Goal: Transaction & Acquisition: Subscribe to service/newsletter

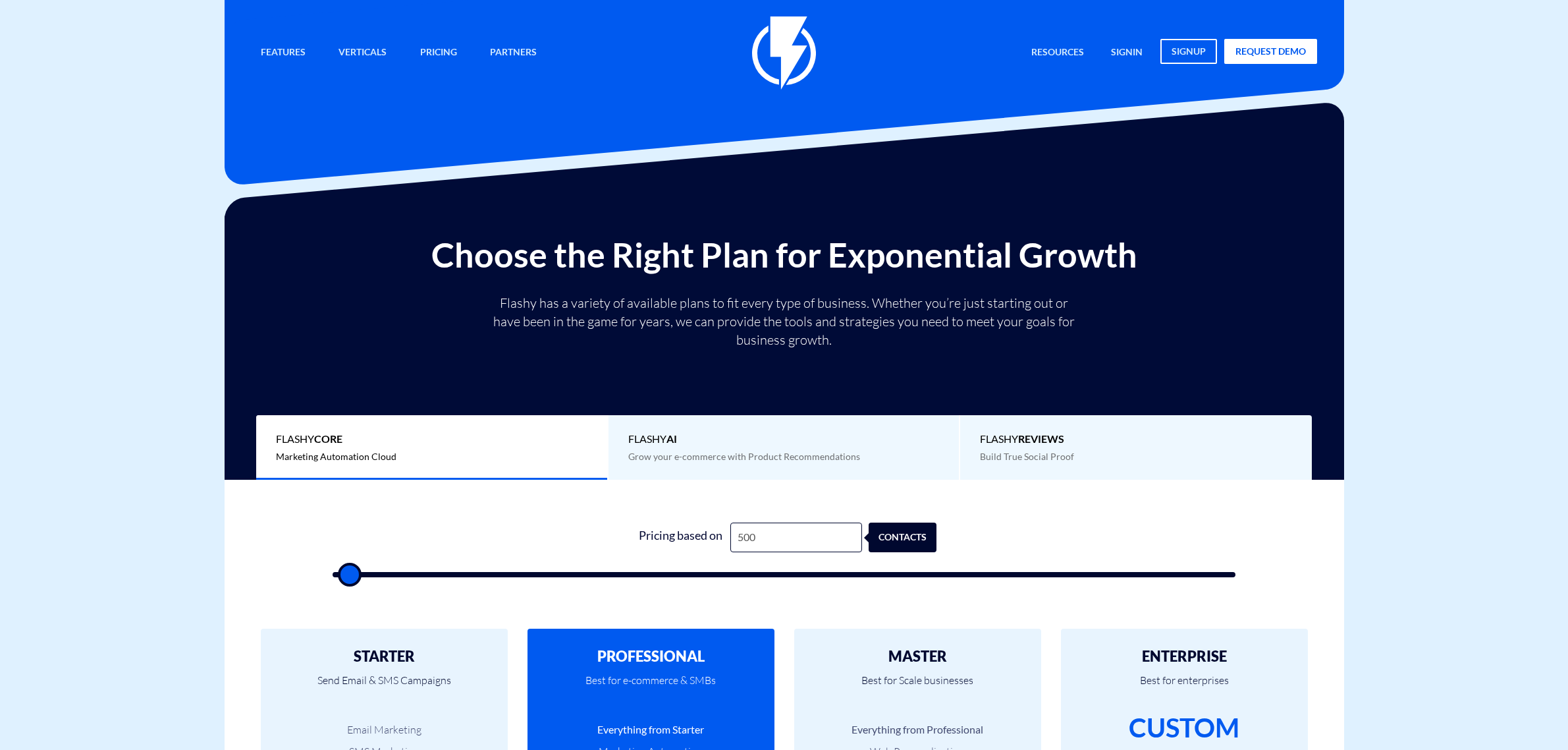
click at [827, 537] on input "500" at bounding box center [797, 537] width 131 height 30
click at [827, 538] on input "500" at bounding box center [797, 537] width 131 height 30
type input "2"
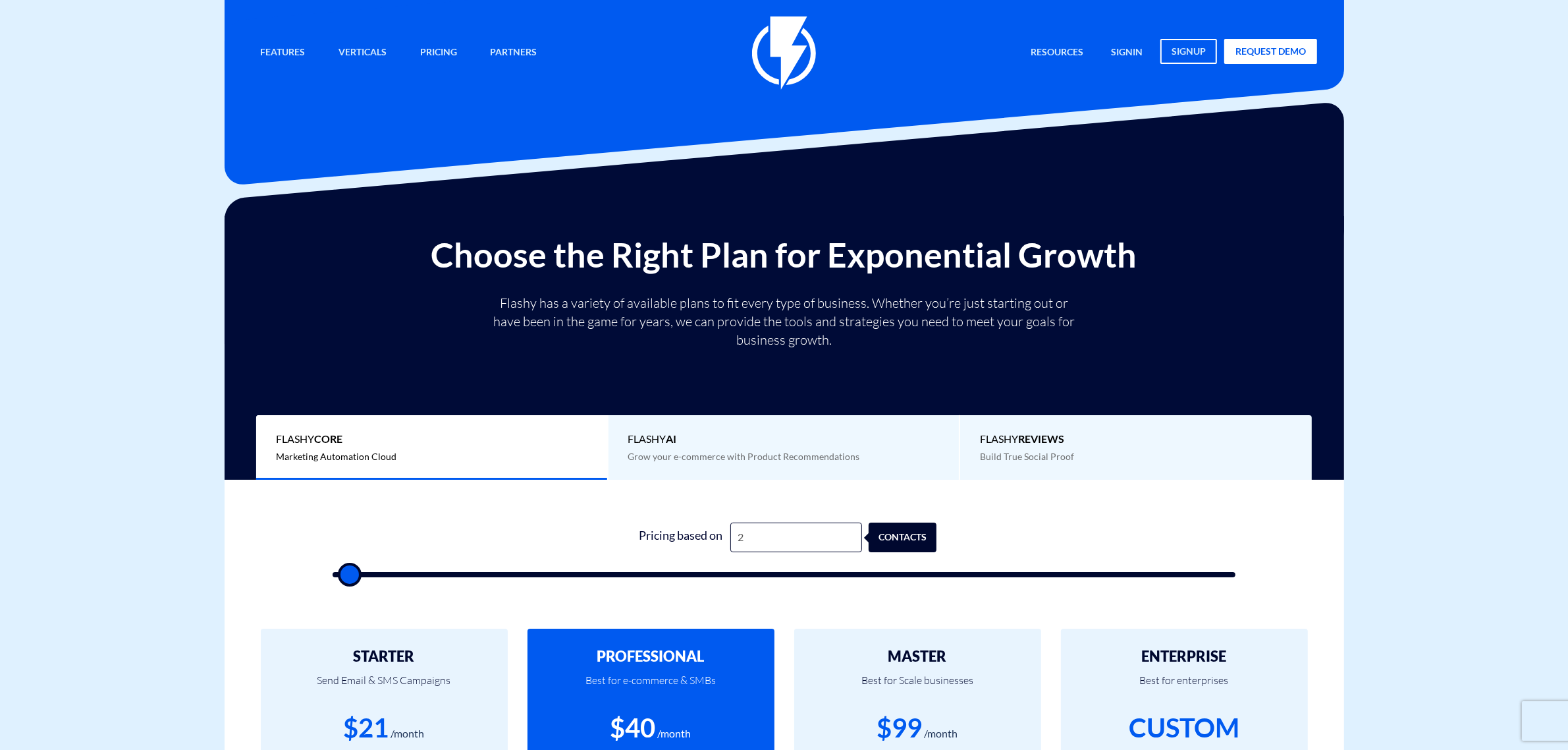
type input "500"
type input "27"
type input "500"
type input "270"
type input "500"
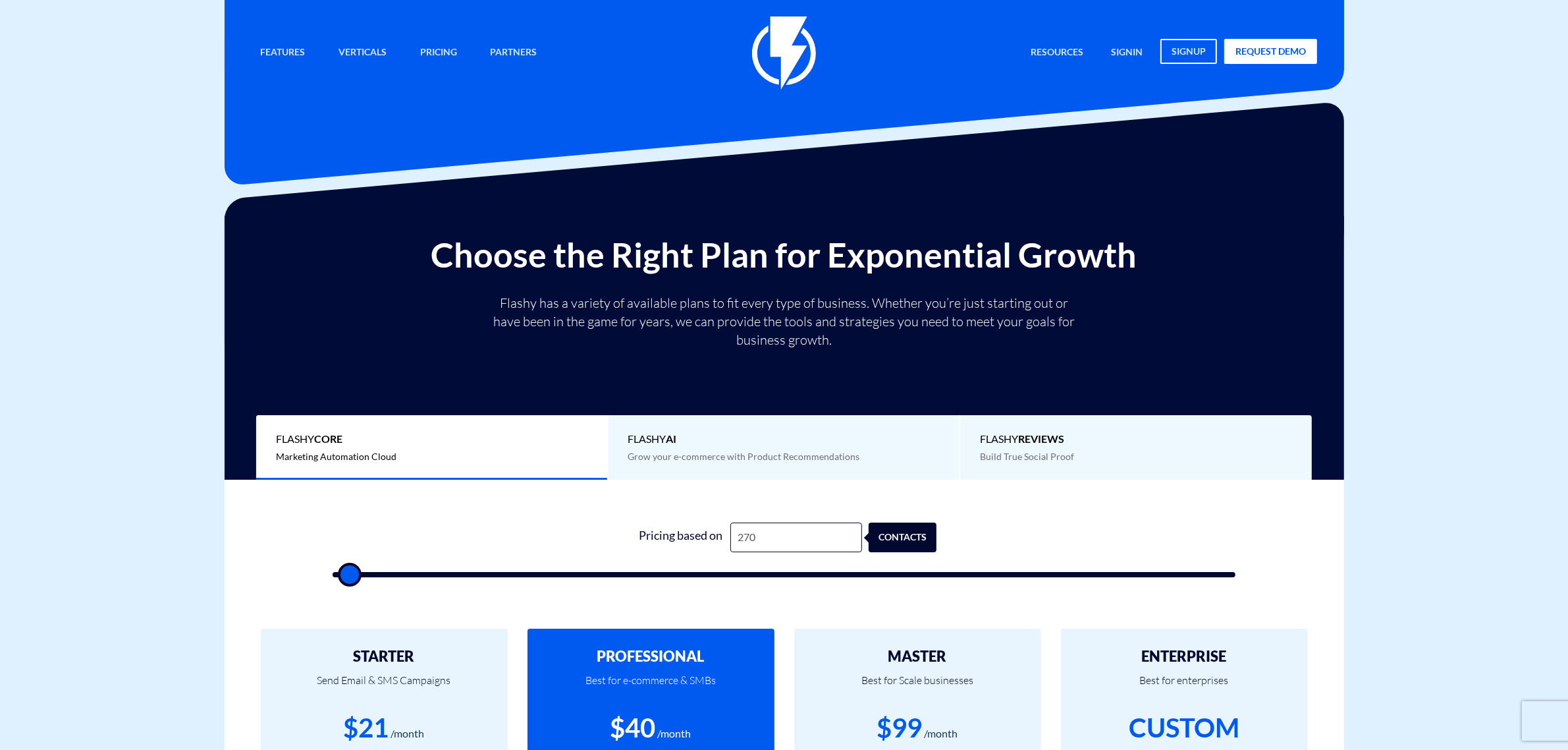
type input "2,700"
type input "2500"
type input "27,000"
type input "27000"
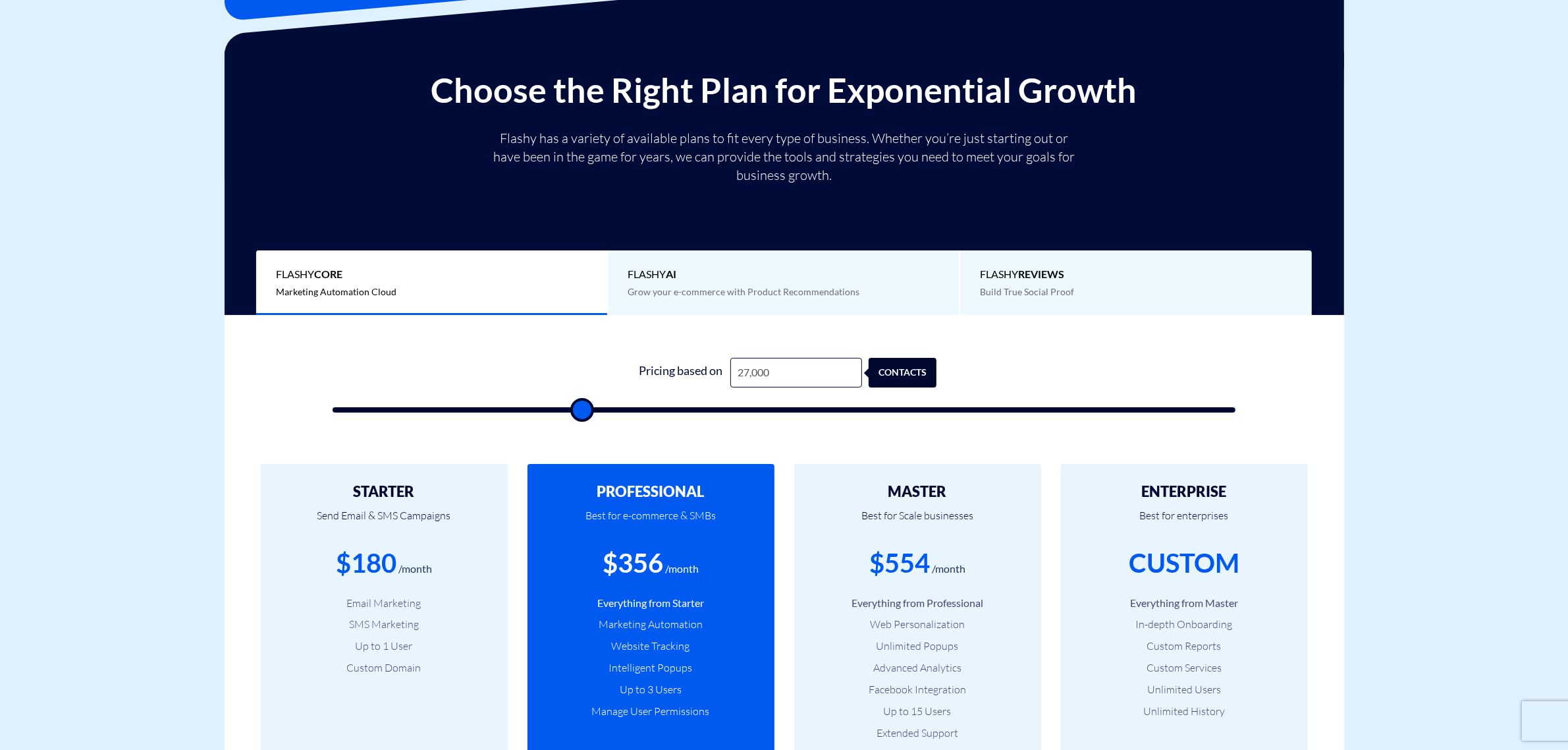
type input "27,000"
click at [637, 561] on div "$356" at bounding box center [633, 563] width 60 height 38
click at [897, 556] on div "$554" at bounding box center [899, 563] width 60 height 38
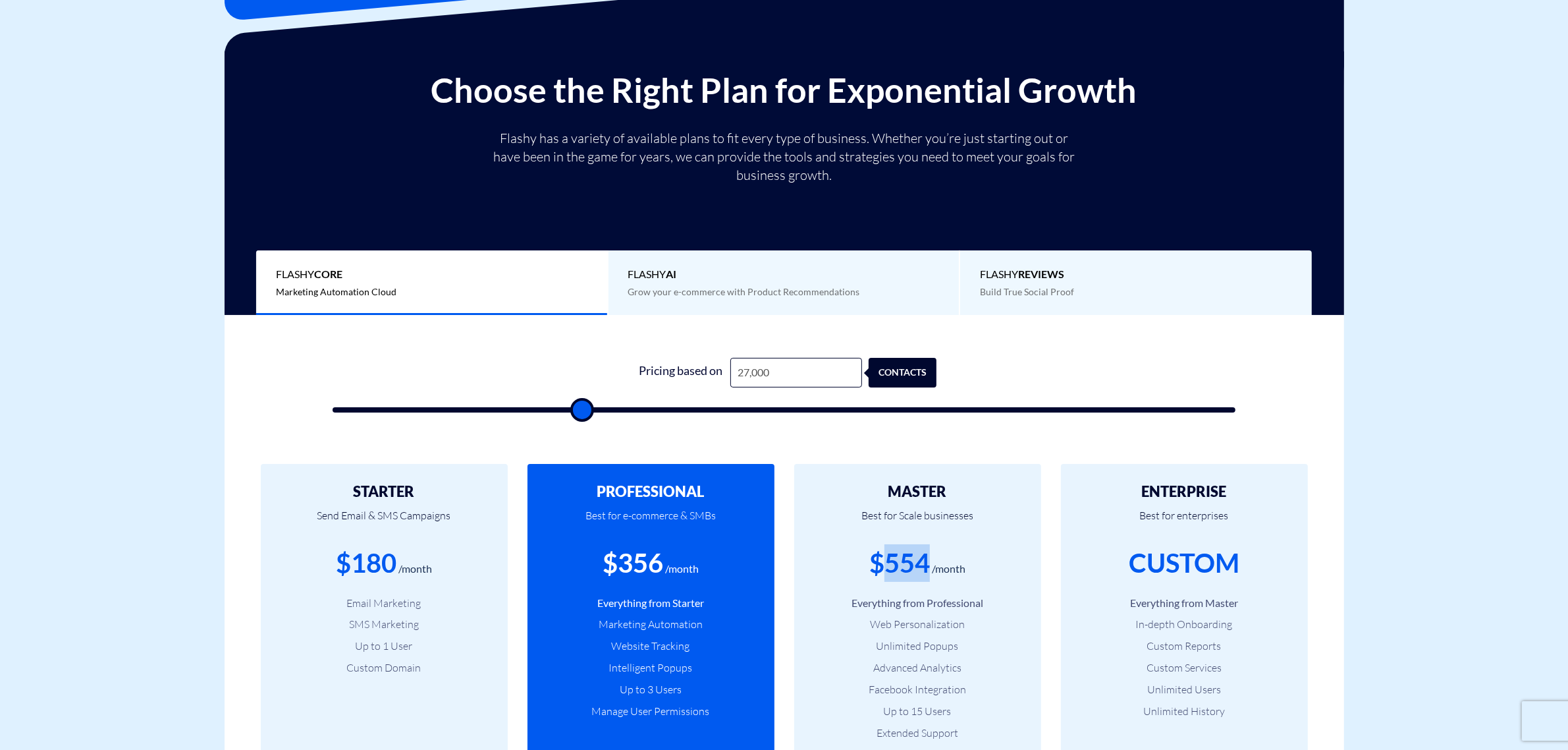
click at [897, 556] on div "$554" at bounding box center [899, 563] width 60 height 38
click at [651, 574] on div "$356" at bounding box center [633, 563] width 60 height 38
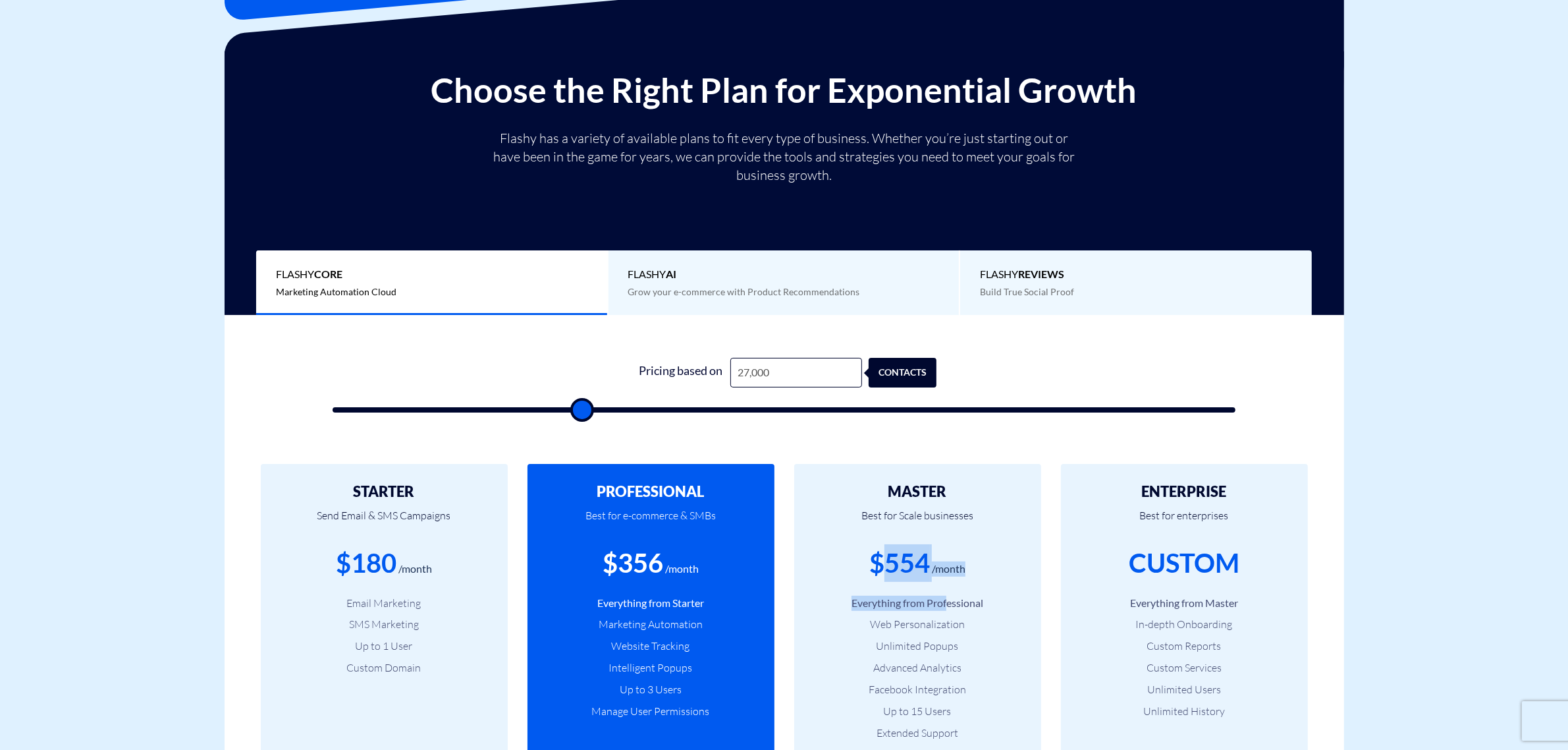
drag, startPoint x: 884, startPoint y: 565, endPoint x: 950, endPoint y: 583, distance: 68.4
click at [950, 583] on div "MASTER Best for Scale businesses $554 /month Everything from Professional Web P…" at bounding box center [917, 635] width 247 height 343
click at [947, 592] on div "MASTER Best for Scale businesses $554 /month Everything from Professional Web P…" at bounding box center [917, 635] width 247 height 343
drag, startPoint x: 937, startPoint y: 568, endPoint x: 925, endPoint y: 664, distance: 96.7
click at [925, 664] on div "MASTER Best for Scale businesses $554 /month Everything from Professional Web P…" at bounding box center [917, 635] width 247 height 343
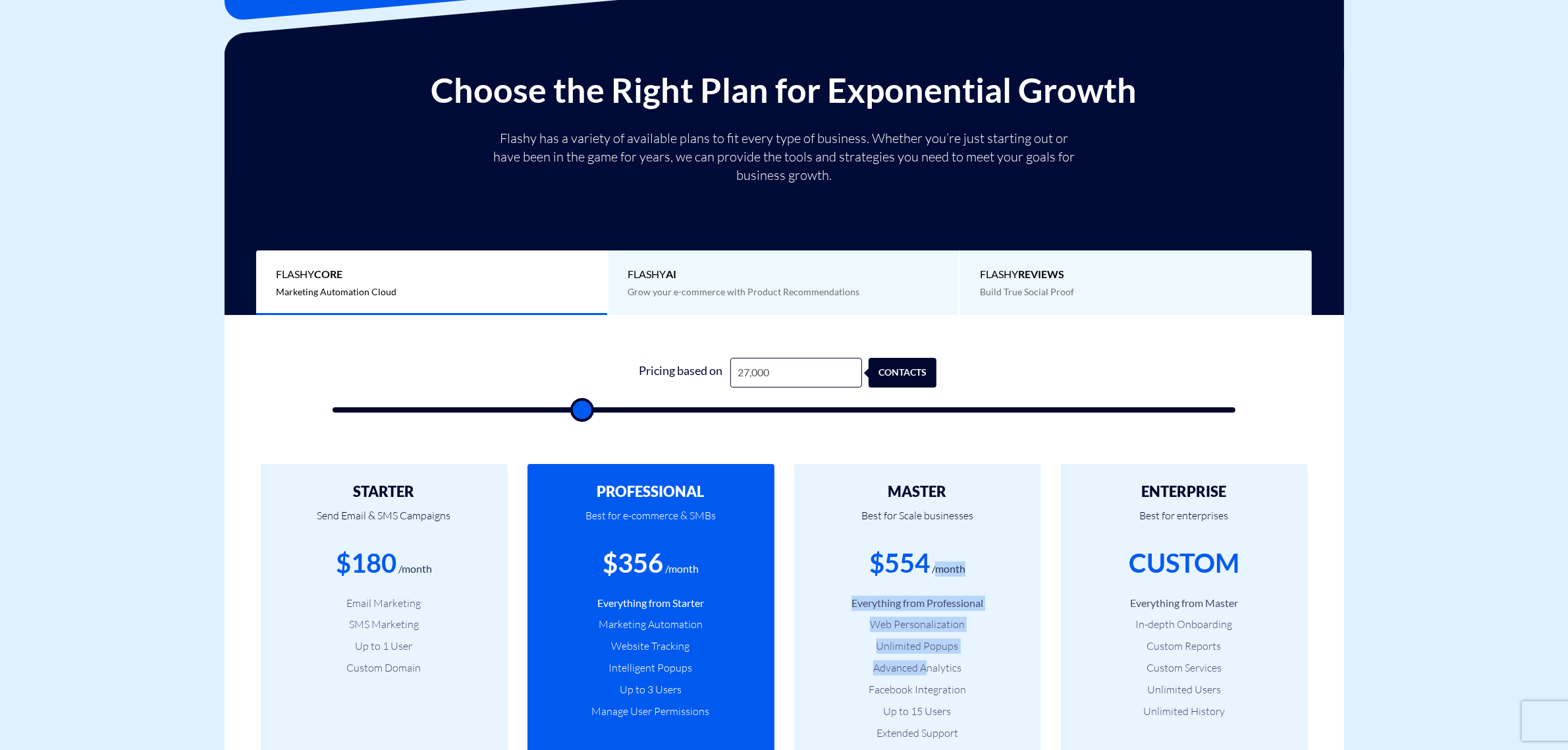
click at [925, 664] on li "Advanced Analytics" at bounding box center [917, 667] width 208 height 15
click at [929, 669] on li "Advanced Analytics" at bounding box center [917, 667] width 208 height 15
type input "27000"
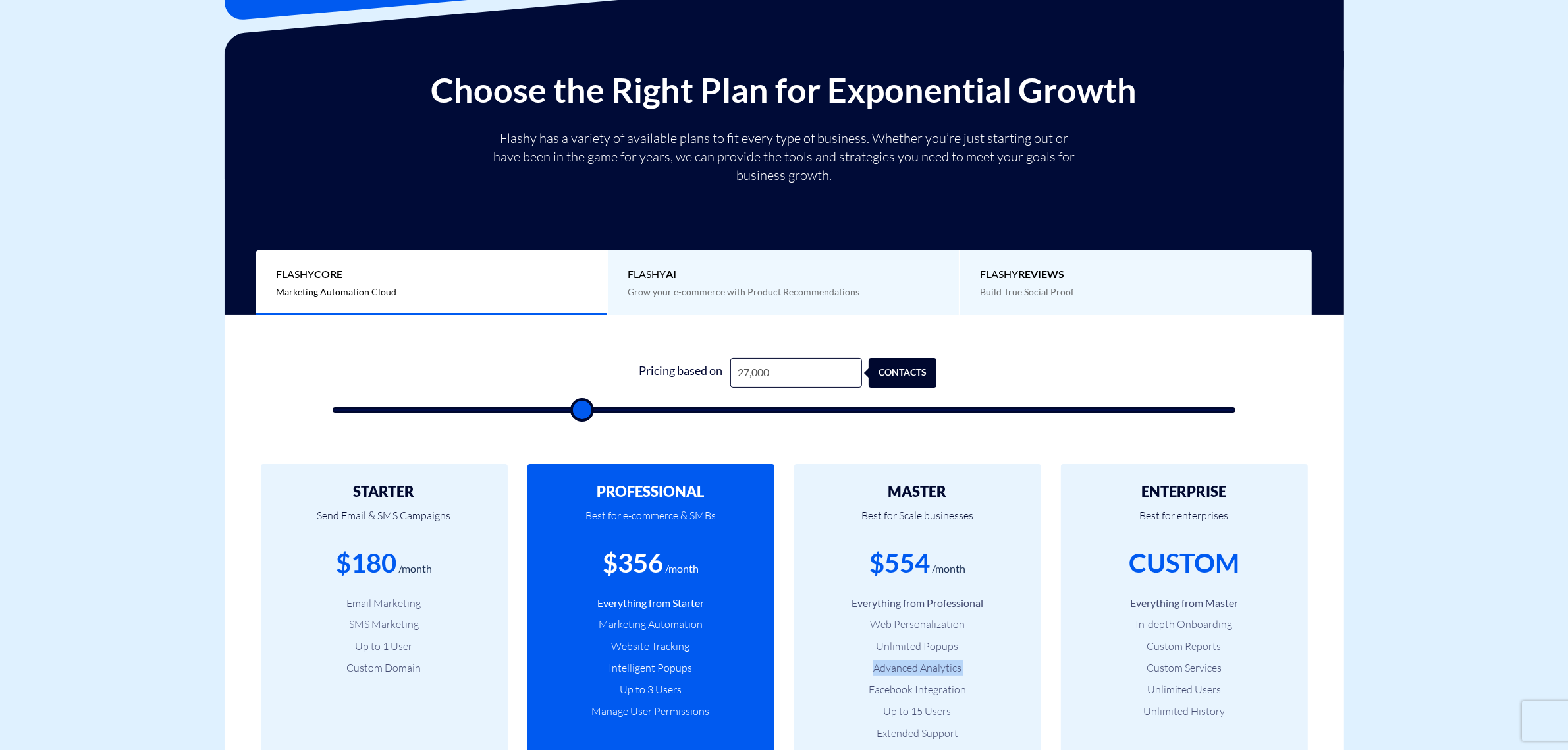
type input "28,000"
type input "28000"
type input "29,000"
type input "29000"
type input "31,500"
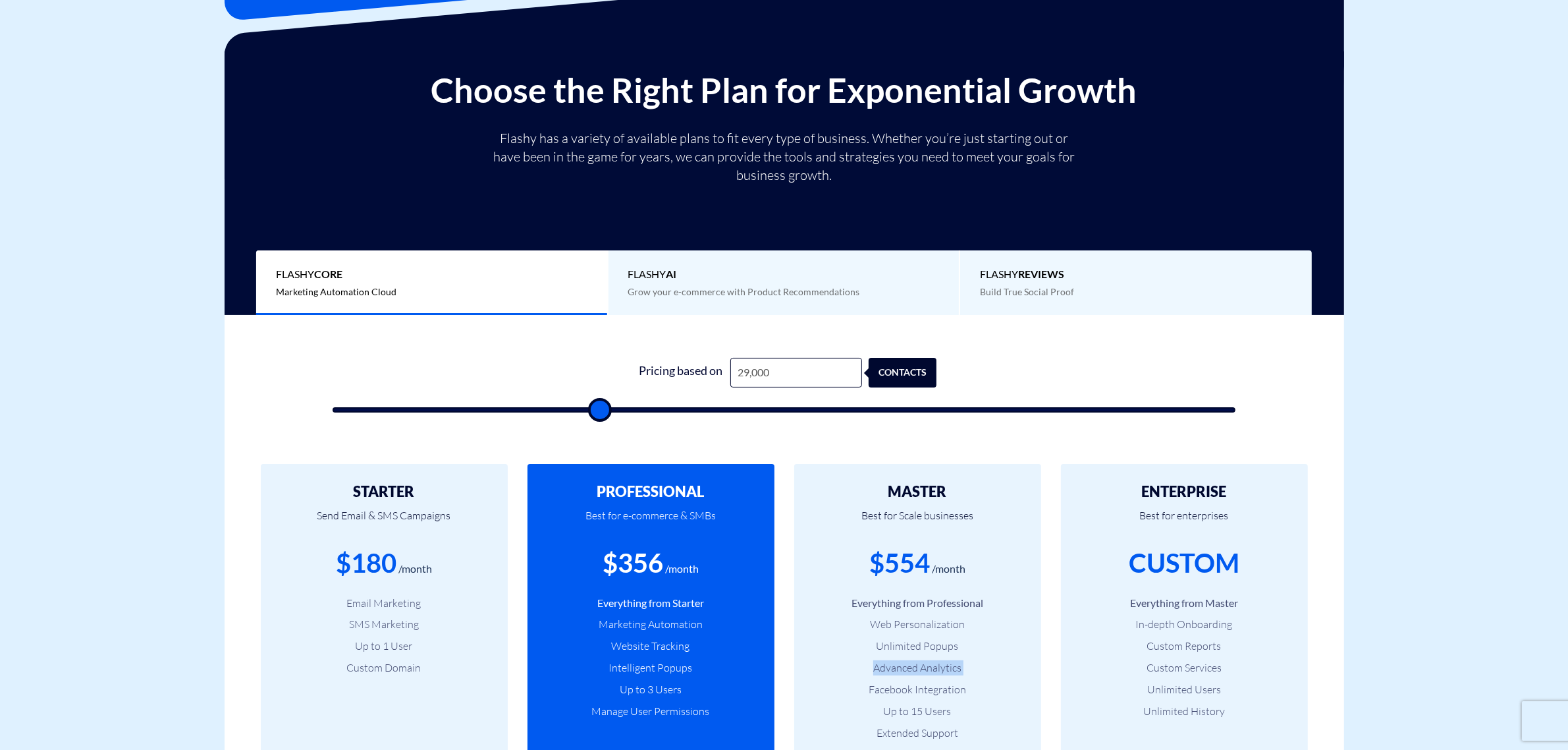
type input "31500"
type input "33,500"
type input "33500"
type input "35,000"
type input "35000"
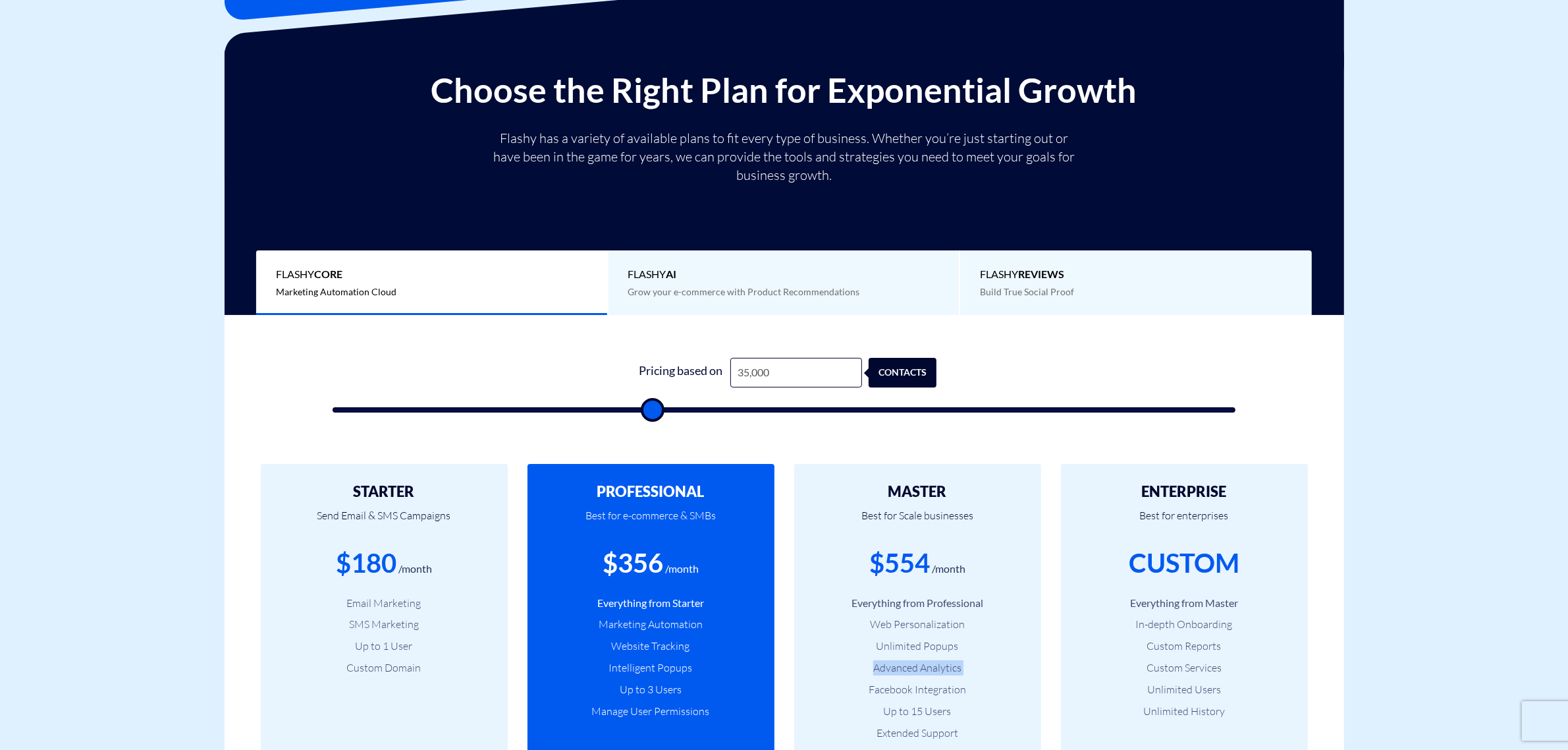
type input "37,000"
type input "37000"
type input "38,500"
type input "38500"
type input "39,500"
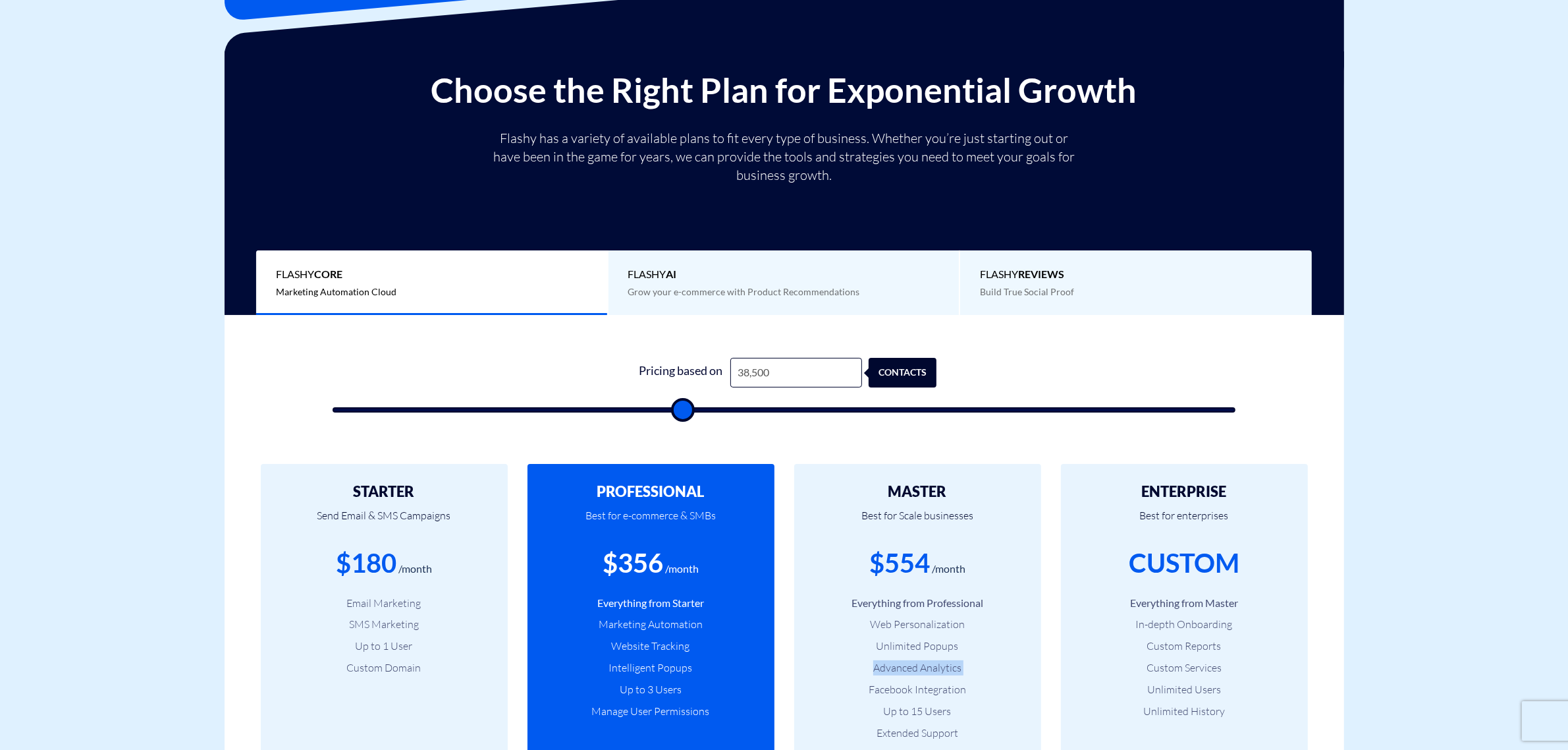
type input "39500"
type input "41,000"
type input "41000"
type input "41,500"
type input "41500"
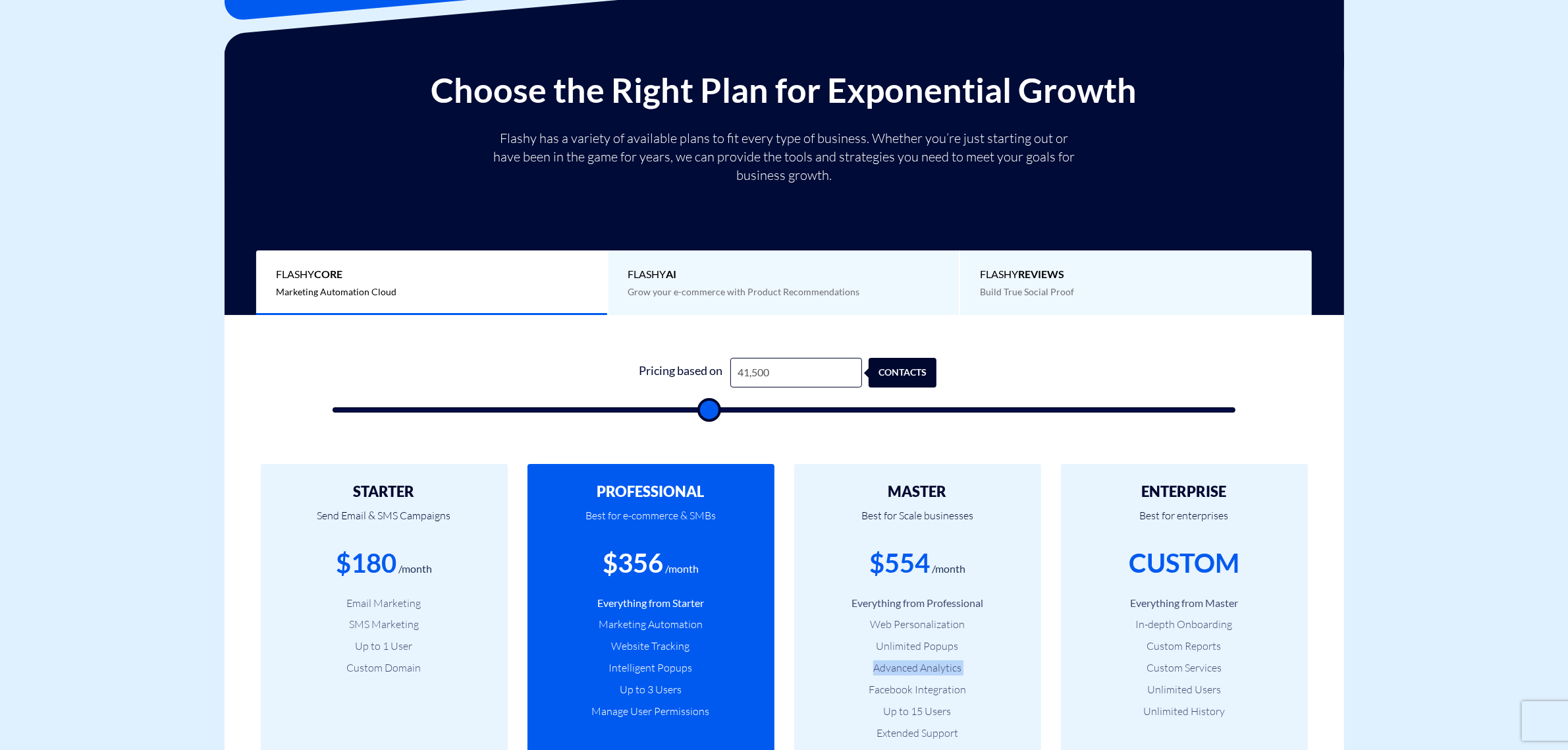
type input "43,000"
type input "43000"
type input "44,500"
type input "44500"
type input "45,500"
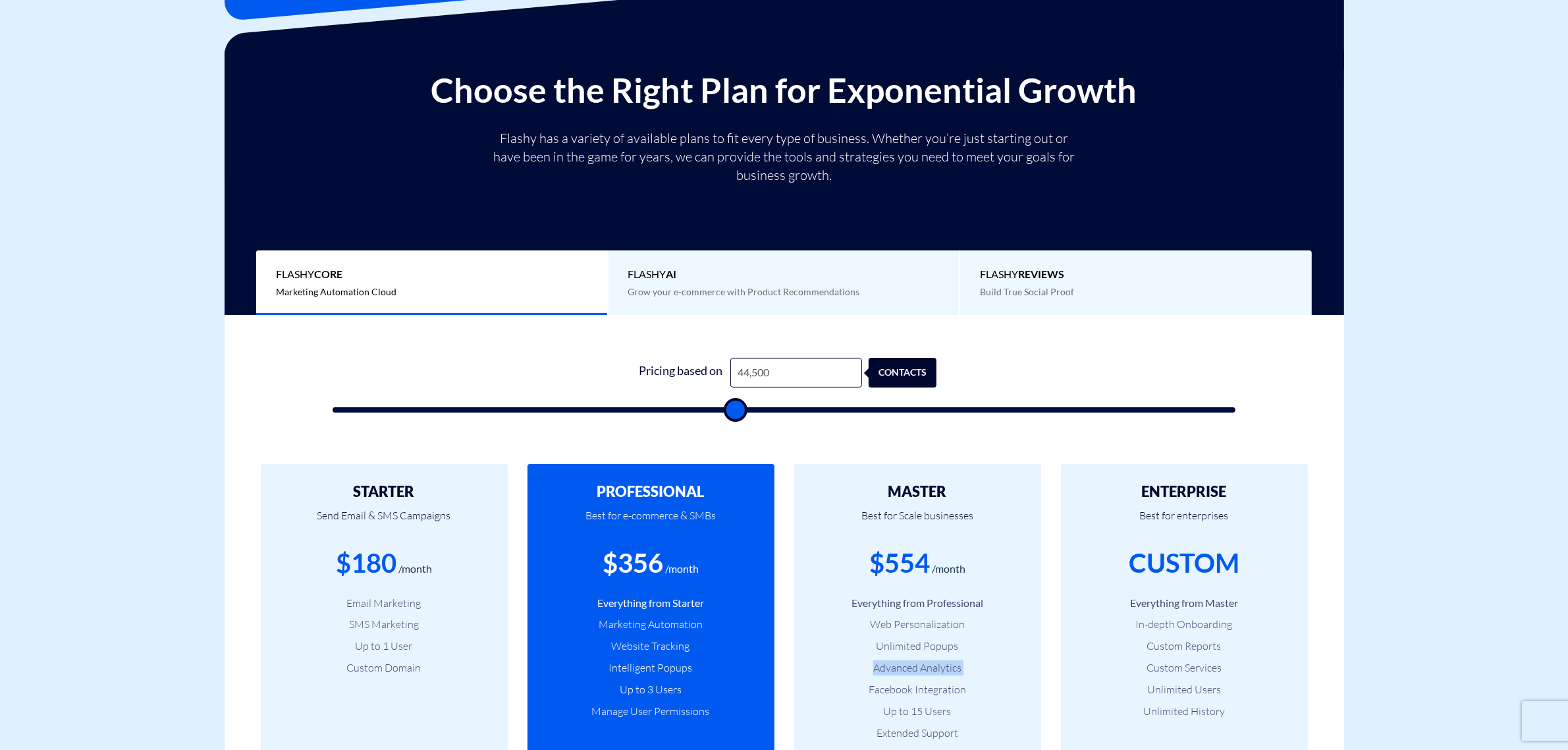
type input "45500"
type input "47,000"
type input "47000"
type input "48,000"
type input "48000"
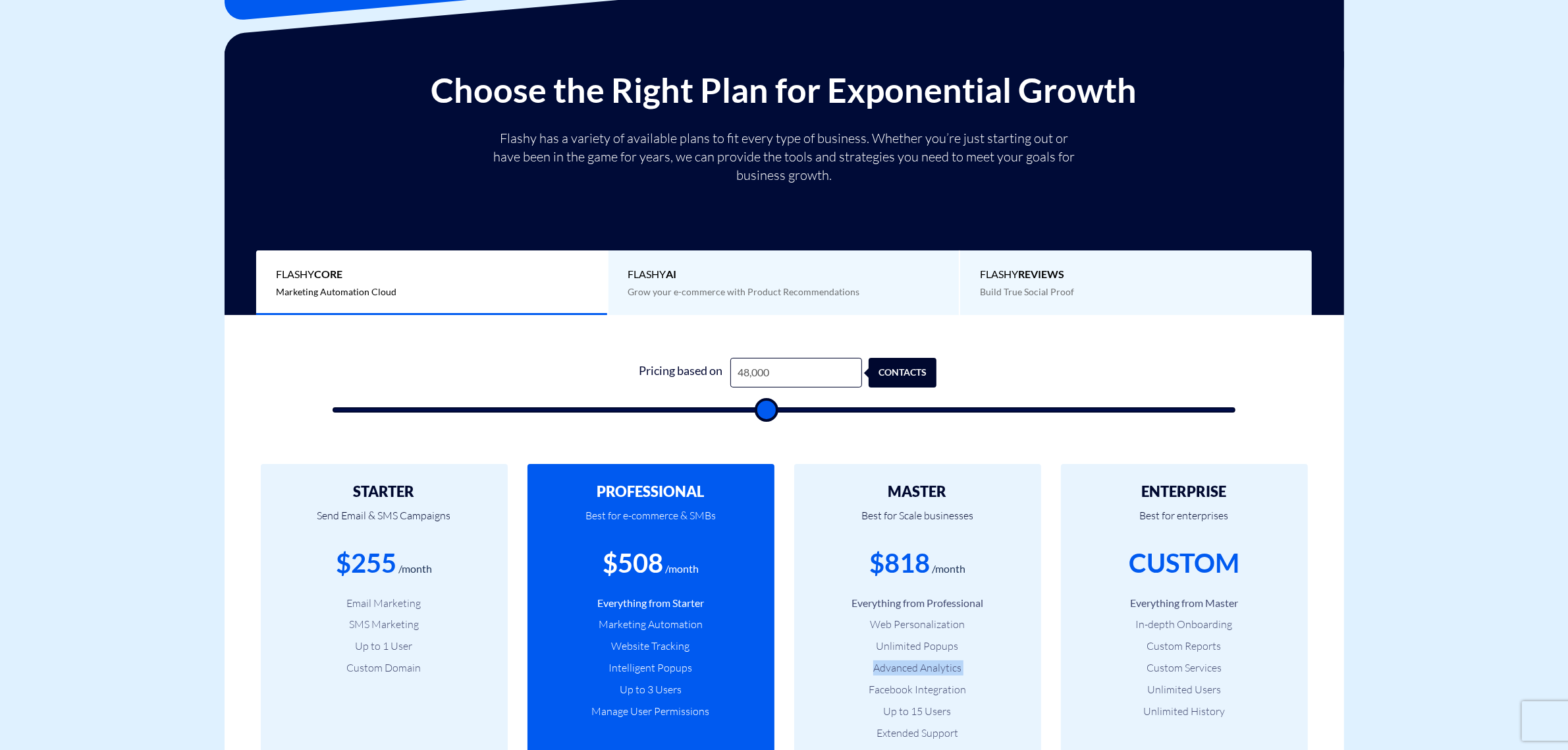
type input "50,000"
type input "50000"
type input "51,500"
type input "51500"
type input "53,000"
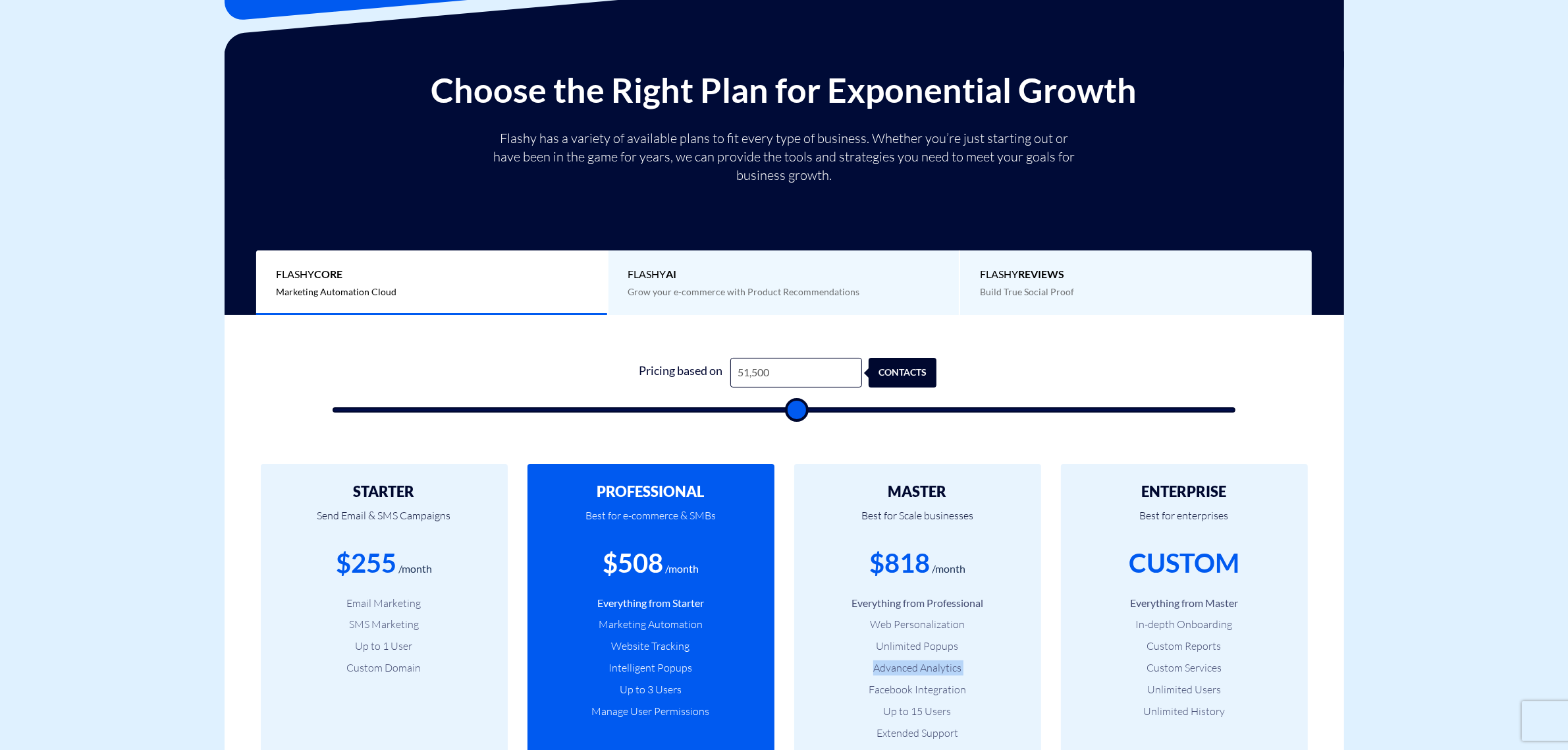
type input "53000"
type input "54,500"
type input "54500"
type input "56,500"
type input "56500"
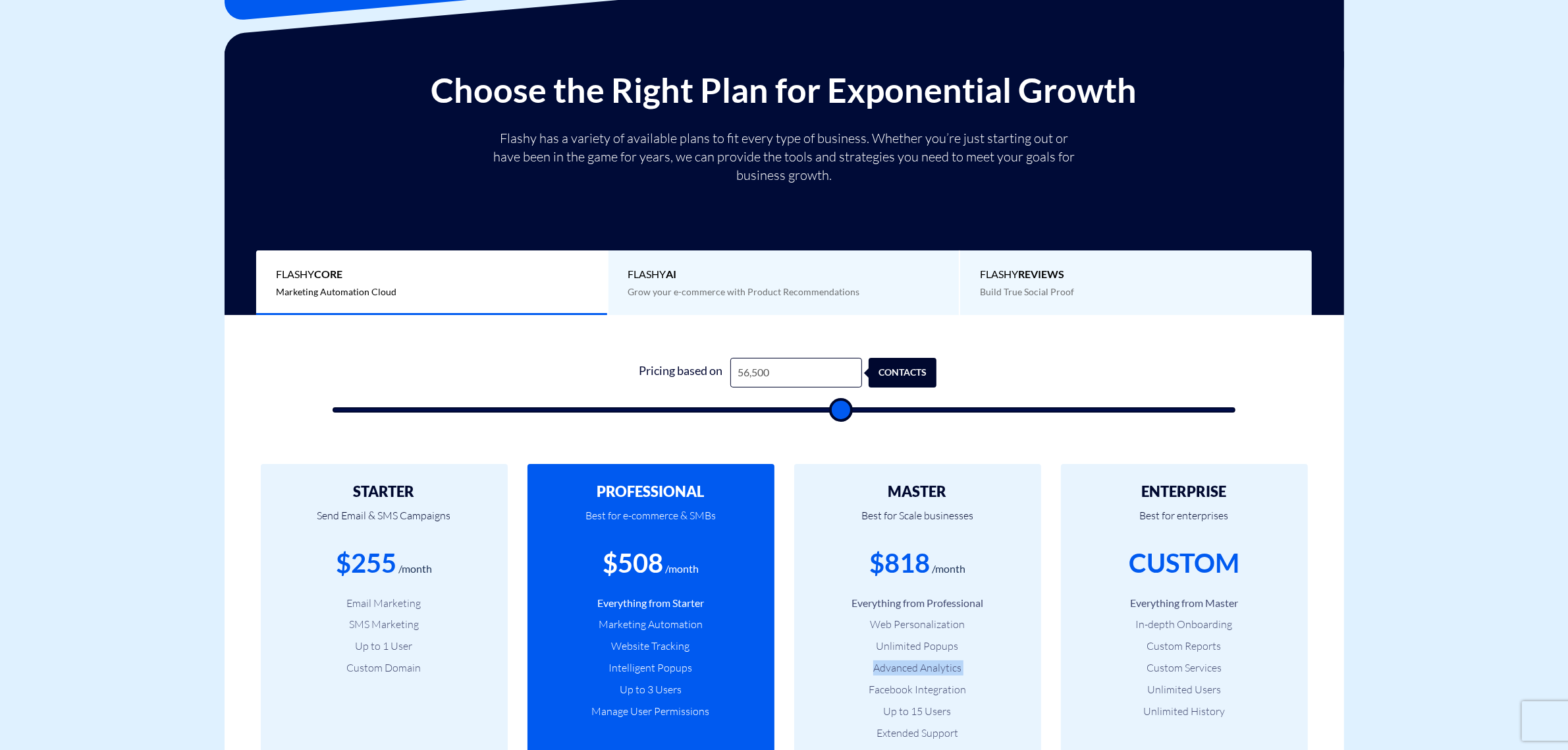
type input "57,500"
type input "57500"
type input "60,000"
type input "60000"
type input "62,500"
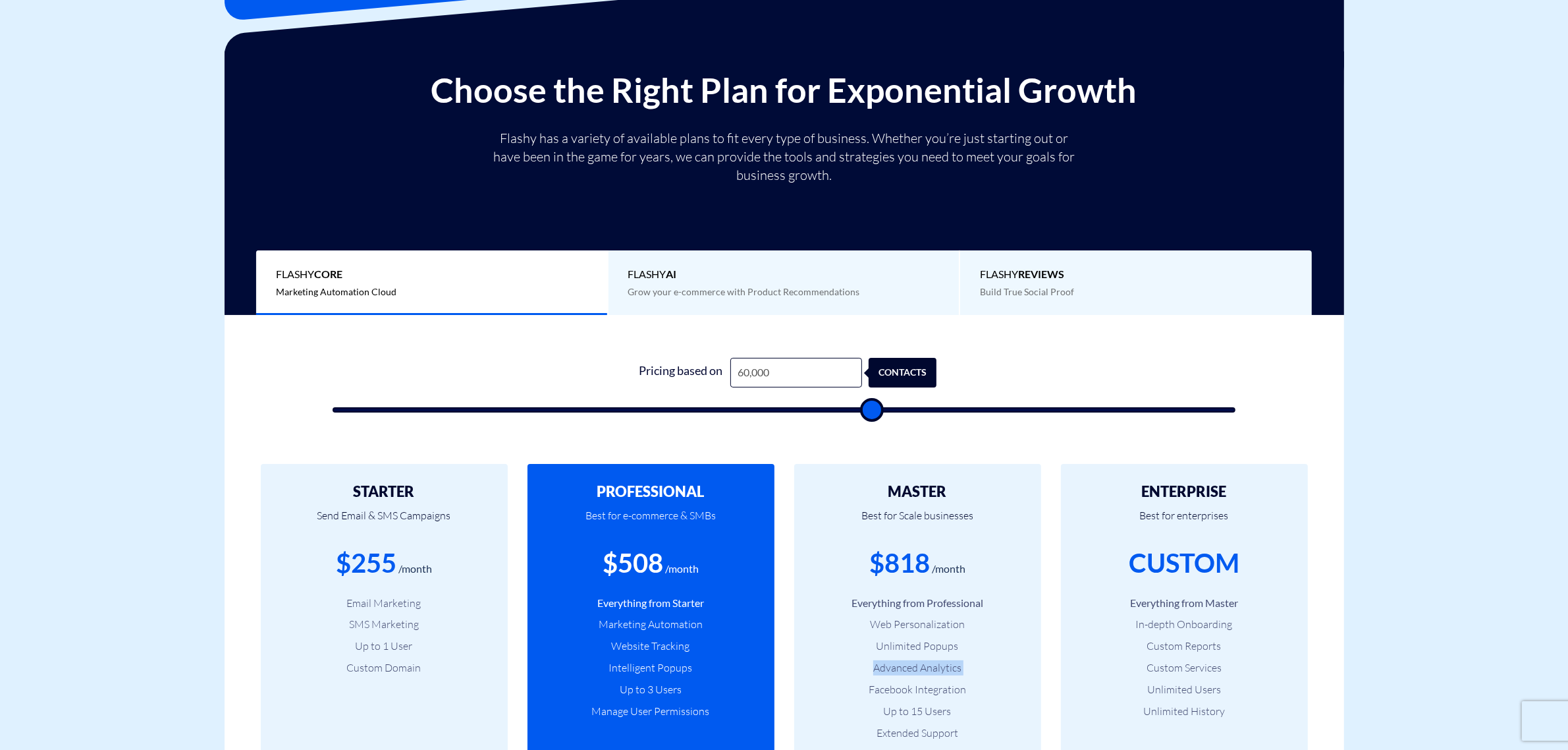
type input "62500"
type input "64,500"
type input "64500"
type input "67,000"
type input "67000"
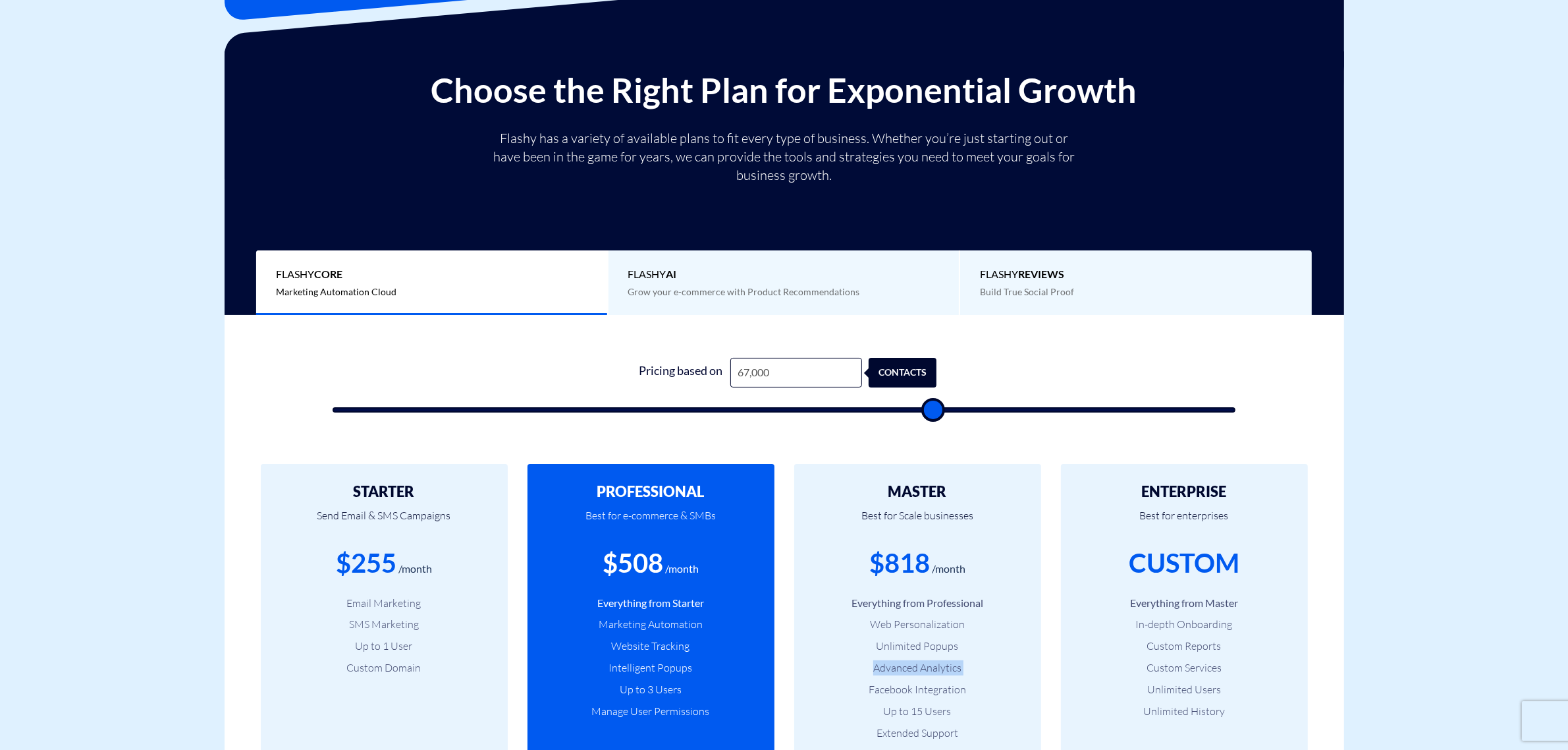
type input "69,000"
type input "69000"
type input "71,000"
type input "71000"
type input "73,500"
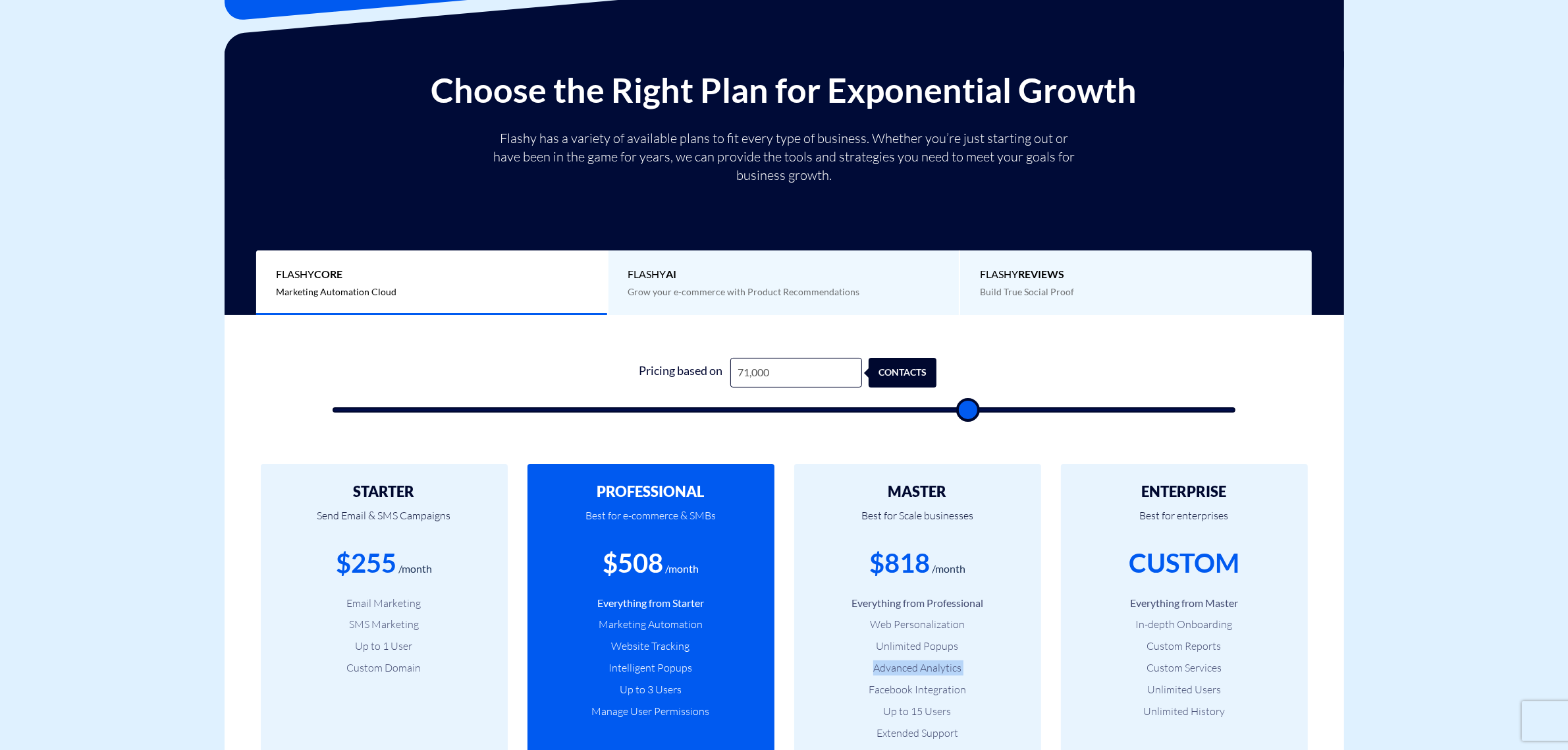
type input "73500"
type input "75,500"
type input "75500"
type input "78,500"
type input "78500"
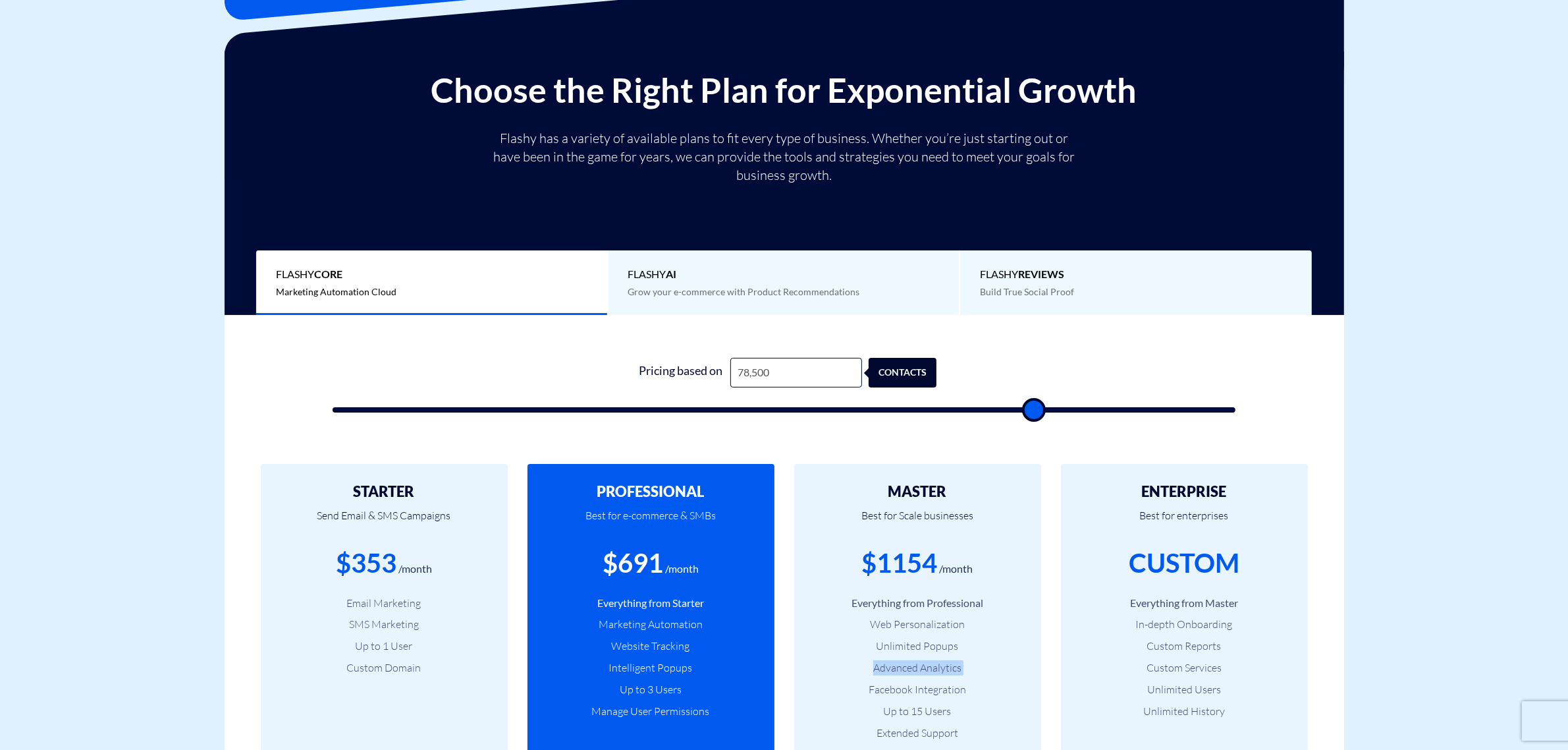
type input "81,000"
type input "81000"
type input "83,000"
type input "83000"
type input "85,000"
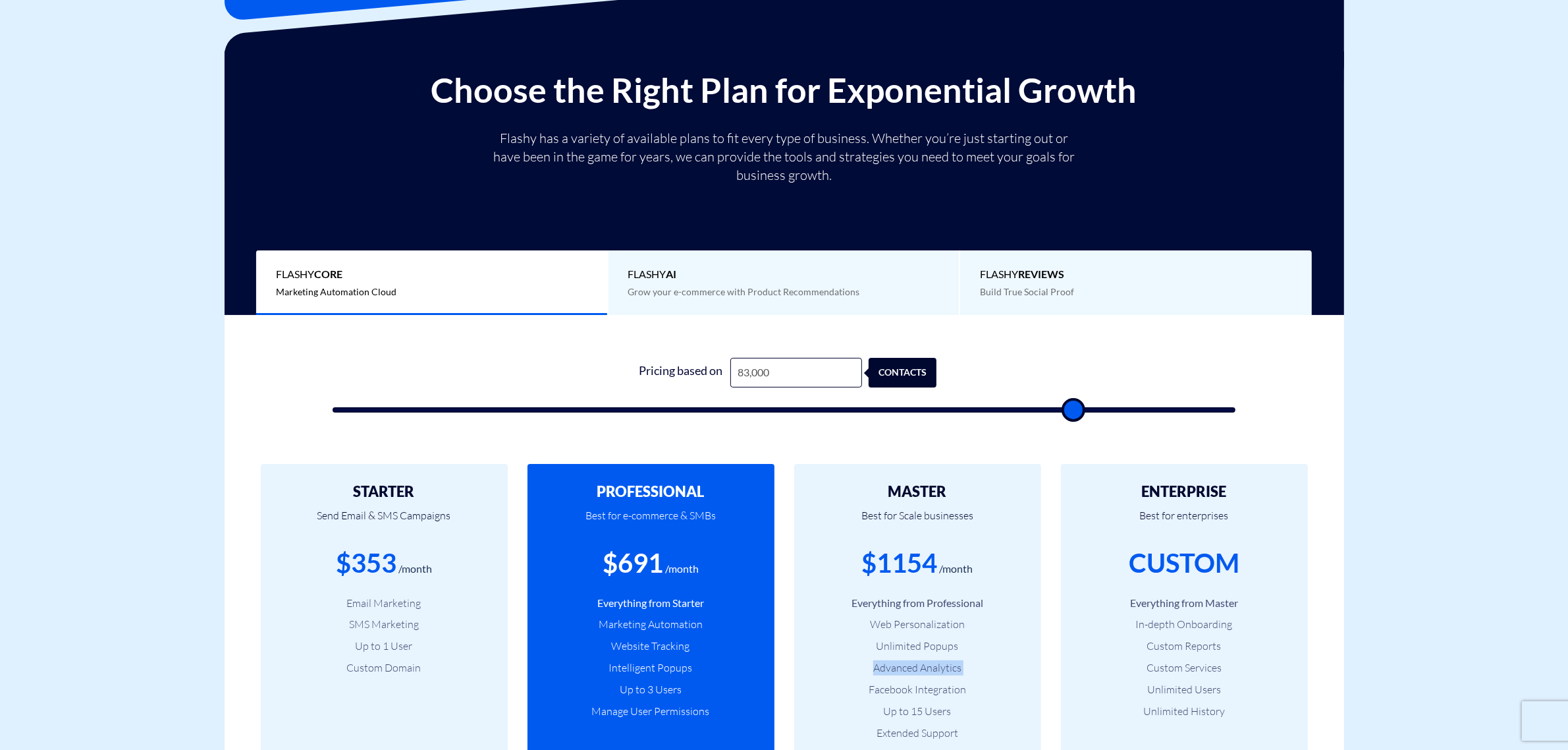
type input "85000"
type input "86,500"
type input "86500"
type input "88,500"
type input "88500"
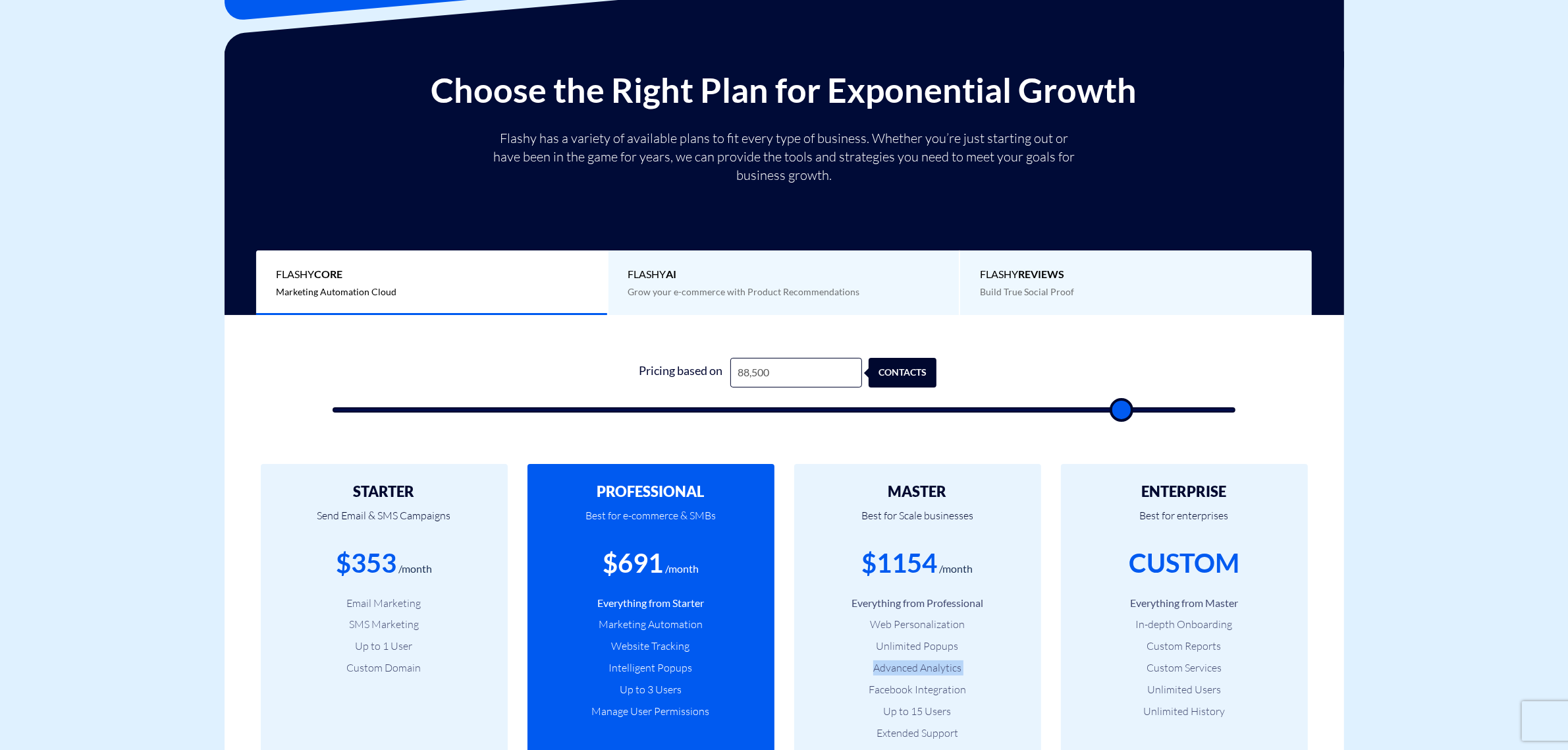
type input "90,000"
type input "90000"
type input "91,500"
type input "91500"
type input "93,500"
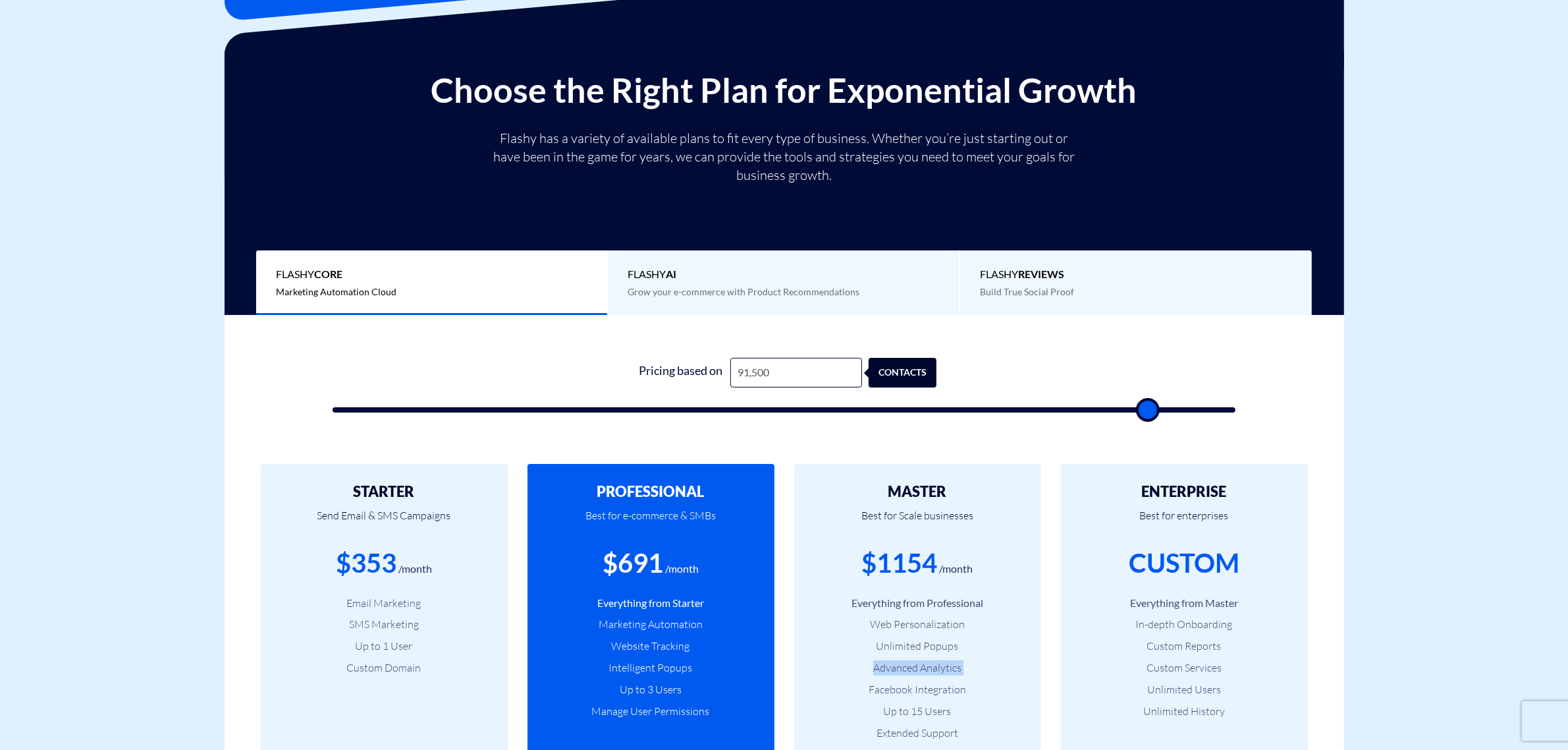
type input "93500"
type input "94,000"
type input "94000"
type input "95,000"
type input "95000"
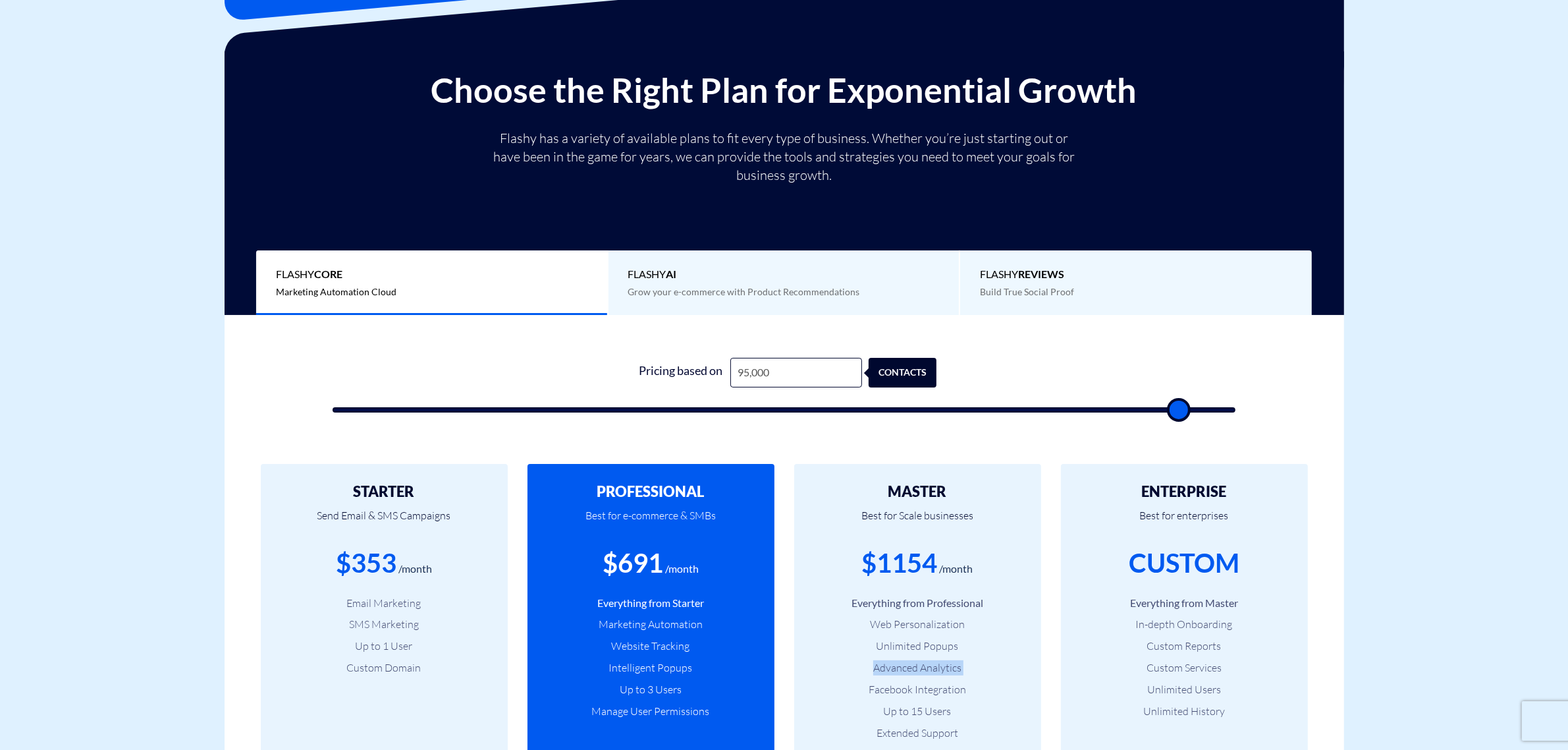
type input "96,500"
type input "96500"
type input "97,500"
type input "97500"
type input "98,500"
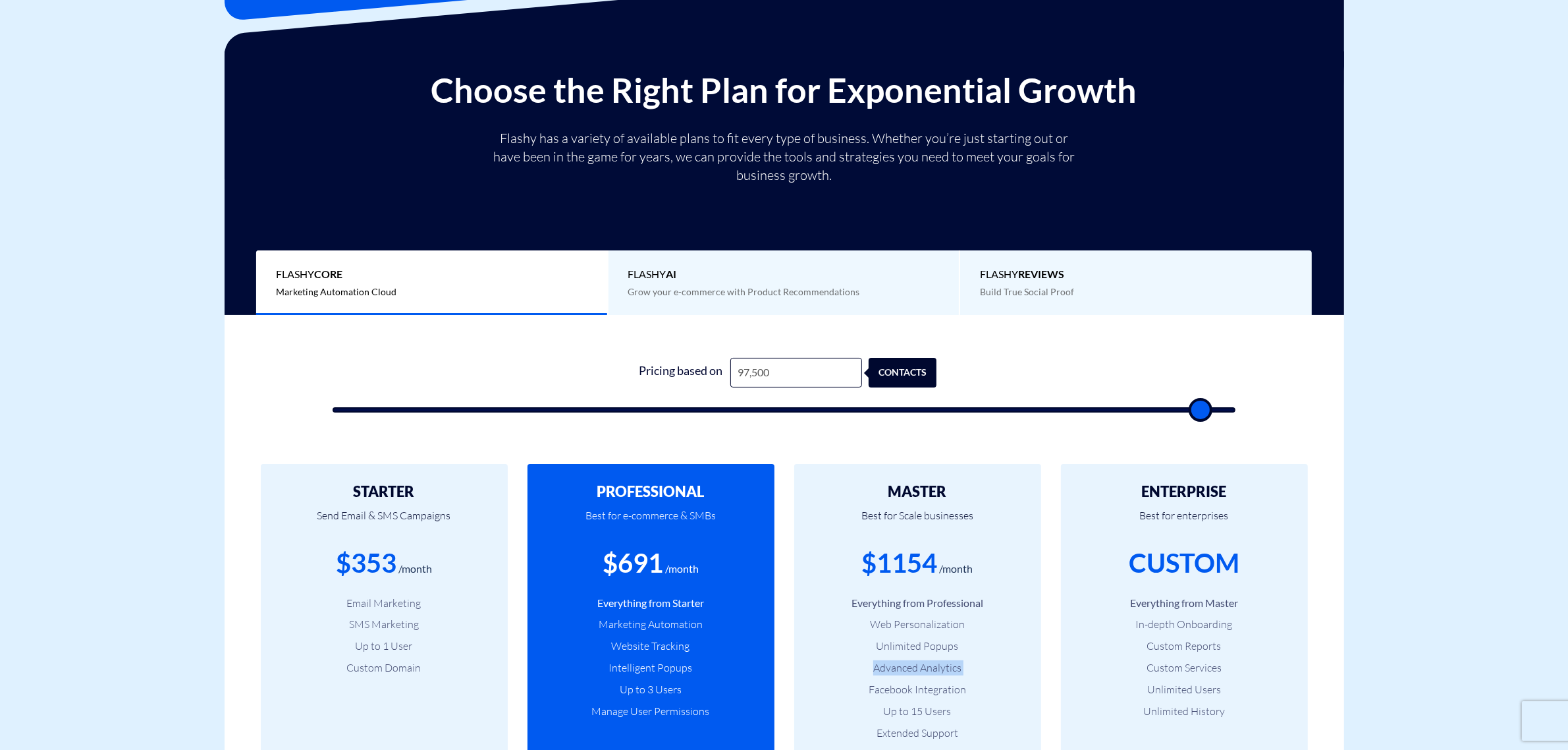
type input "98500"
type input "99,000"
type input "99000"
type input "100,000"
type input "100000"
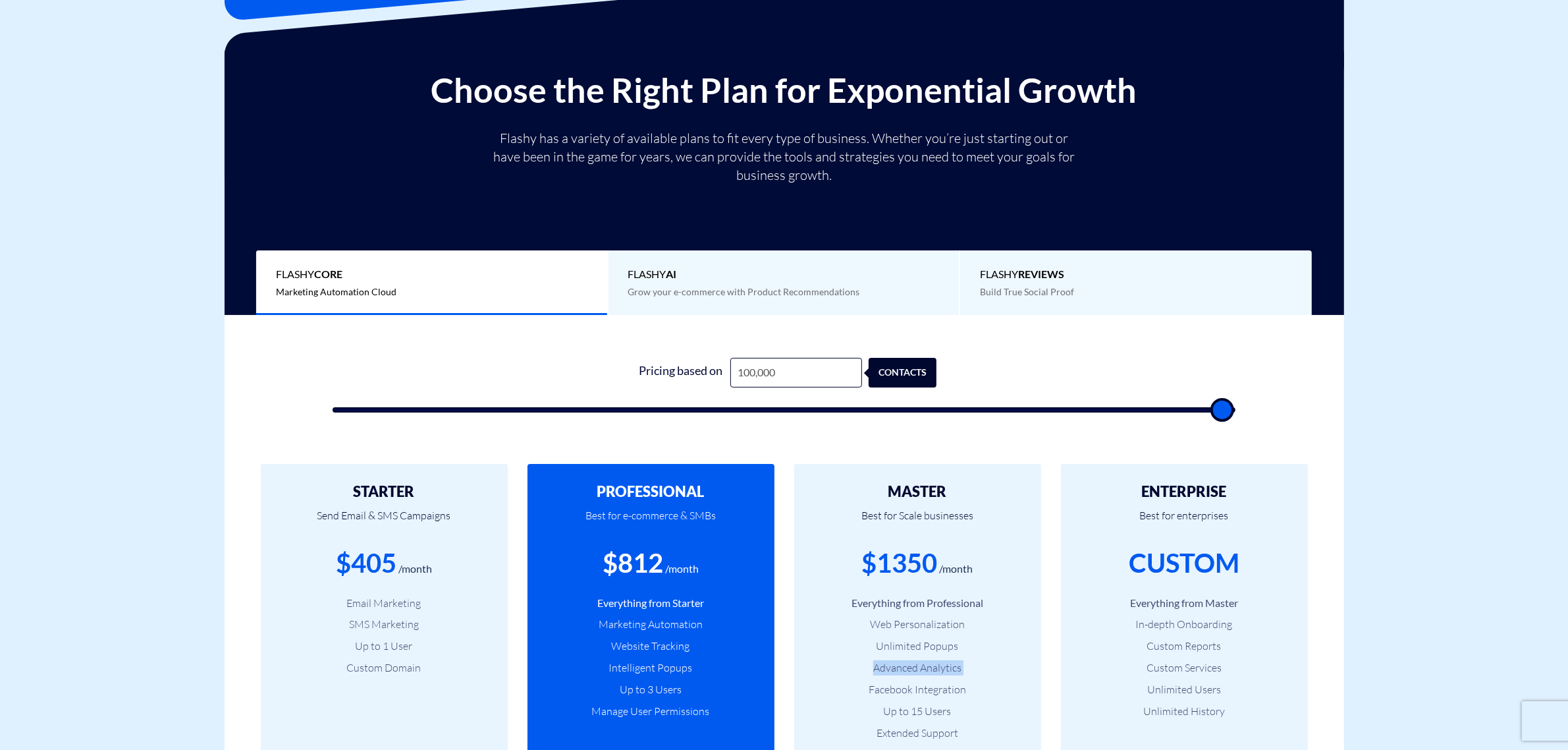
type input "95,000"
type input "95000"
type input "91,000"
type input "91000"
type input "89,500"
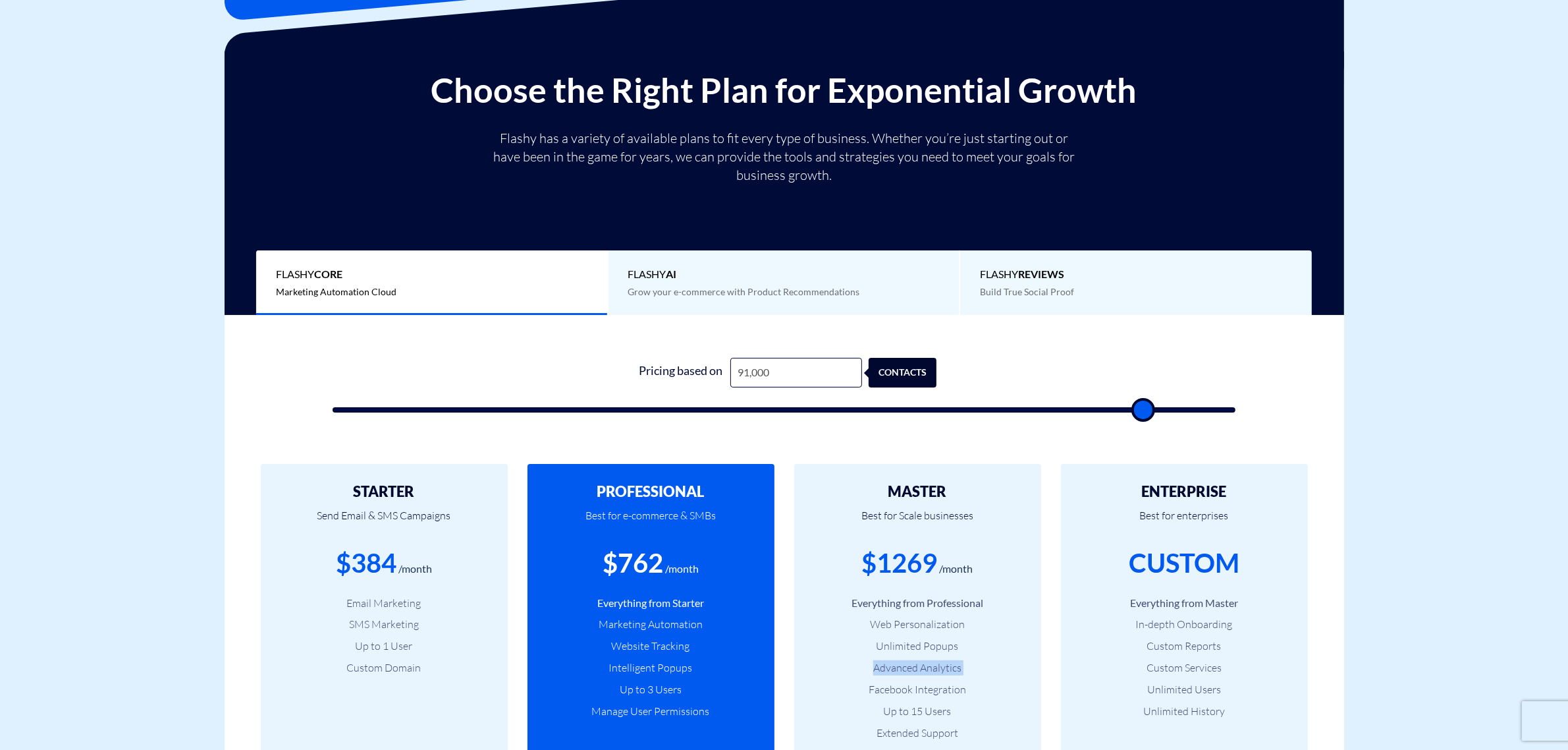
type input "89500"
type input "83,000"
type input "83000"
type input "81,000"
type input "81000"
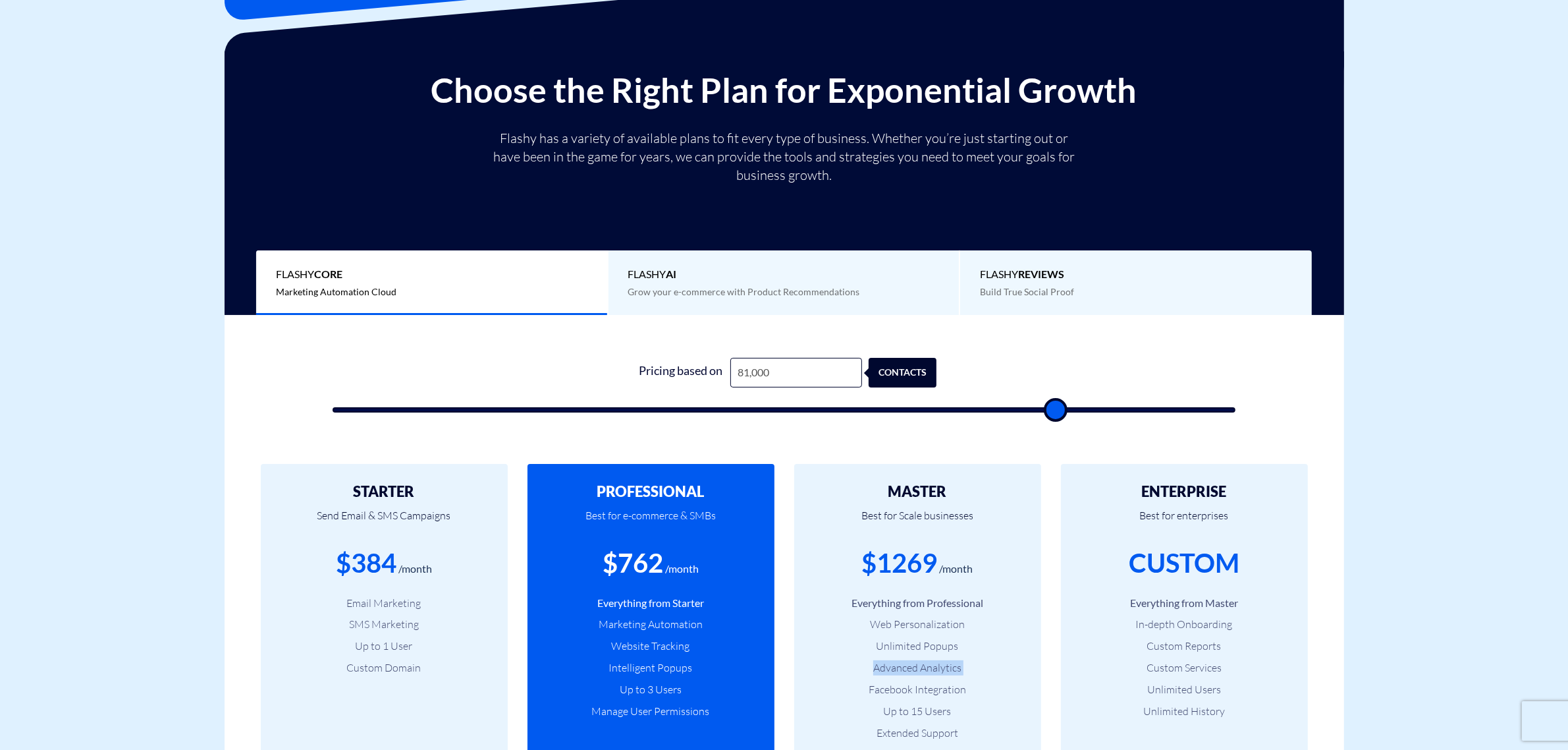
type input "79,000"
type input "79000"
type input "77,000"
type input "77000"
type input "76,000"
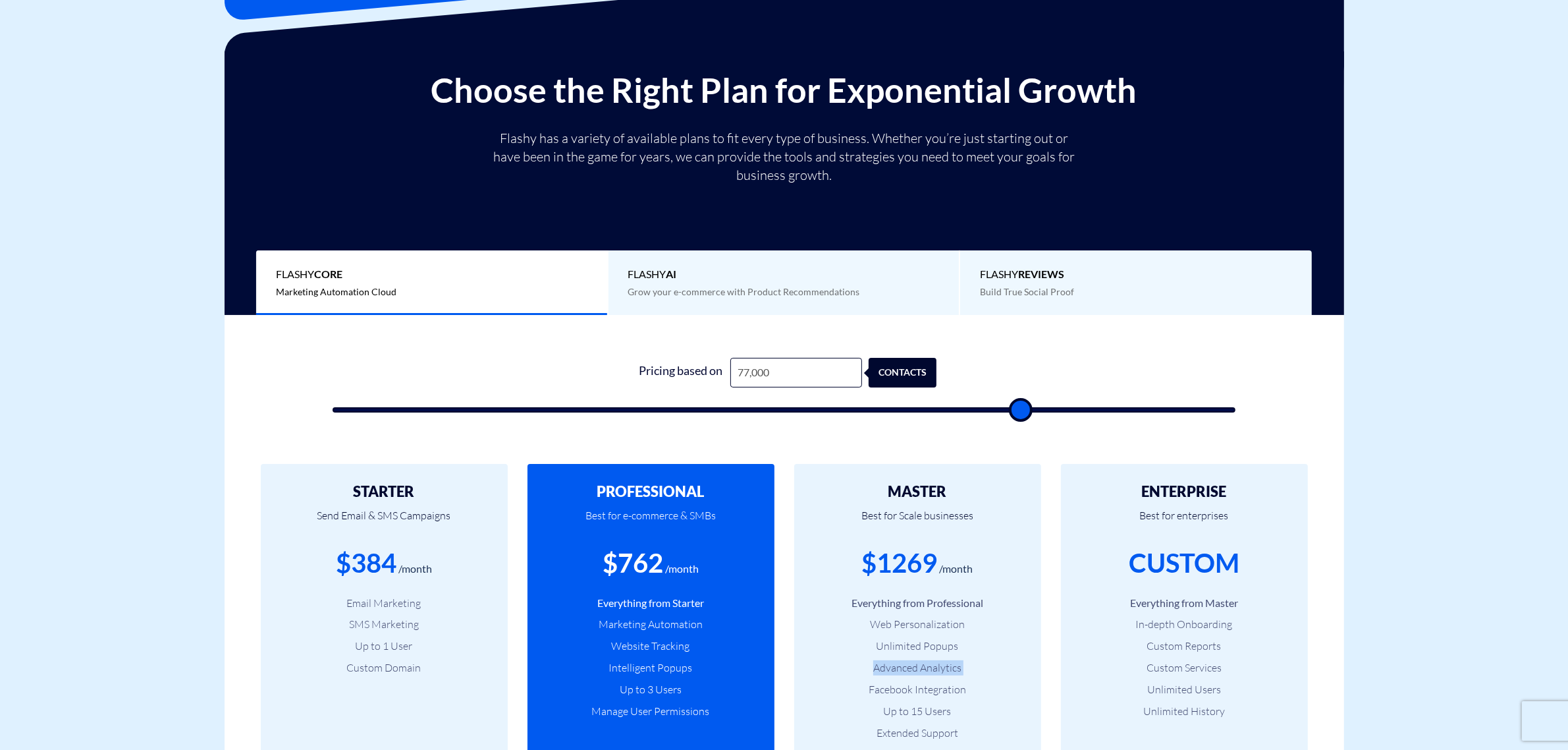
type input "76000"
type input "75,000"
type input "75000"
type input "74,000"
type input "74000"
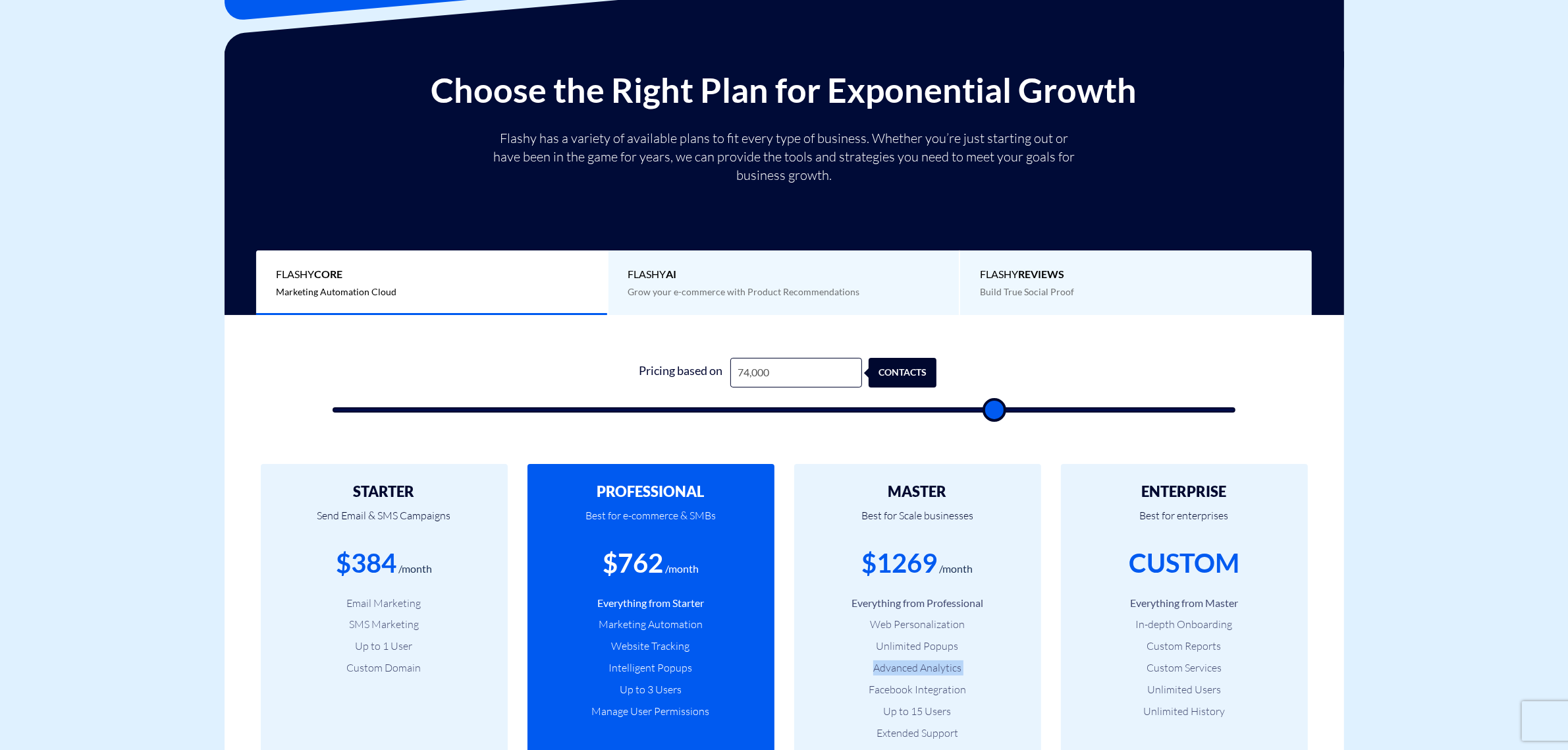
type input "72,000"
type input "72000"
type input "69,500"
type input "69500"
type input "68,000"
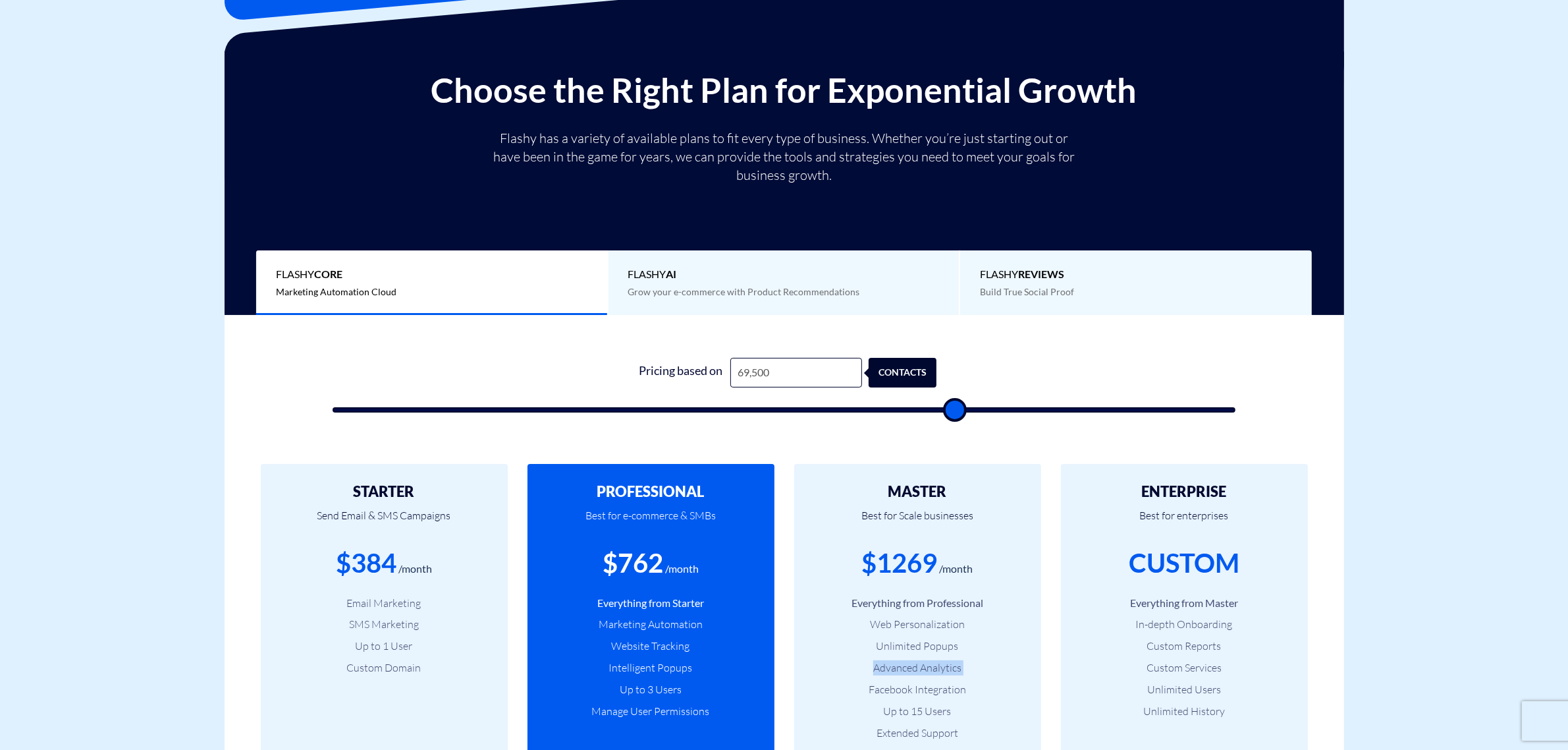
type input "68000"
type input "66,000"
type input "66000"
type input "65,000"
type input "65000"
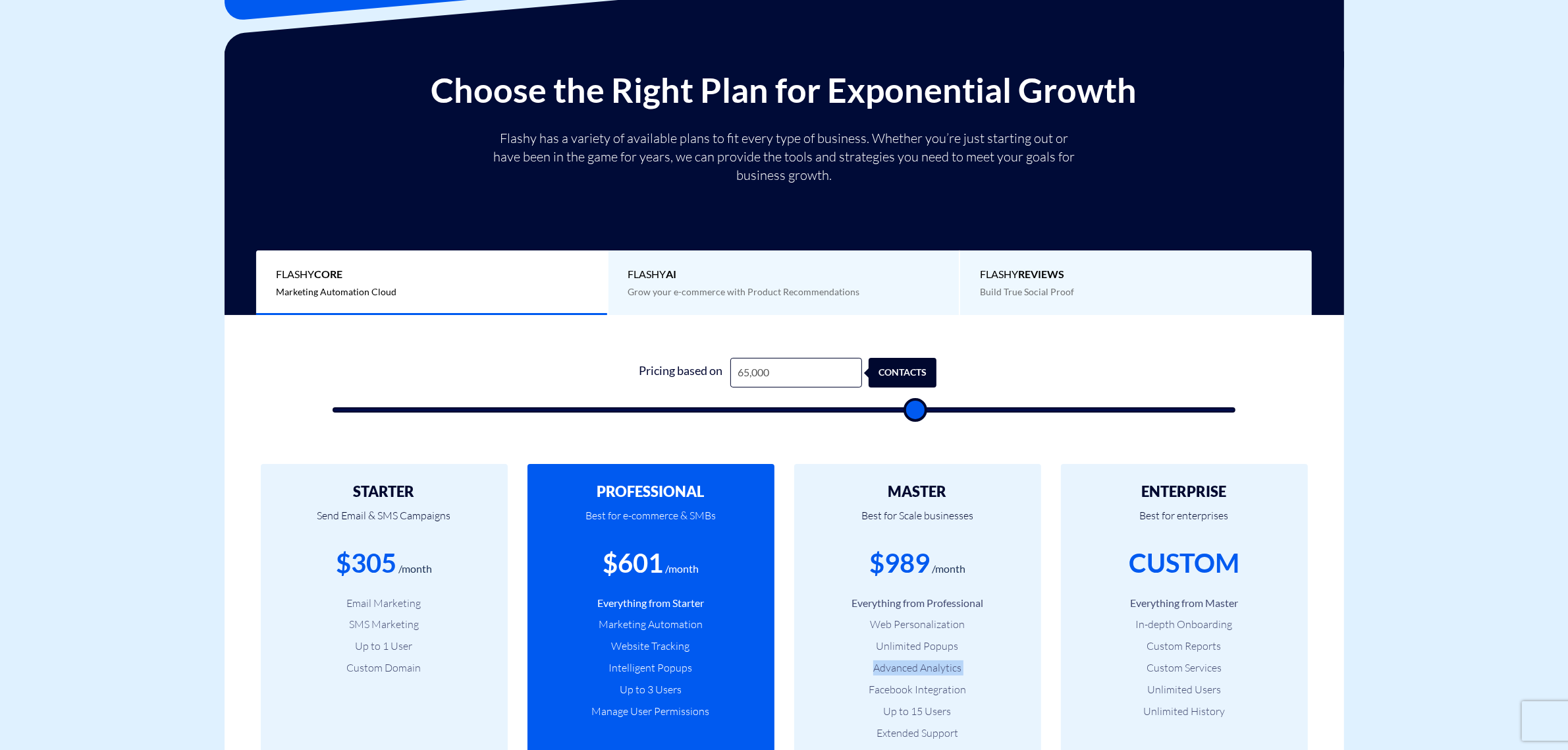
type input "63,500"
type input "63500"
type input "62,000"
type input "62000"
type input "60,000"
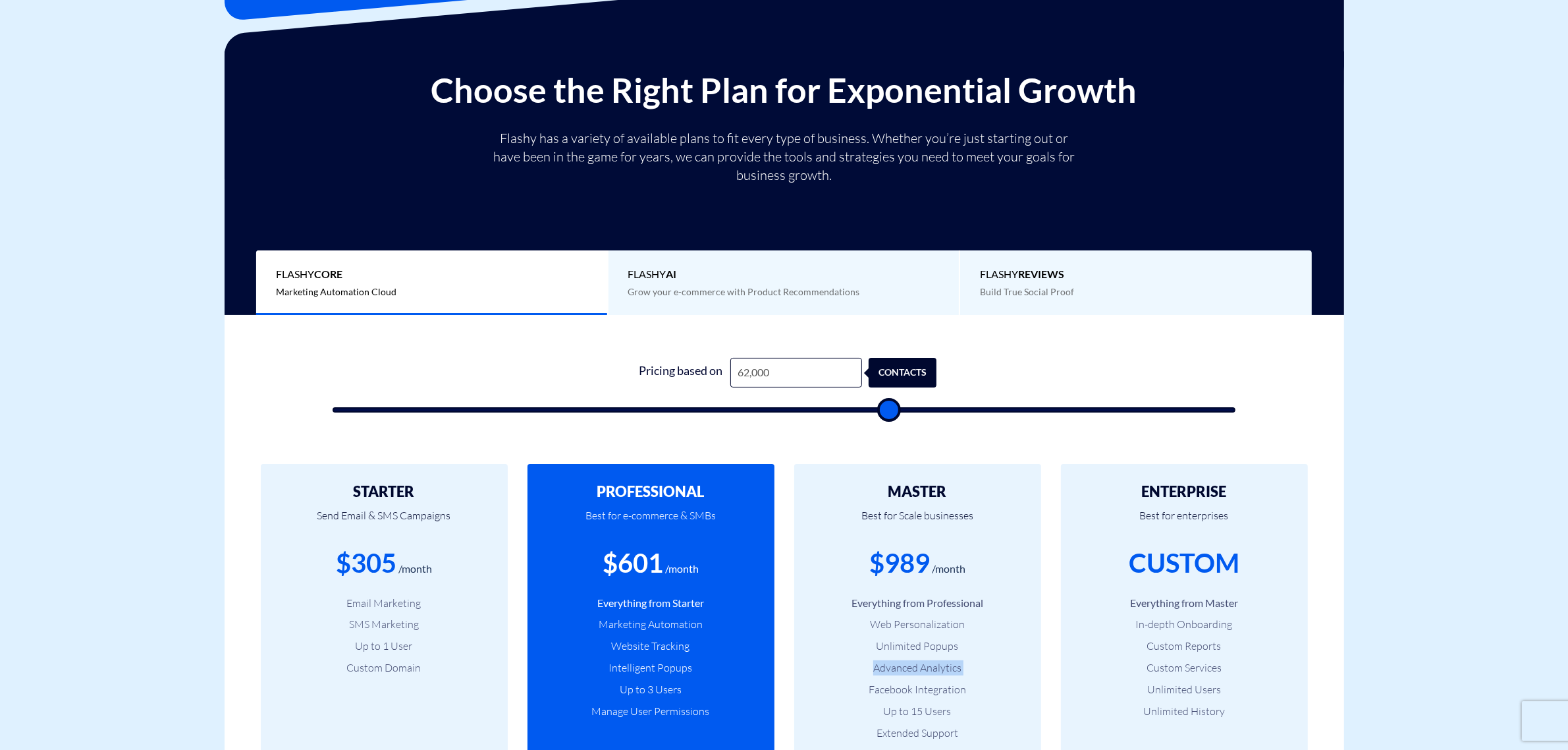
type input "60000"
type input "58,000"
type input "58000"
type input "56,500"
type input "56500"
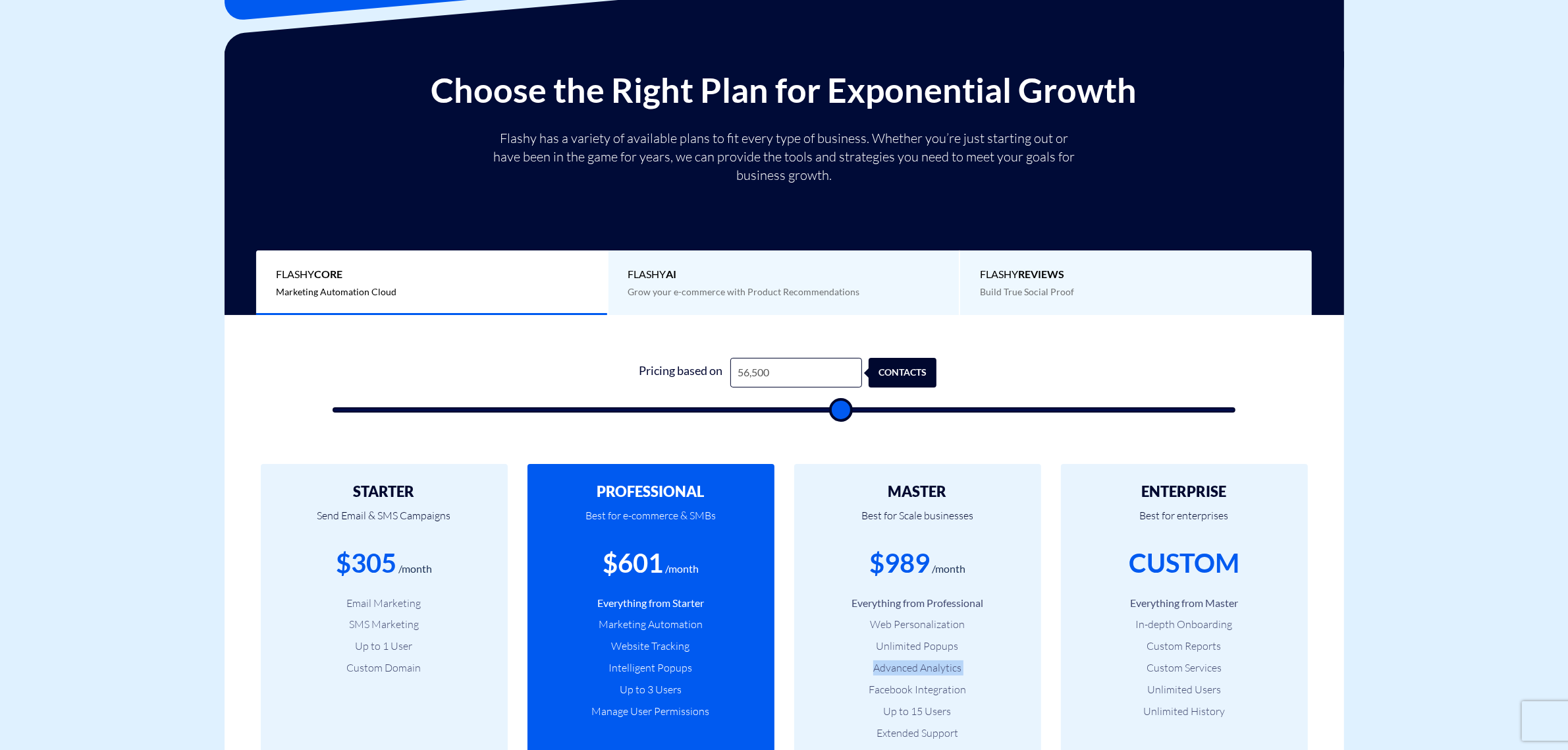
type input "54,000"
type input "54000"
type input "52,000"
type input "52000"
type input "50,000"
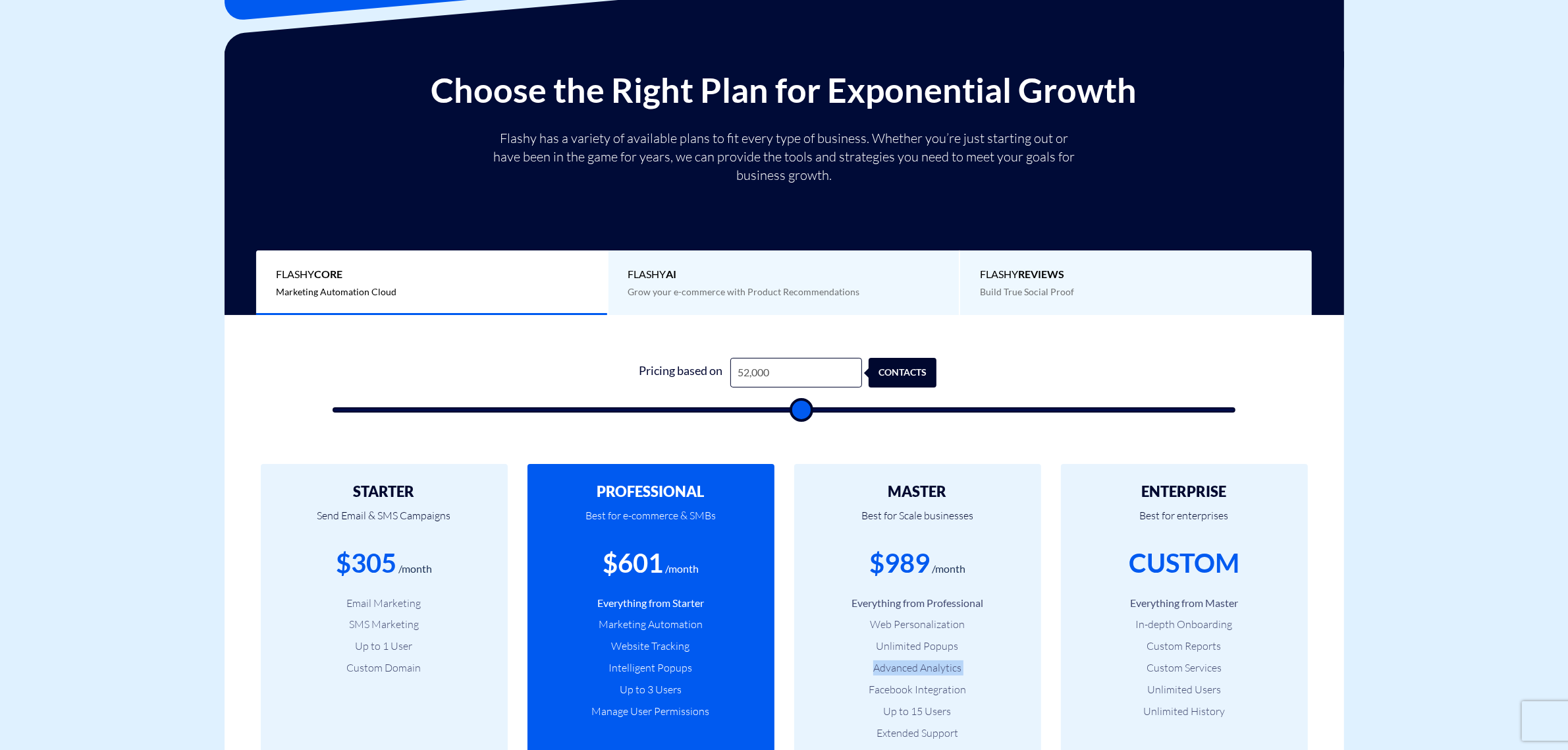
type input "50000"
type input "47,500"
type input "47500"
type input "45,000"
type input "45000"
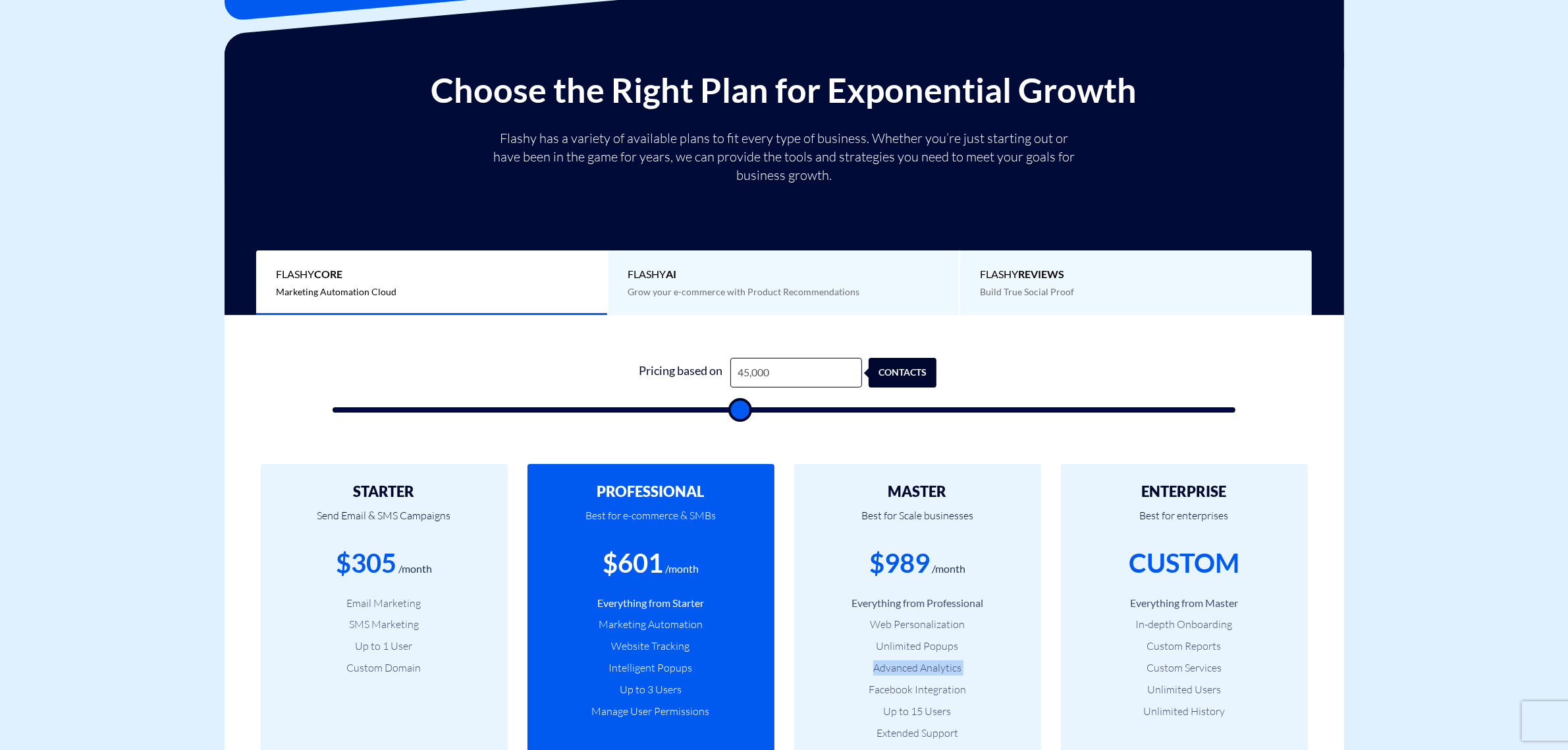
type input "43,500"
type input "43500"
type input "42,000"
type input "42000"
type input "41,000"
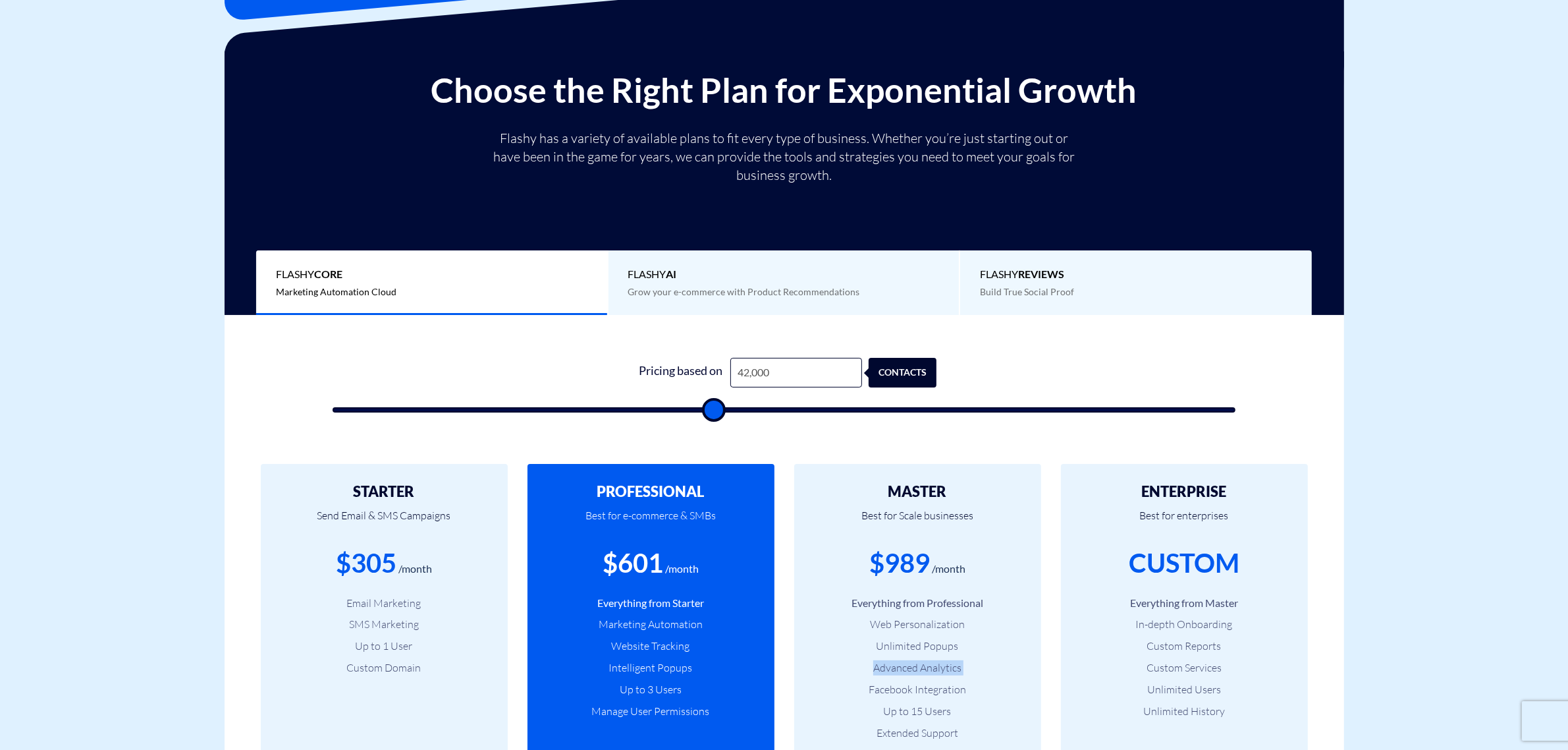
type input "41000"
type input "39,500"
type input "39500"
type input "39,000"
type input "39000"
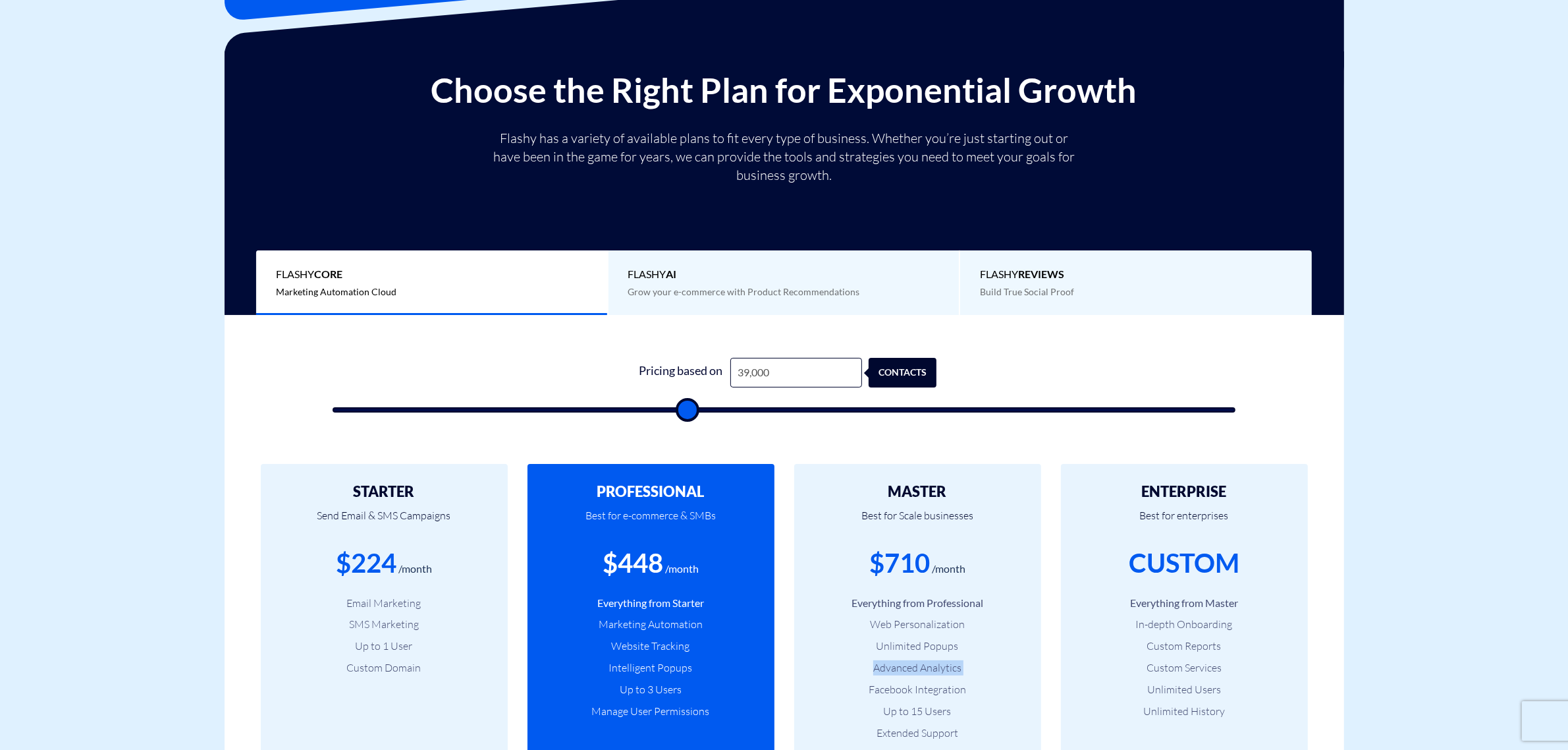
type input "38,500"
type input "38500"
type input "38,000"
type input "38000"
type input "37,000"
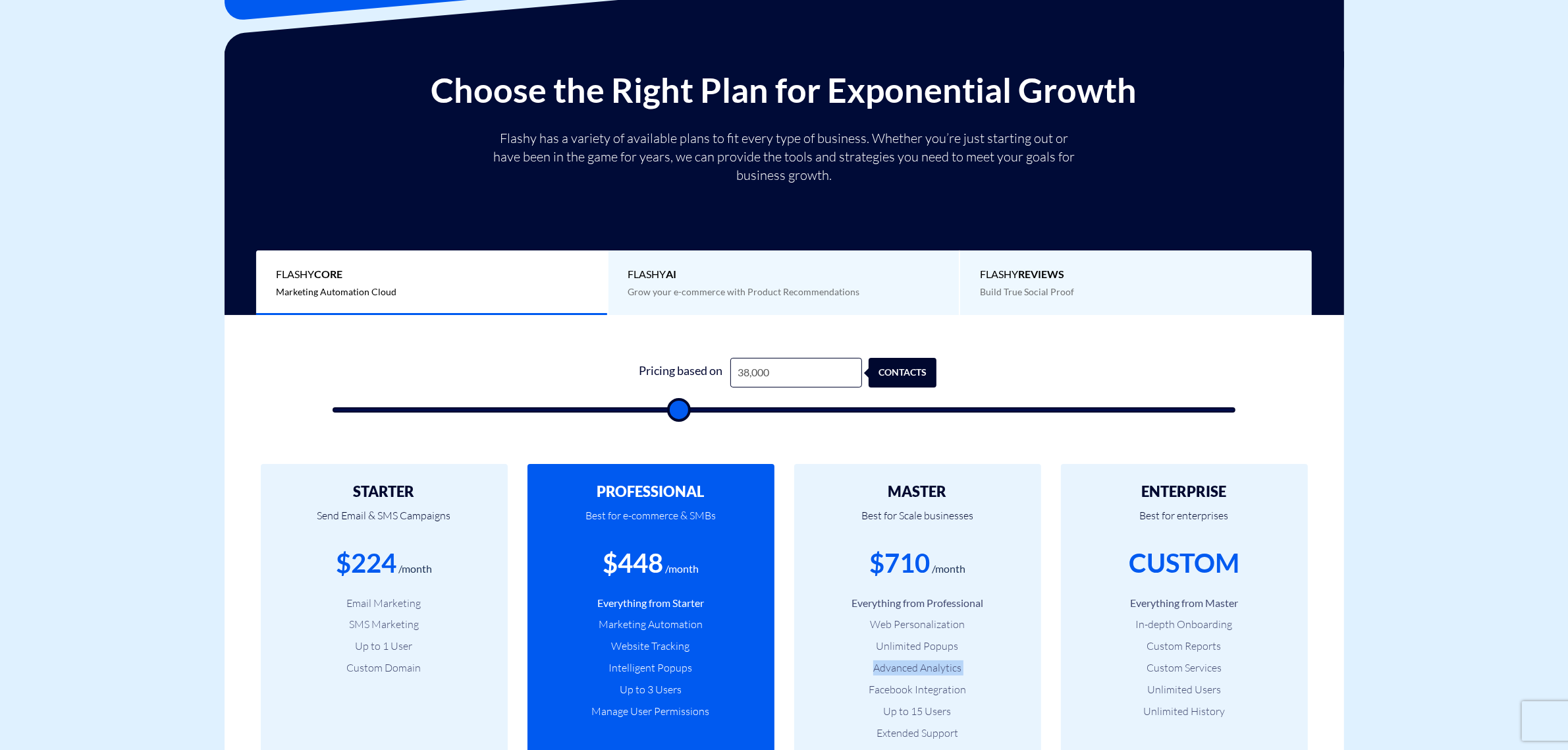
type input "37000"
type input "36,500"
type input "36500"
type input "36,000"
type input "36000"
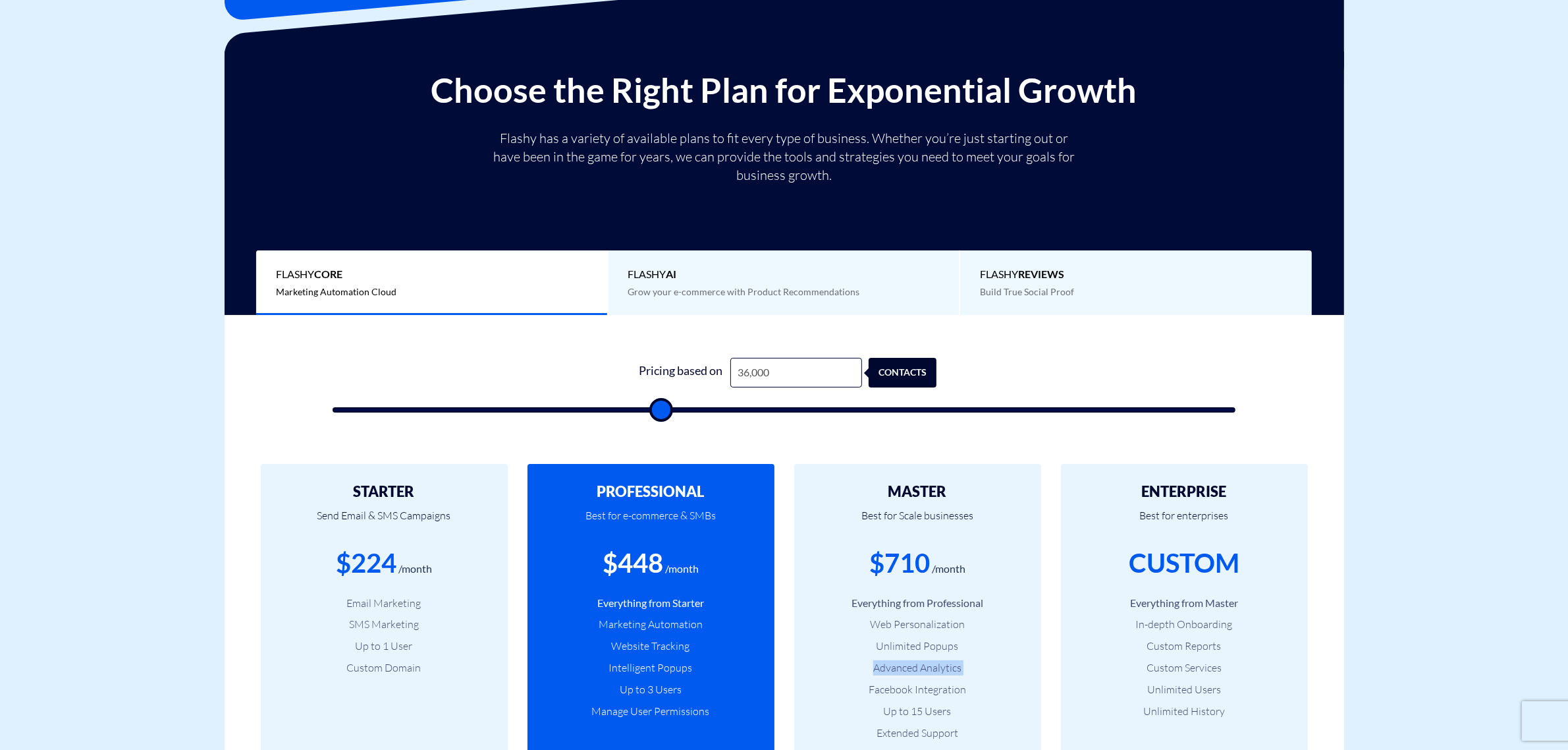
type input "35,500"
type input "35500"
type input "35,000"
type input "35000"
type input "34,500"
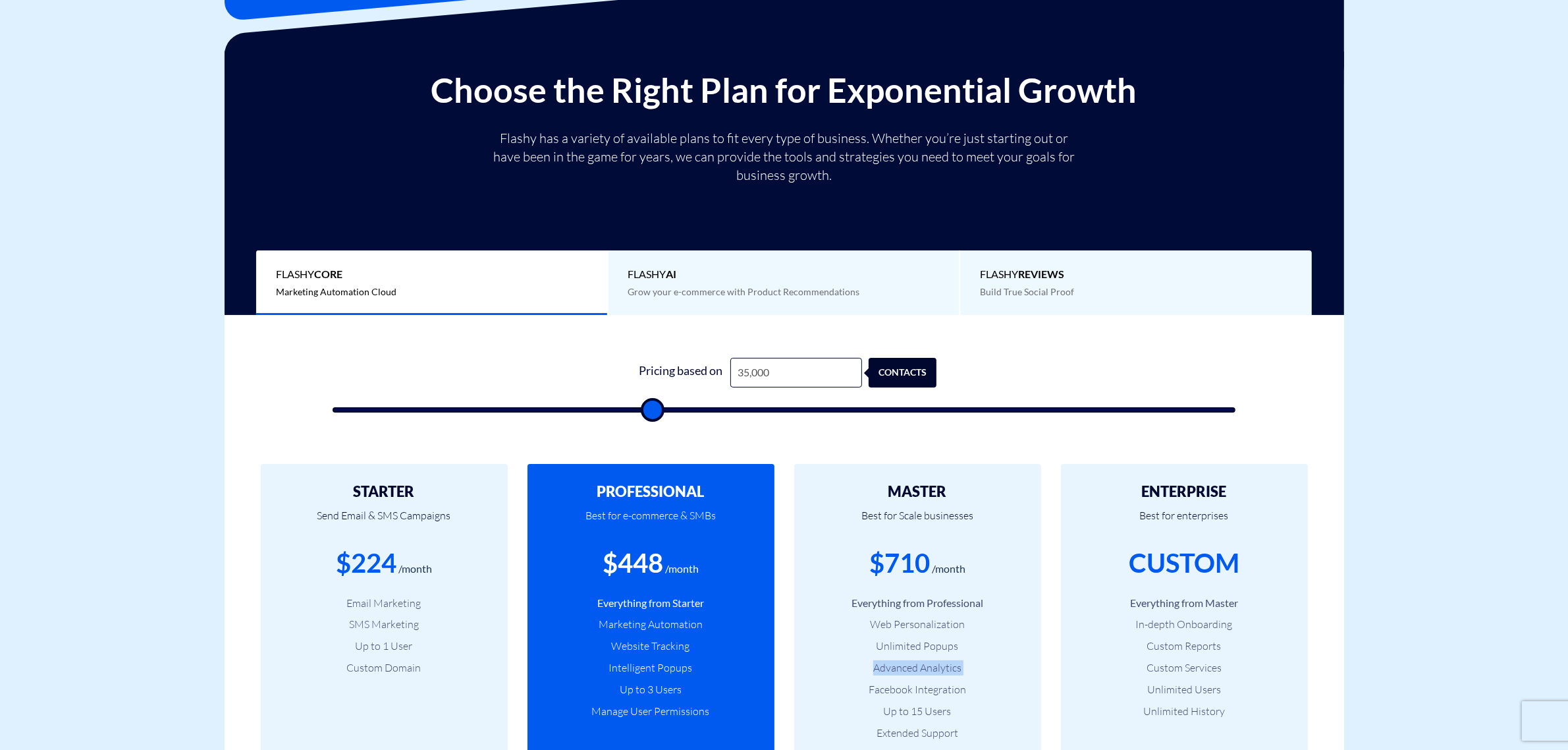
type input "34500"
type input "34,000"
type input "34000"
type input "33,500"
type input "33500"
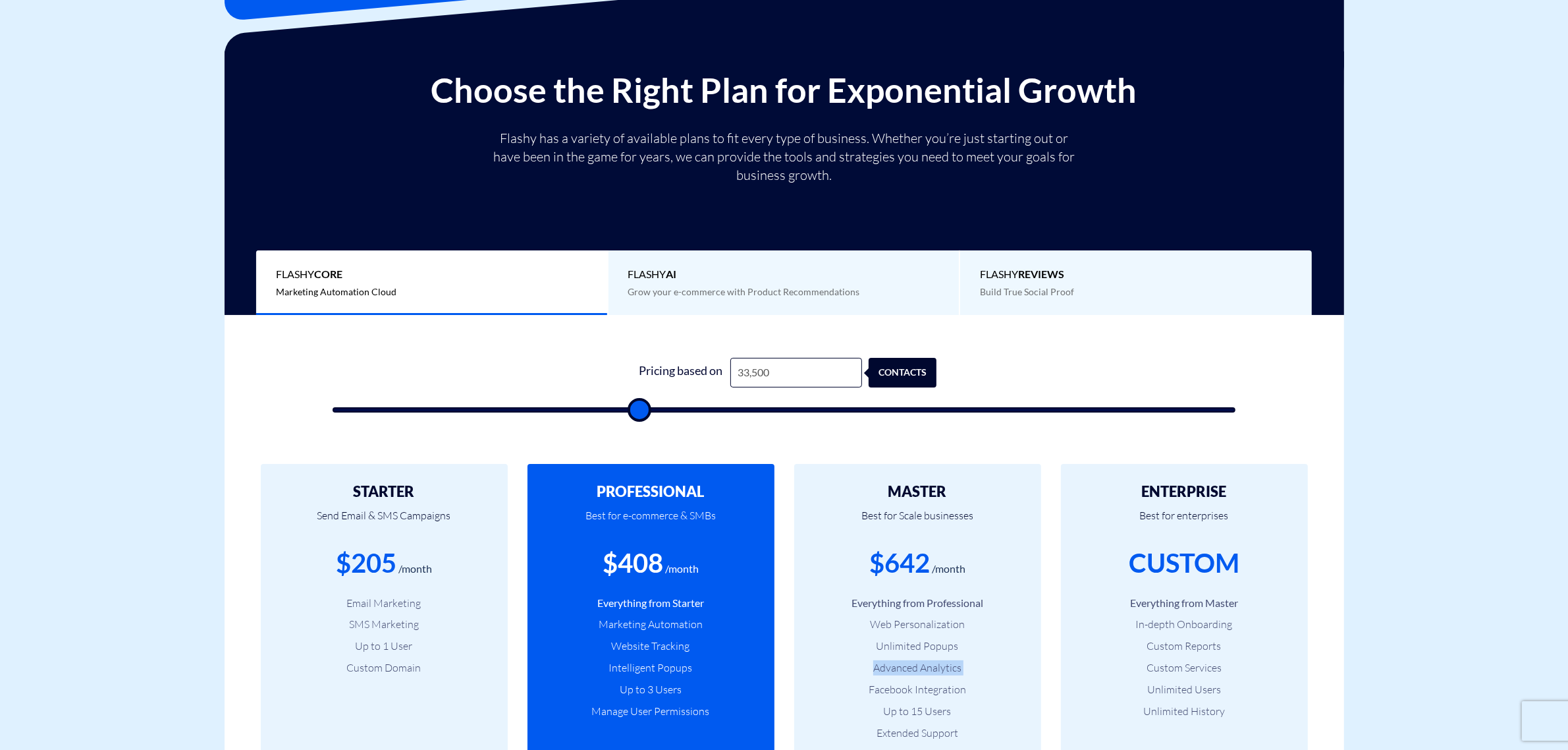
type input "33,000"
type input "33000"
type input "32,000"
type input "32000"
type input "31,500"
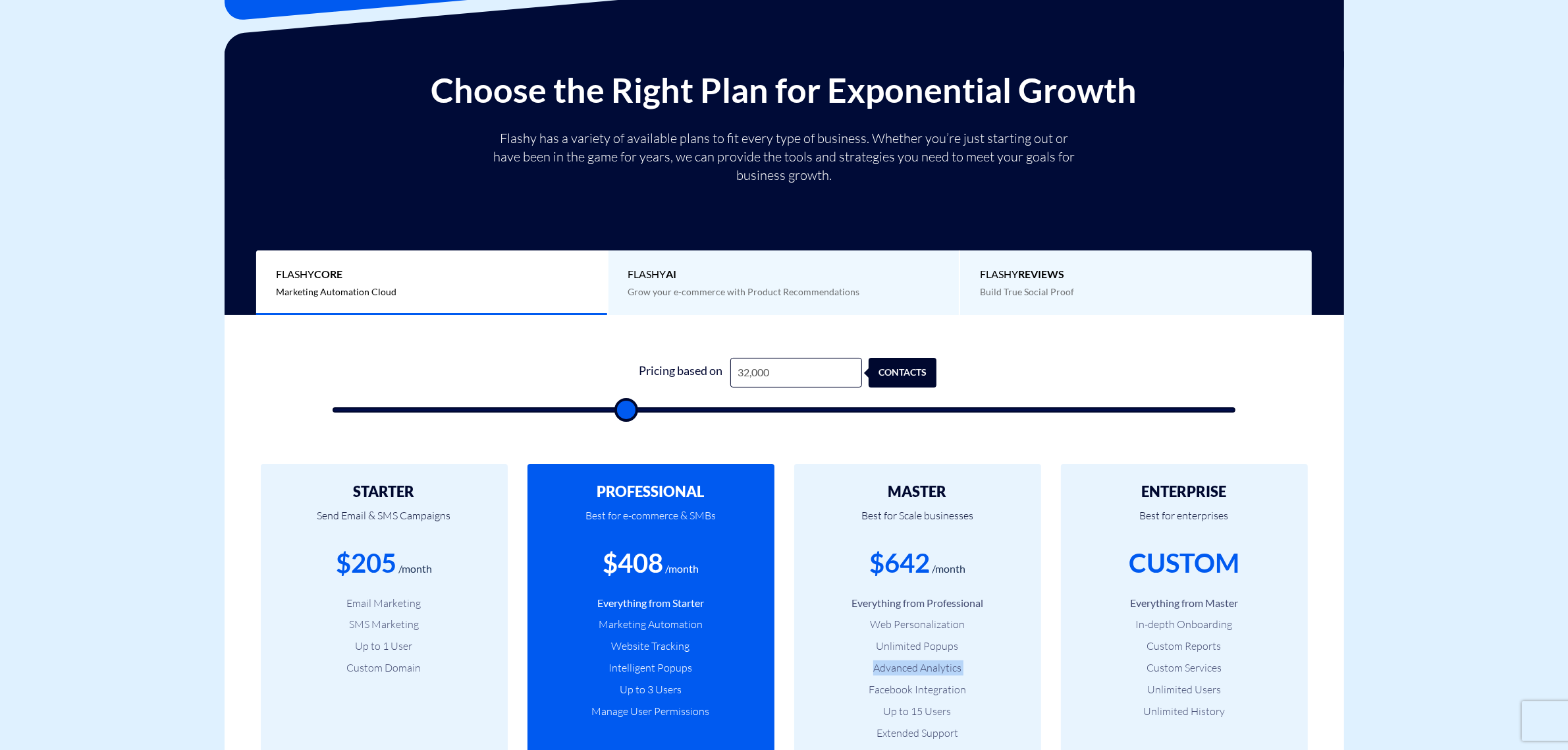
type input "31500"
type input "31,000"
type input "31000"
type input "31,500"
type input "31500"
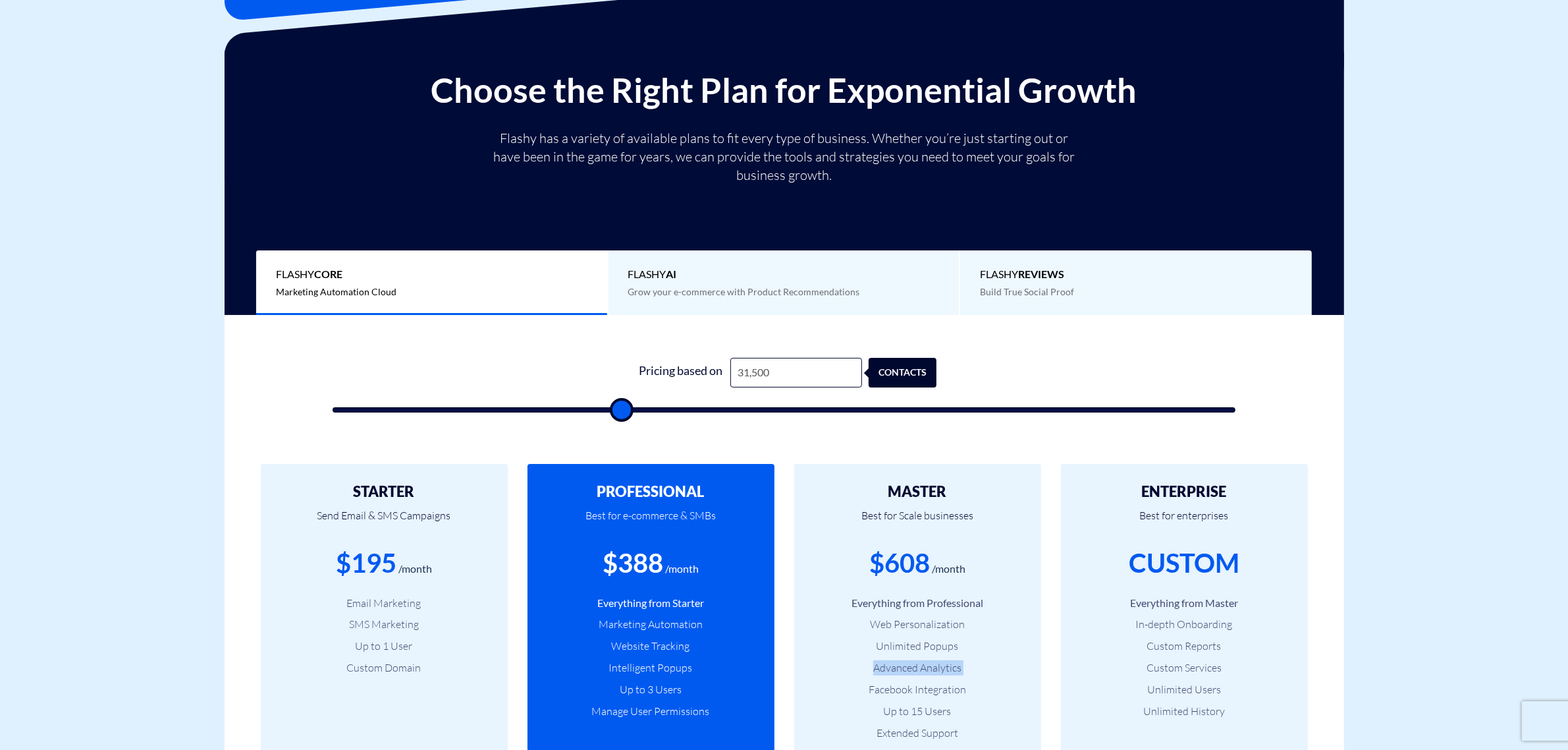
type input "32,000"
type input "32000"
type input "33,000"
type input "33000"
type input "33,500"
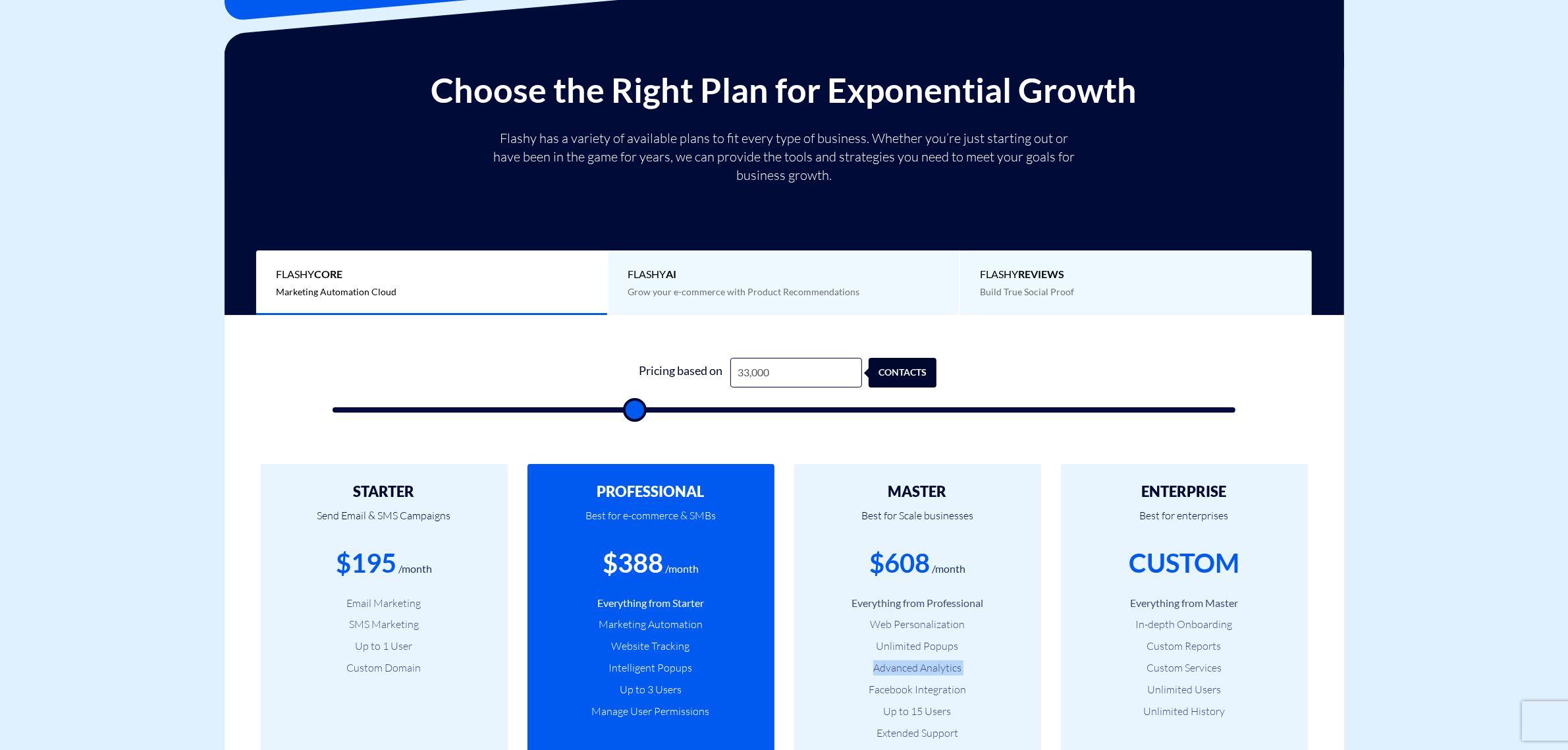
type input "33500"
type input "34,000"
type input "34000"
drag, startPoint x: 575, startPoint y: 410, endPoint x: 672, endPoint y: 426, distance: 98.3
click at [672, 412] on input "range" at bounding box center [785, 410] width 904 height 5
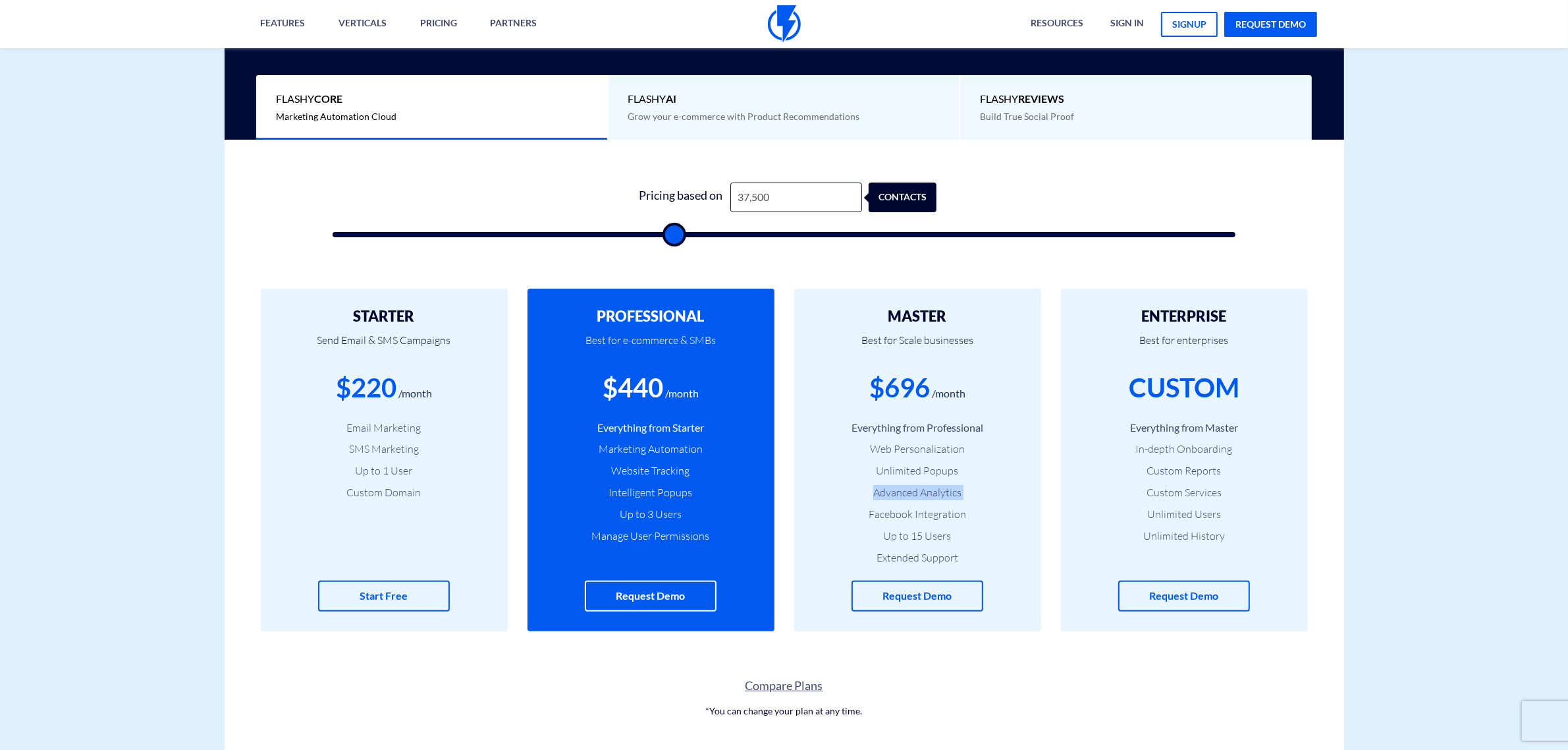
scroll to position [330, 0]
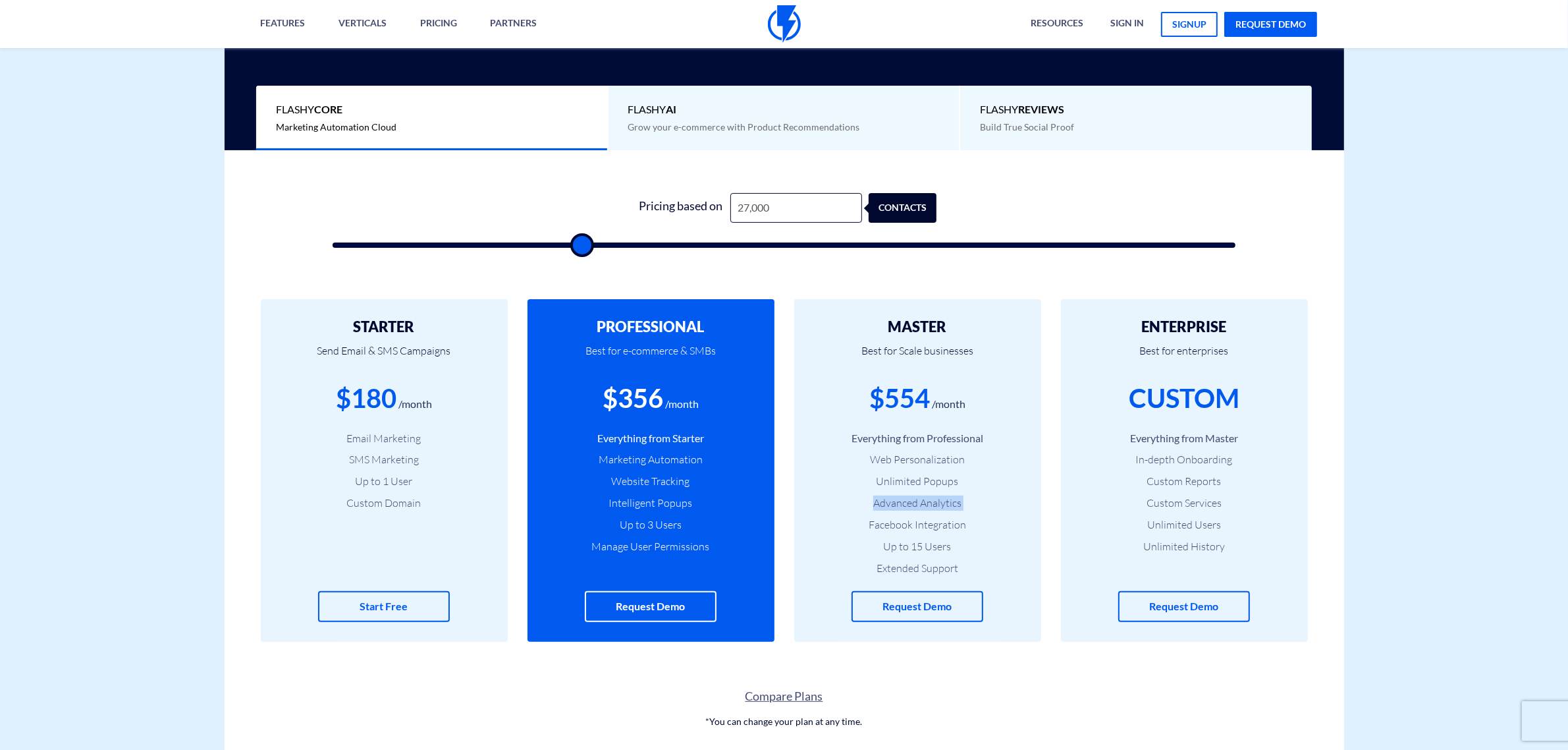
drag, startPoint x: 679, startPoint y: 244, endPoint x: 581, endPoint y: 244, distance: 98.0
click at [581, 244] on input "range" at bounding box center [785, 245] width 904 height 5
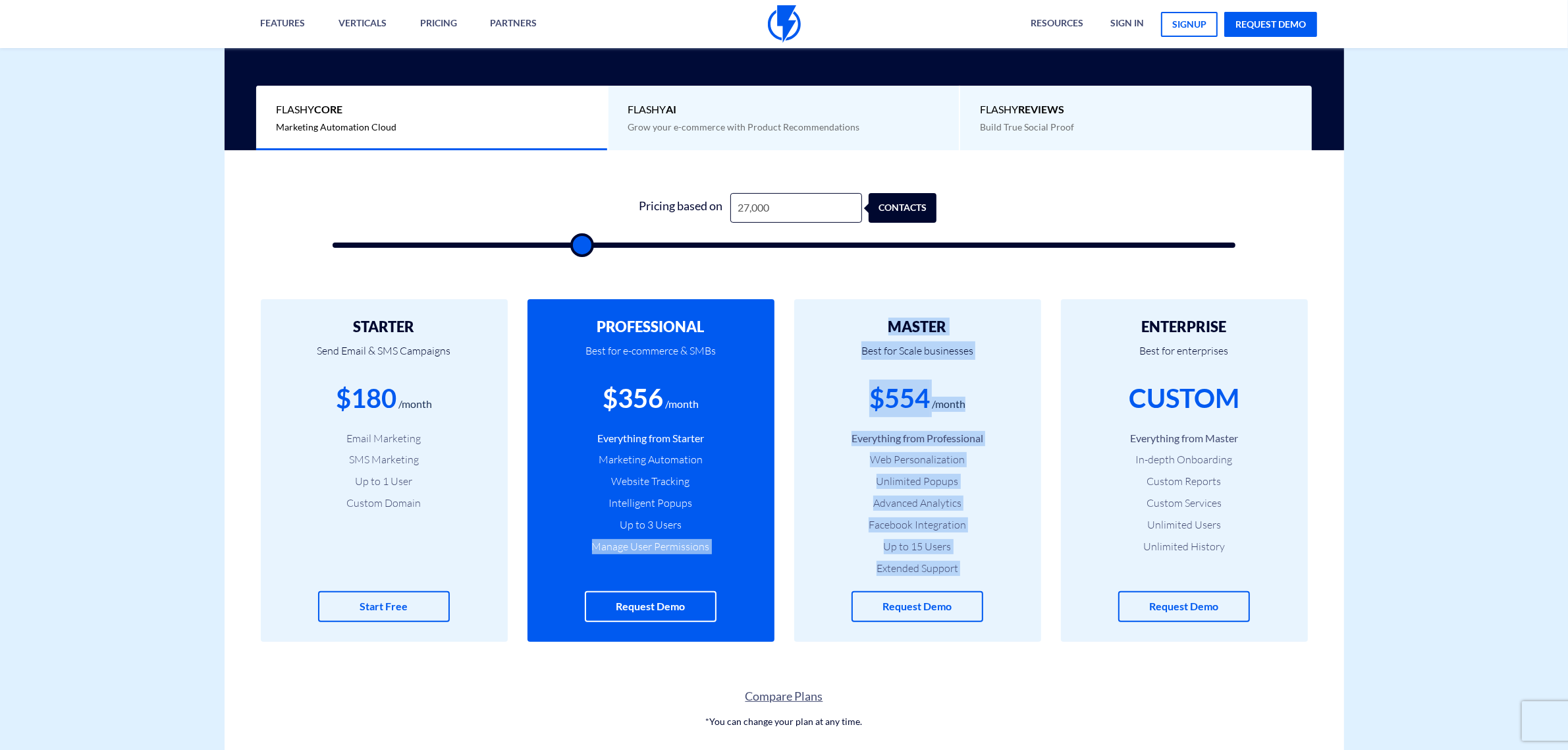
drag, startPoint x: 561, startPoint y: 562, endPoint x: 1072, endPoint y: 301, distance: 573.8
click at [1071, 303] on div "STARTER Send Email & SMS Campaigns $180 /month Email Marketing SMS Marketing Up…" at bounding box center [785, 470] width 1120 height 395
click at [1072, 300] on div "ENTERPRISE Best for enterprises CUSTOM Everything from Master In-depth Onboardi…" at bounding box center [1185, 470] width 247 height 343
click at [1067, 304] on div "ENTERPRISE Best for enterprises CUSTOM Everything from Master In-depth Onboardi…" at bounding box center [1185, 470] width 247 height 343
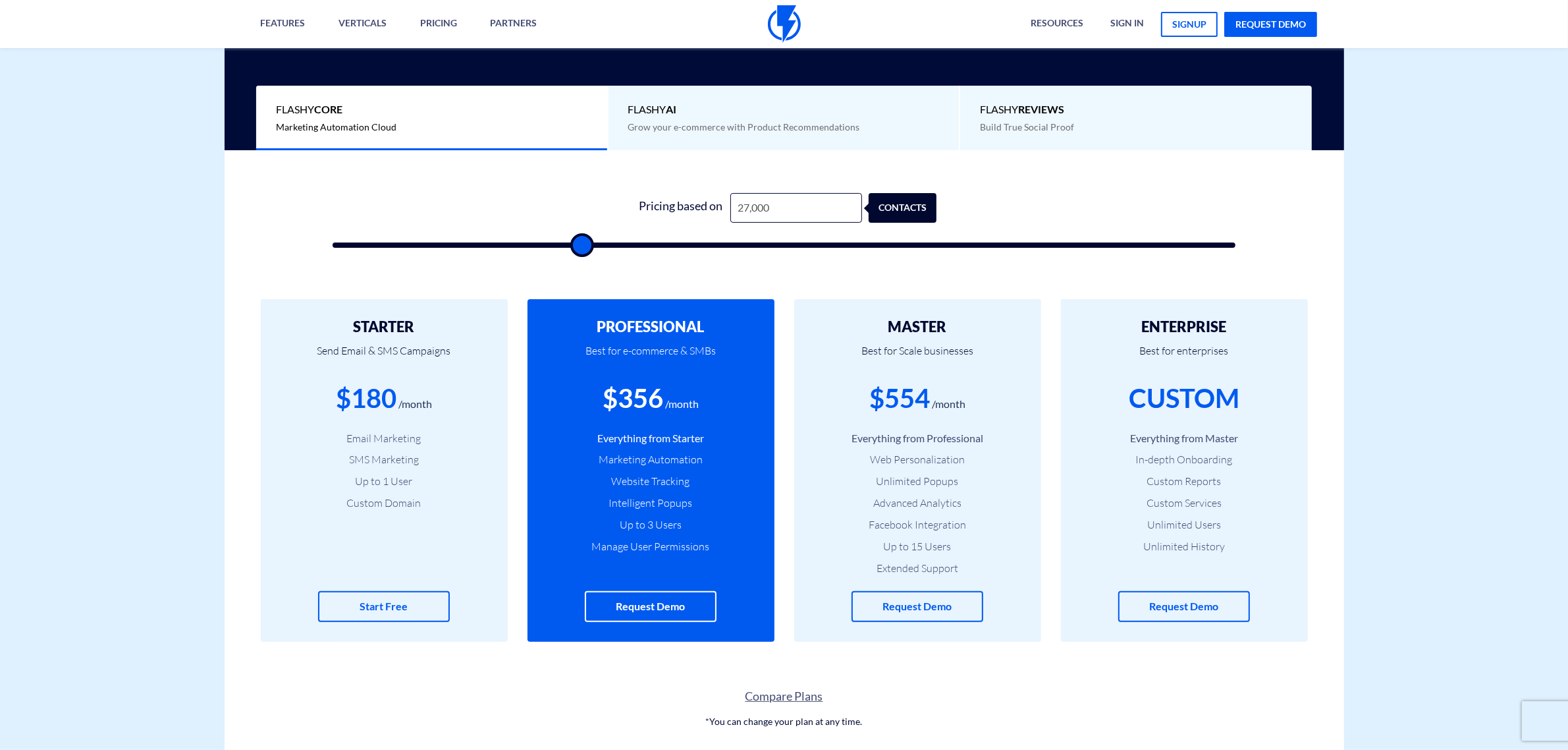
click at [1065, 307] on div "ENTERPRISE Best for enterprises CUSTOM Everything from Master In-depth Onboardi…" at bounding box center [1185, 470] width 247 height 343
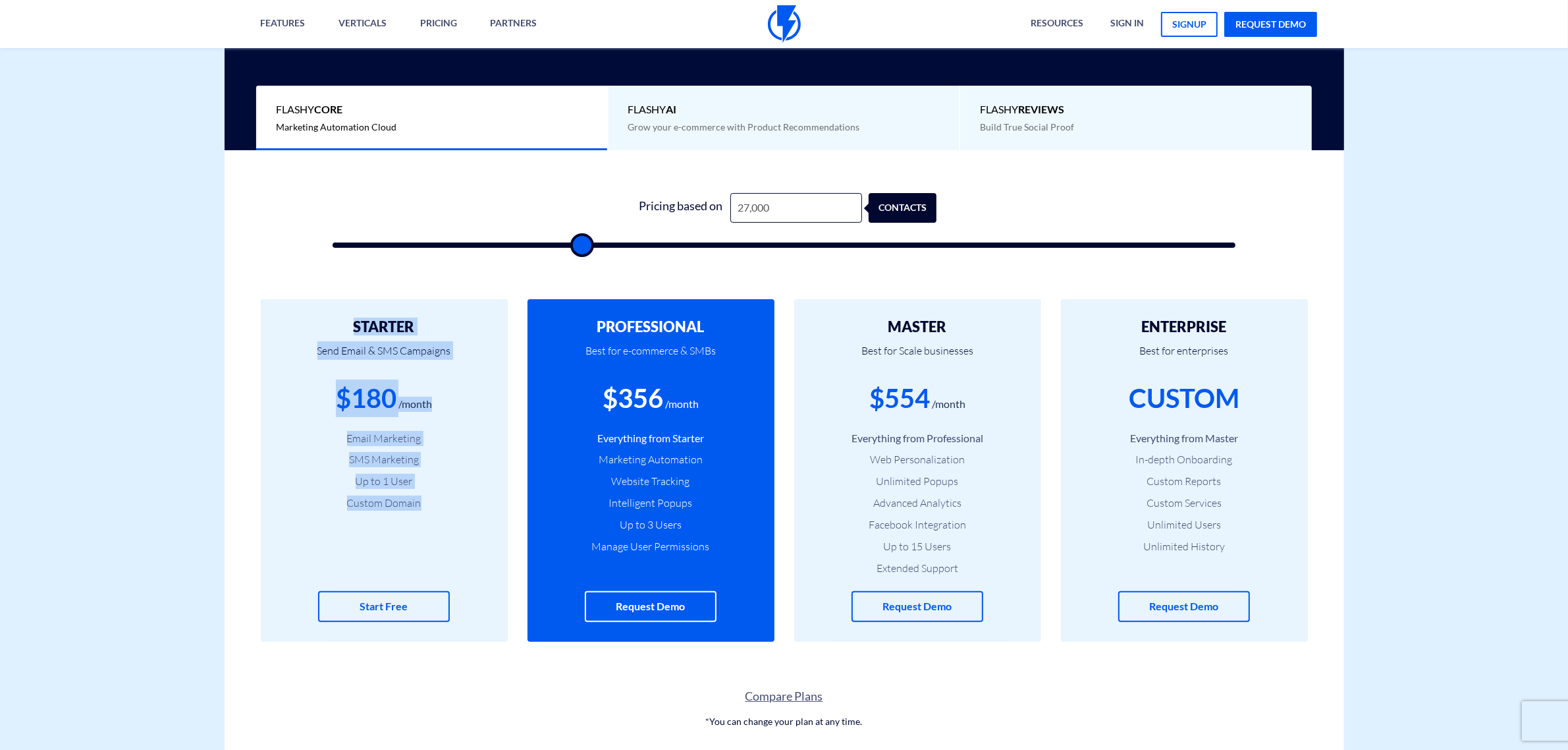
drag, startPoint x: 1273, startPoint y: 295, endPoint x: 494, endPoint y: 554, distance: 820.9
click at [485, 555] on div "STARTER Send Email & SMS Campaigns $180 /month Email Marketing SMS Marketing Up…" at bounding box center [785, 470] width 1120 height 395
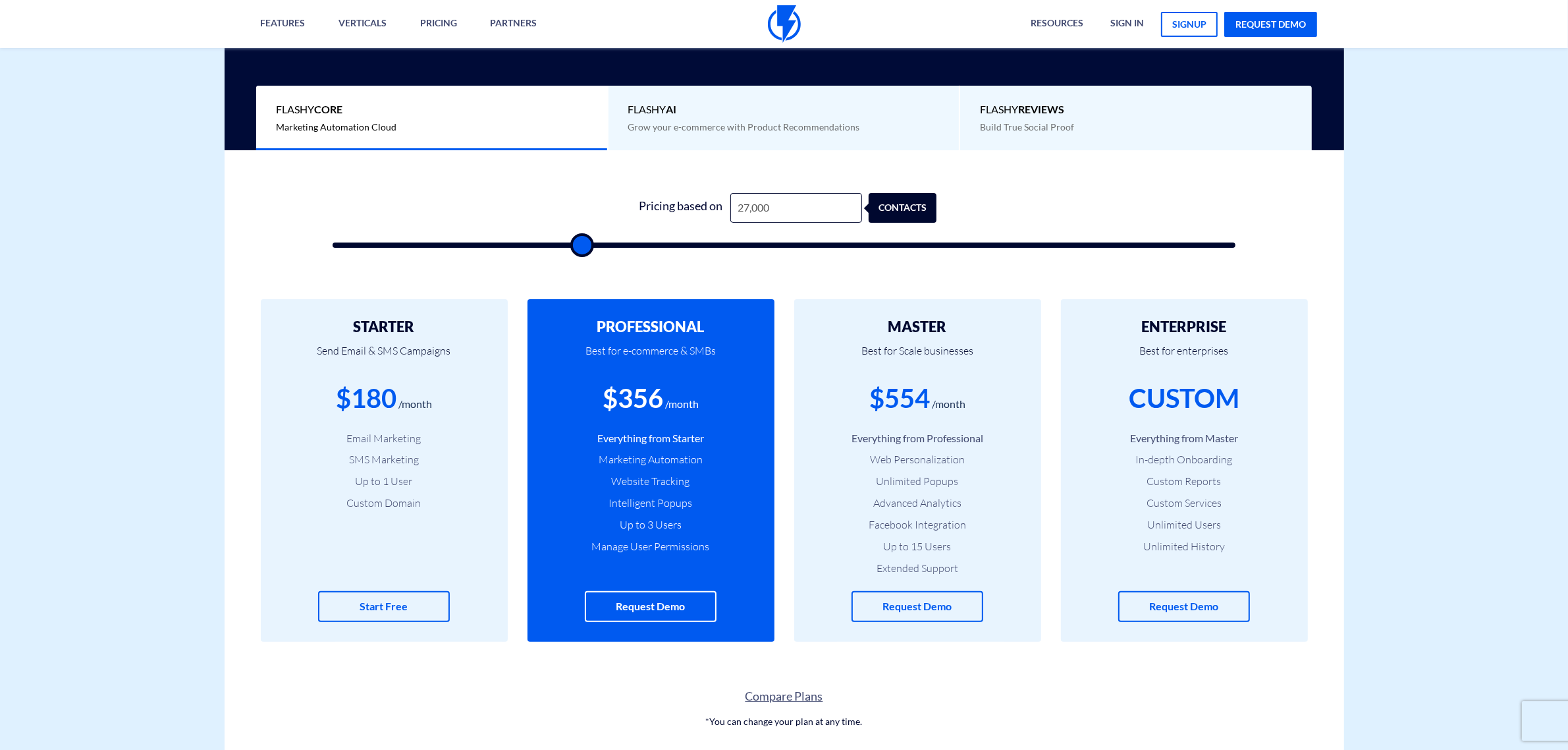
click at [530, 551] on div "PROFESSIONAL Best for e-commerce & SMBs $356 /month Everything from Starter Mar…" at bounding box center [651, 470] width 247 height 343
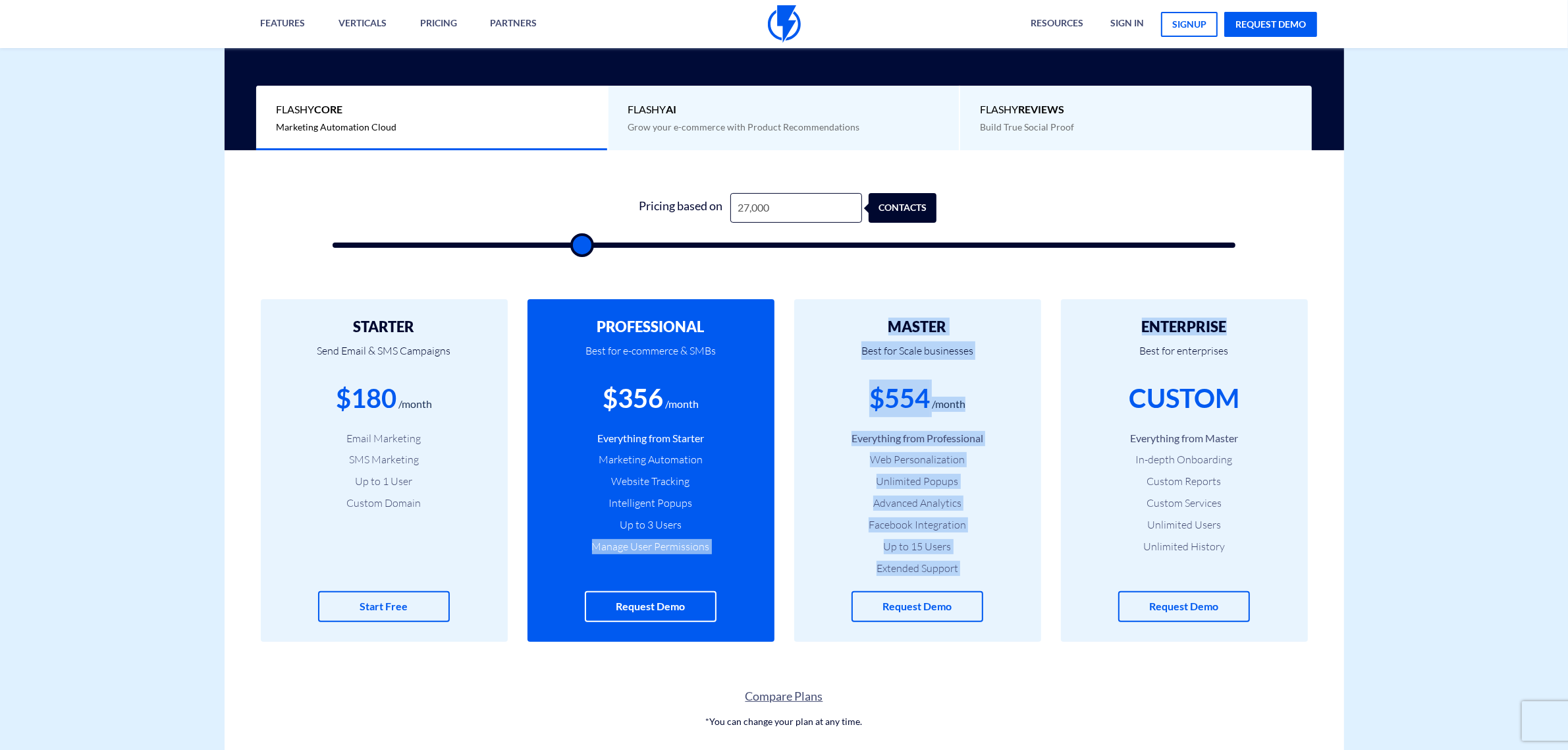
drag, startPoint x: 524, startPoint y: 550, endPoint x: 1278, endPoint y: 316, distance: 789.5
click at [1278, 316] on div "STARTER Send Email & SMS Campaigns $180 /month Email Marketing SMS Marketing Up…" at bounding box center [785, 470] width 1120 height 395
click at [1278, 316] on div "ENTERPRISE Best for enterprises CUSTOM Everything from Master In-depth Onboardi…" at bounding box center [1185, 470] width 247 height 343
drag, startPoint x: 1275, startPoint y: 316, endPoint x: 551, endPoint y: 547, distance: 760.0
click at [551, 547] on div "STARTER Send Email & SMS Campaigns $180 /month Email Marketing SMS Marketing Up…" at bounding box center [785, 470] width 1120 height 395
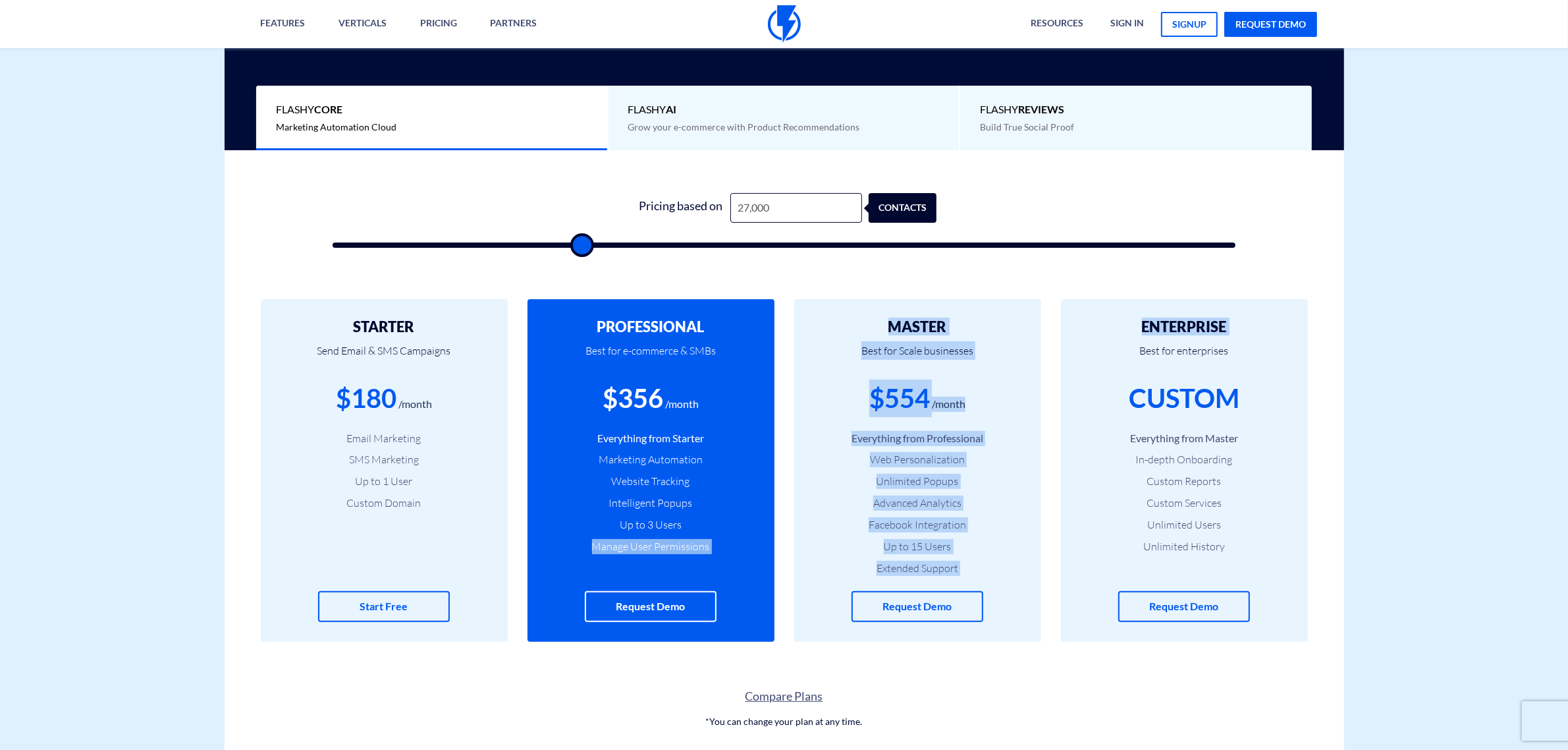
click at [551, 547] on li "Manage User Permissions" at bounding box center [651, 547] width 208 height 15
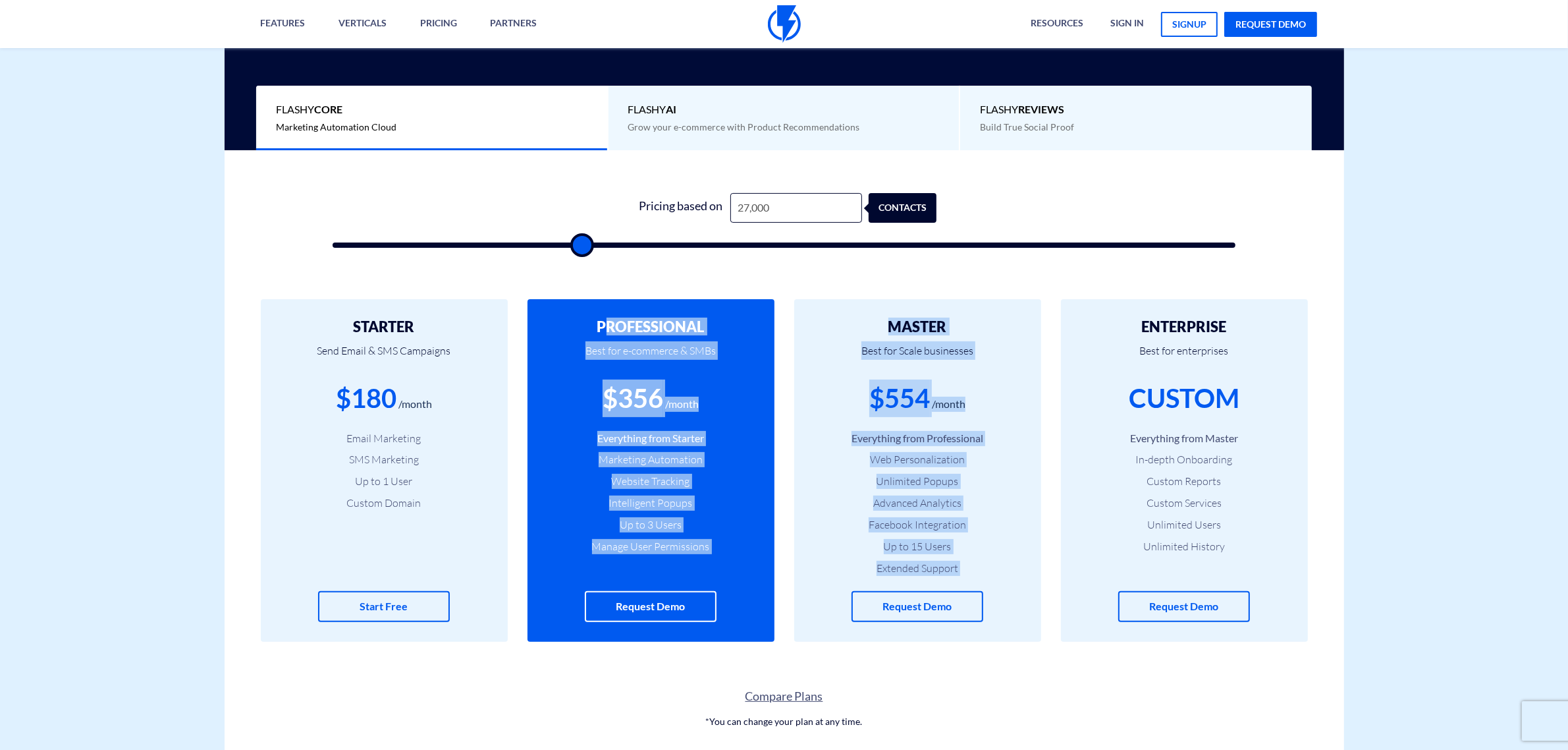
drag, startPoint x: 603, startPoint y: 321, endPoint x: 1092, endPoint y: 331, distance: 489.1
click at [1091, 333] on div "STARTER Send Email & SMS Campaigns $180 /month Email Marketing SMS Marketing Up…" at bounding box center [785, 470] width 1120 height 395
click at [1096, 326] on h2 "ENTERPRISE" at bounding box center [1185, 327] width 208 height 16
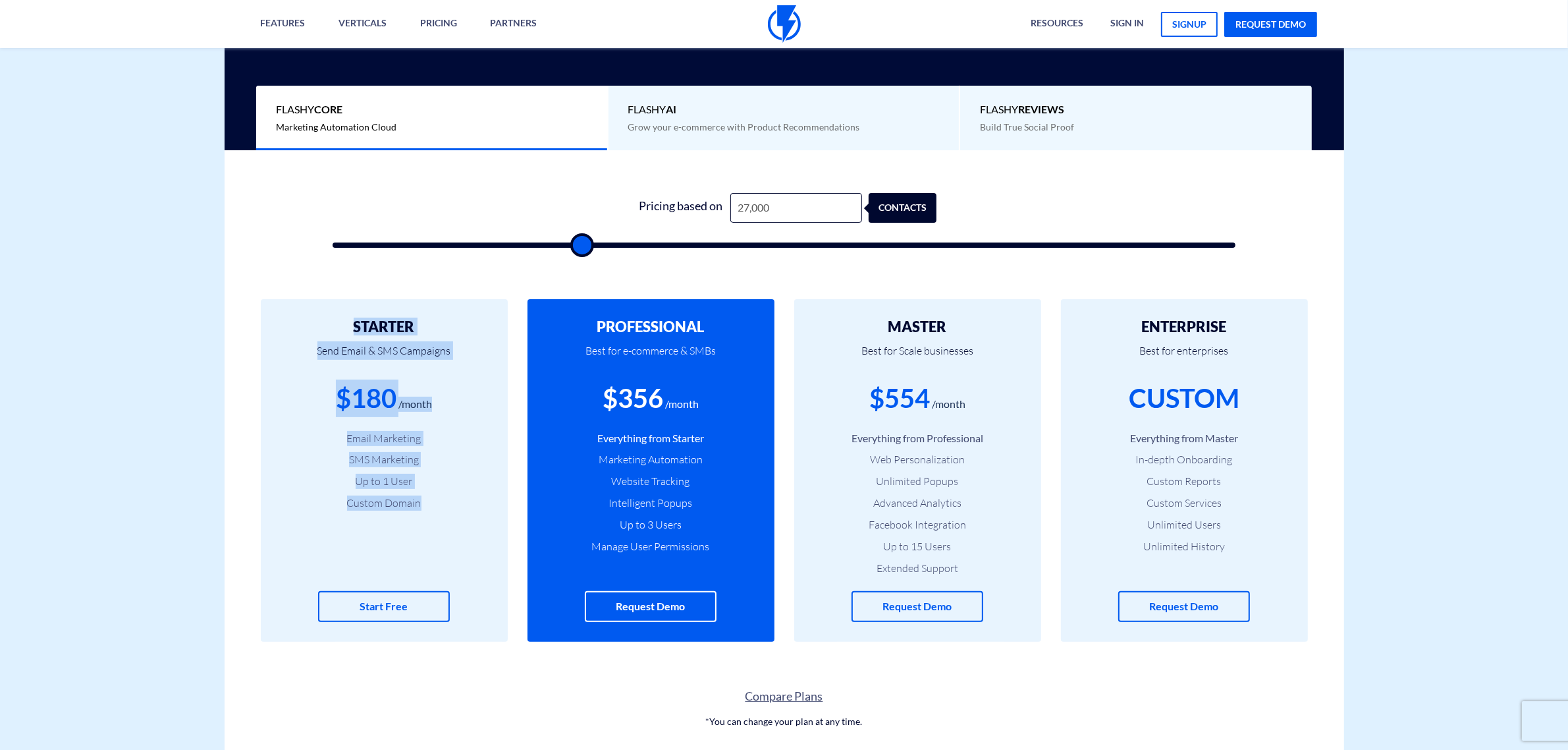
drag, startPoint x: 1055, startPoint y: 302, endPoint x: 512, endPoint y: 590, distance: 614.6
click at [512, 590] on div "STARTER Send Email & SMS Campaigns $180 /month Email Marketing SMS Marketing Up…" at bounding box center [785, 470] width 1120 height 395
drag, startPoint x: 512, startPoint y: 581, endPoint x: 549, endPoint y: 571, distance: 38.3
click at [512, 581] on div "STARTER Send Email & SMS Campaigns $180 /month Email Marketing SMS Marketing Up…" at bounding box center [384, 470] width 266 height 343
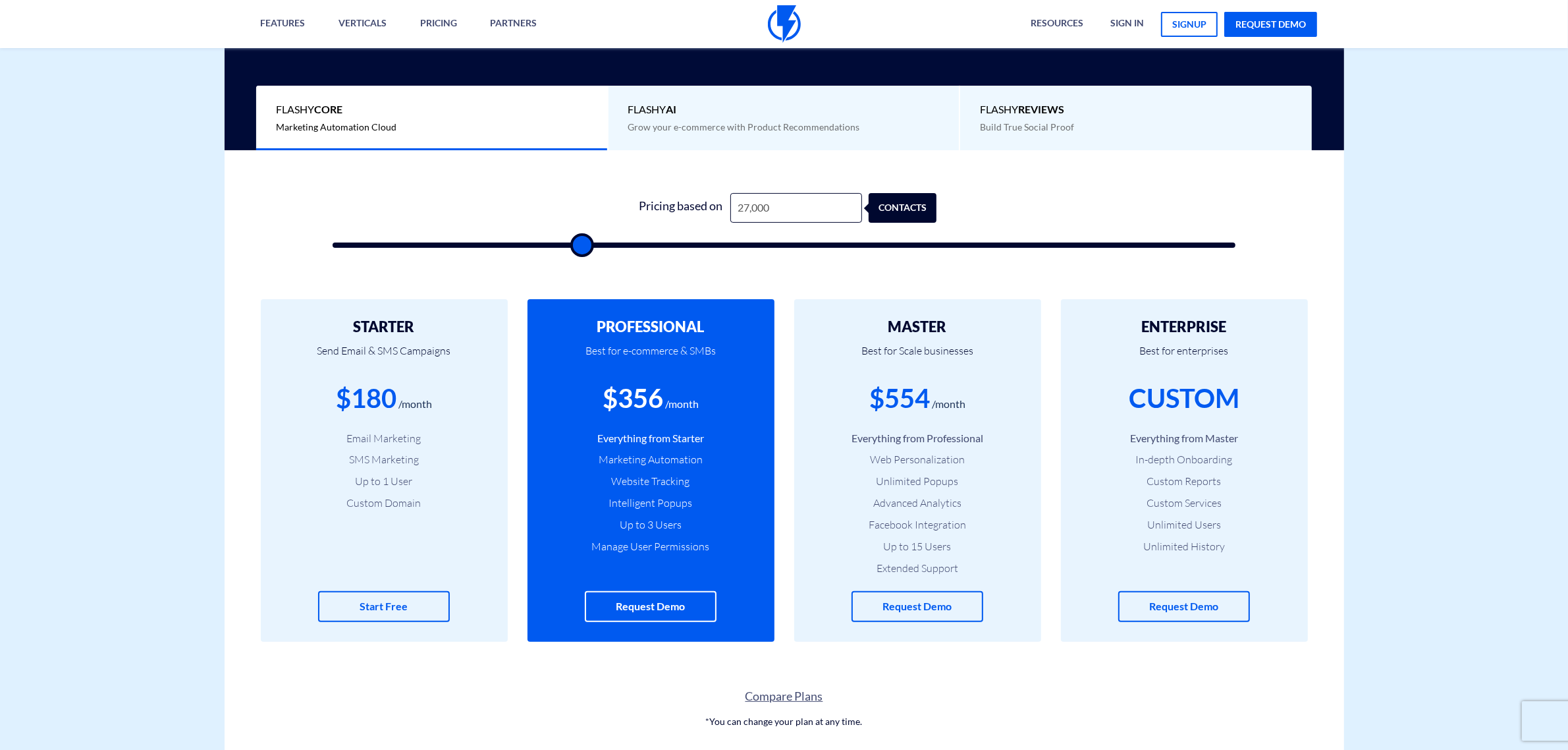
click at [1018, 313] on div "MASTER Best for Scale businesses $554 /month Everything from Professional Web P…" at bounding box center [917, 470] width 247 height 343
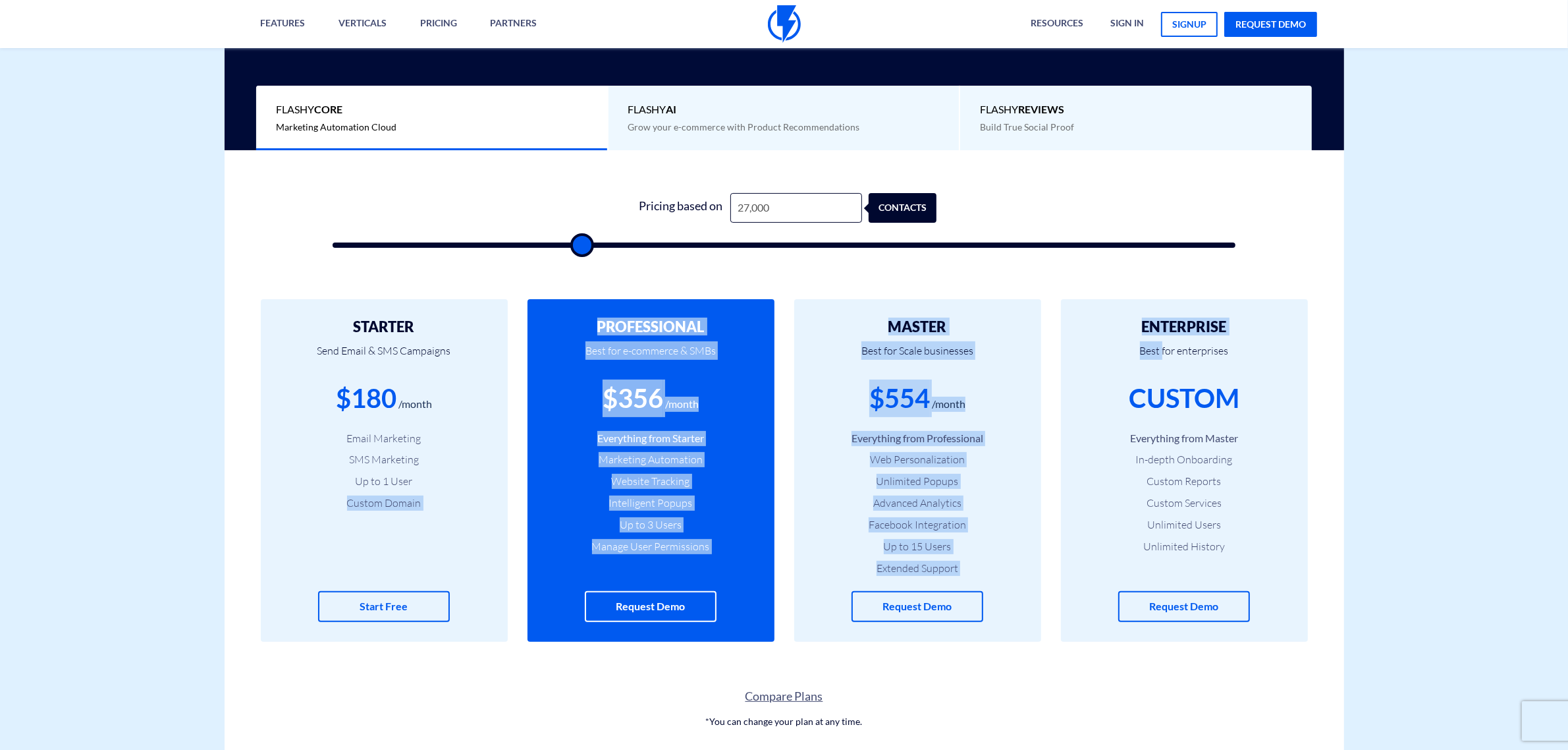
drag, startPoint x: 343, startPoint y: 554, endPoint x: 1169, endPoint y: 333, distance: 855.1
click at [1165, 336] on div "STARTER Send Email & SMS Campaigns $180 /month Email Marketing SMS Marketing Up…" at bounding box center [785, 470] width 1120 height 395
click at [1278, 305] on div "ENTERPRISE Best for enterprises CUSTOM Everything from Master In-depth Onboardi…" at bounding box center [1185, 470] width 247 height 343
drag, startPoint x: 1275, startPoint y: 308, endPoint x: 502, endPoint y: 549, distance: 809.7
click at [502, 549] on div "STARTER Send Email & SMS Campaigns $180 /month Email Marketing SMS Marketing Up…" at bounding box center [785, 470] width 1120 height 395
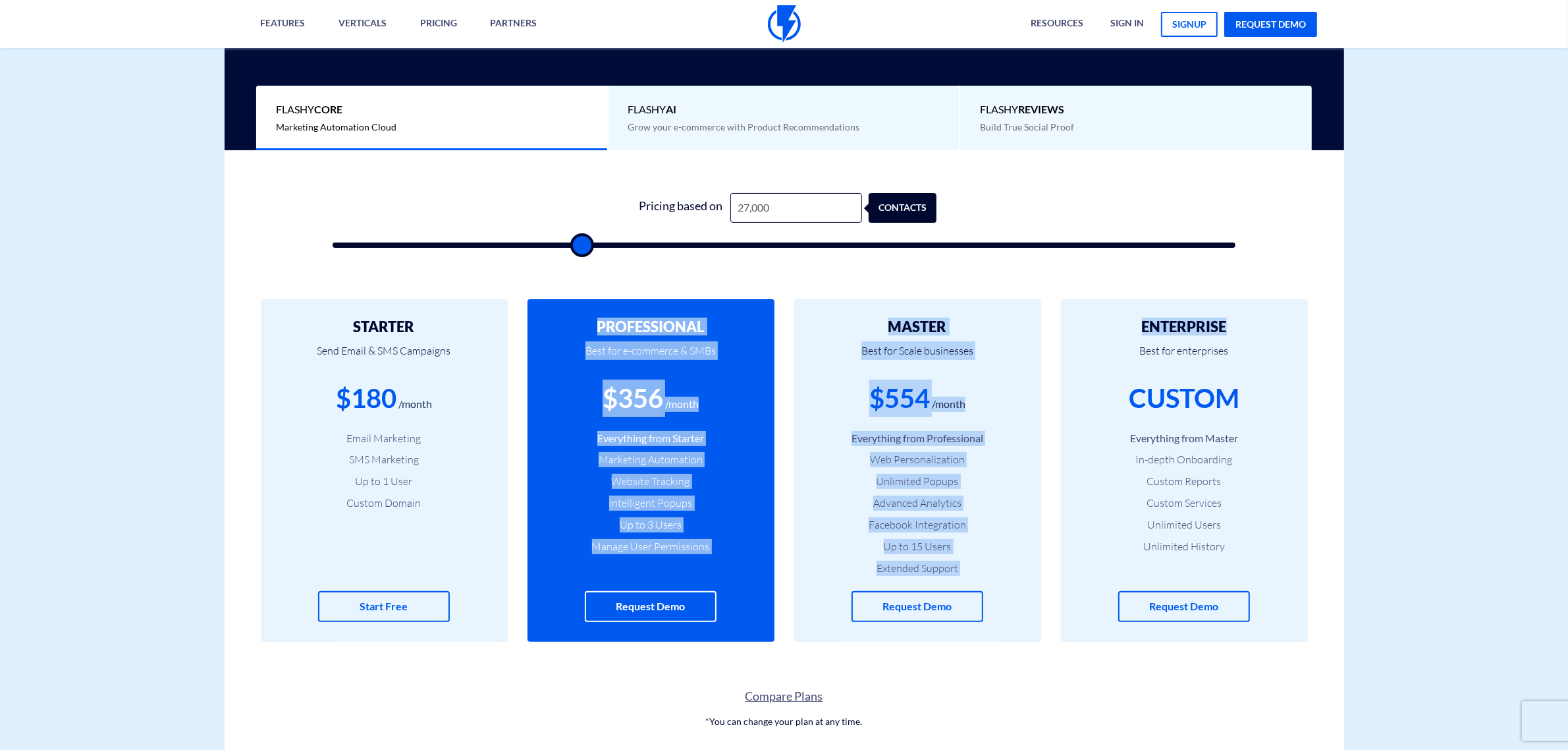
click at [502, 549] on div "STARTER Send Email & SMS Campaigns $180 /month Email Marketing SMS Marketing Up…" at bounding box center [384, 470] width 247 height 343
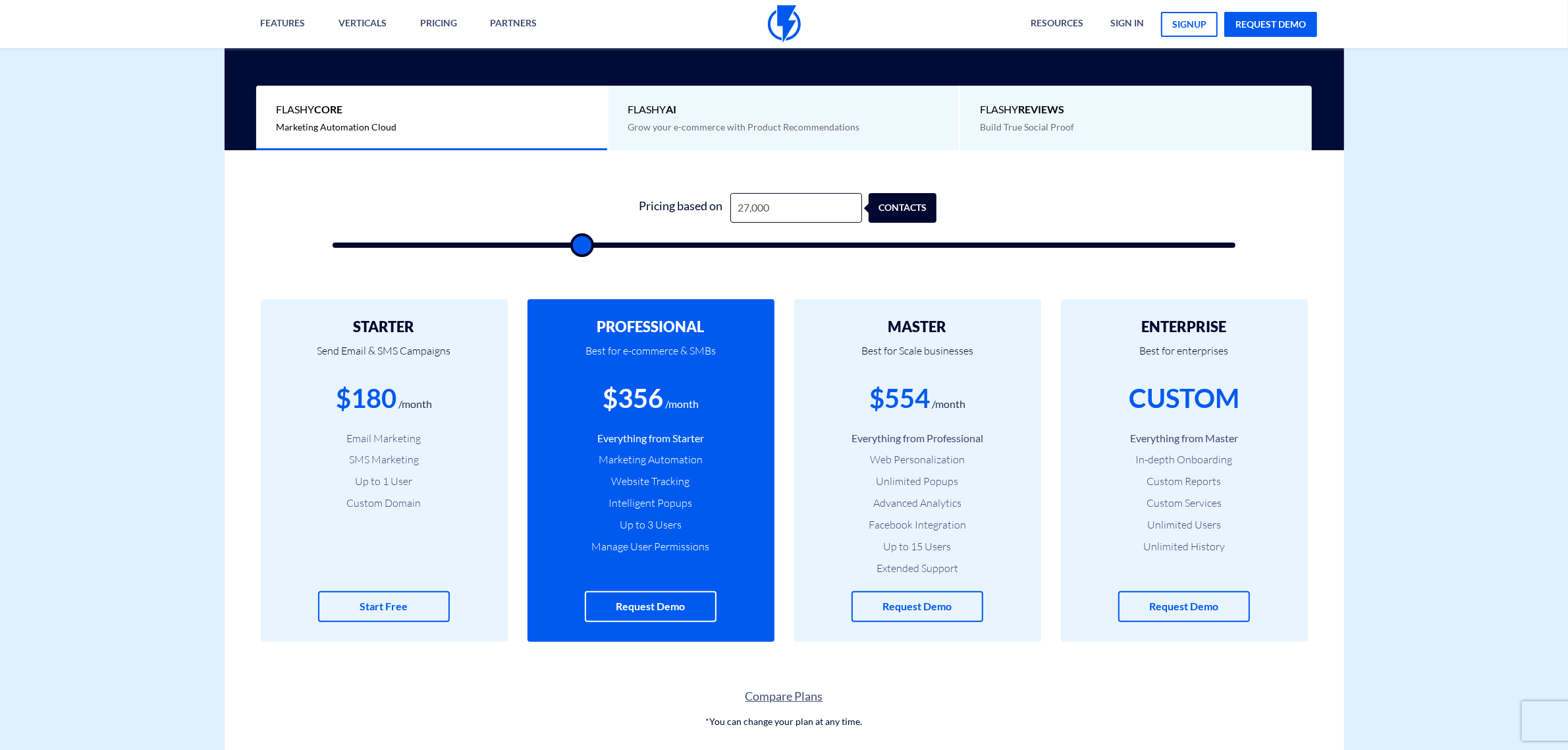
click at [519, 547] on div "PROFESSIONAL Best for e-commerce & SMBs $356 /month Everything from Starter Mar…" at bounding box center [651, 470] width 266 height 343
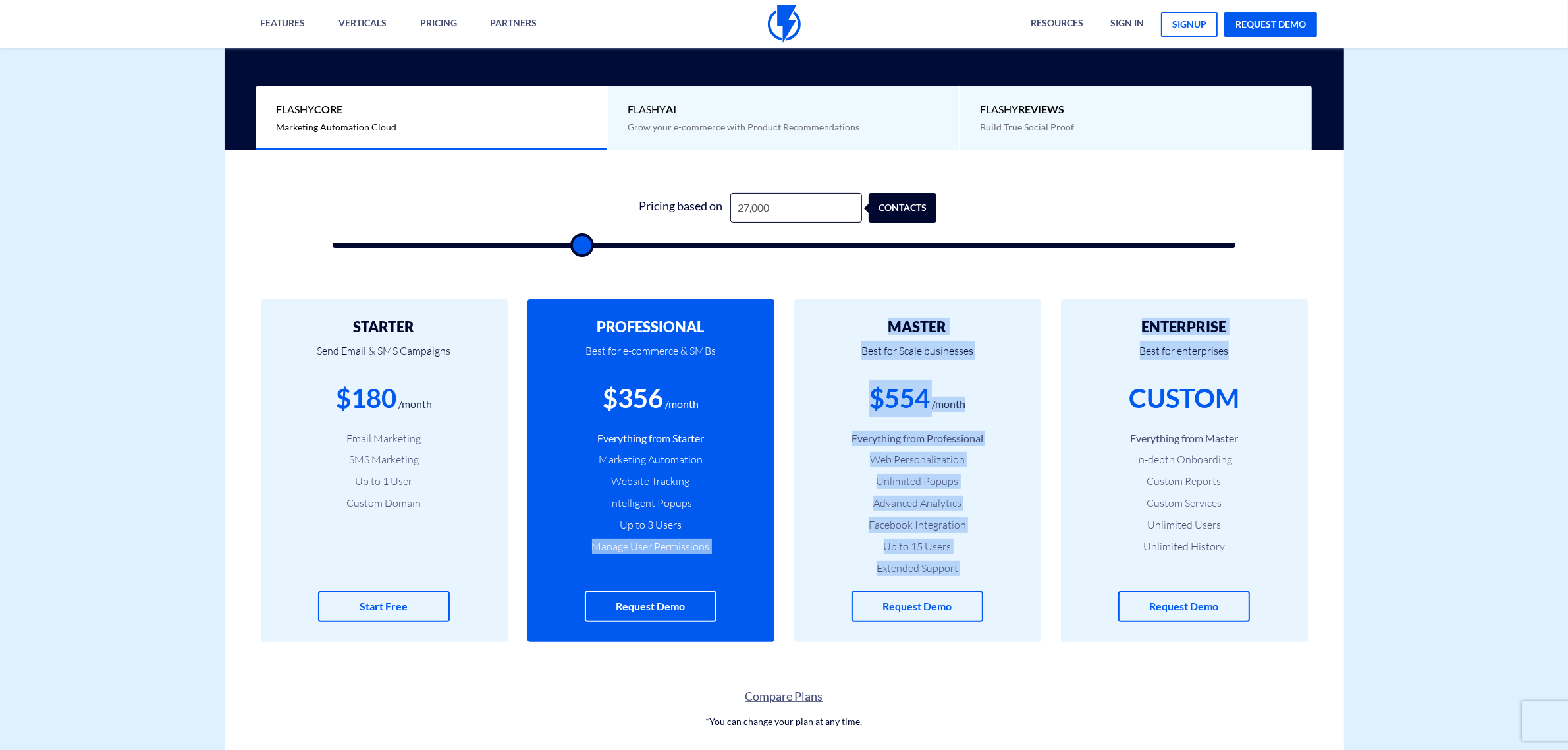
drag, startPoint x: 537, startPoint y: 550, endPoint x: 1263, endPoint y: 336, distance: 756.9
click at [1239, 348] on div "STARTER Send Email & SMS Campaigns $180 /month Email Marketing SMS Marketing Up…" at bounding box center [785, 470] width 1120 height 395
click at [1263, 336] on p "Best for enterprises" at bounding box center [1185, 357] width 208 height 45
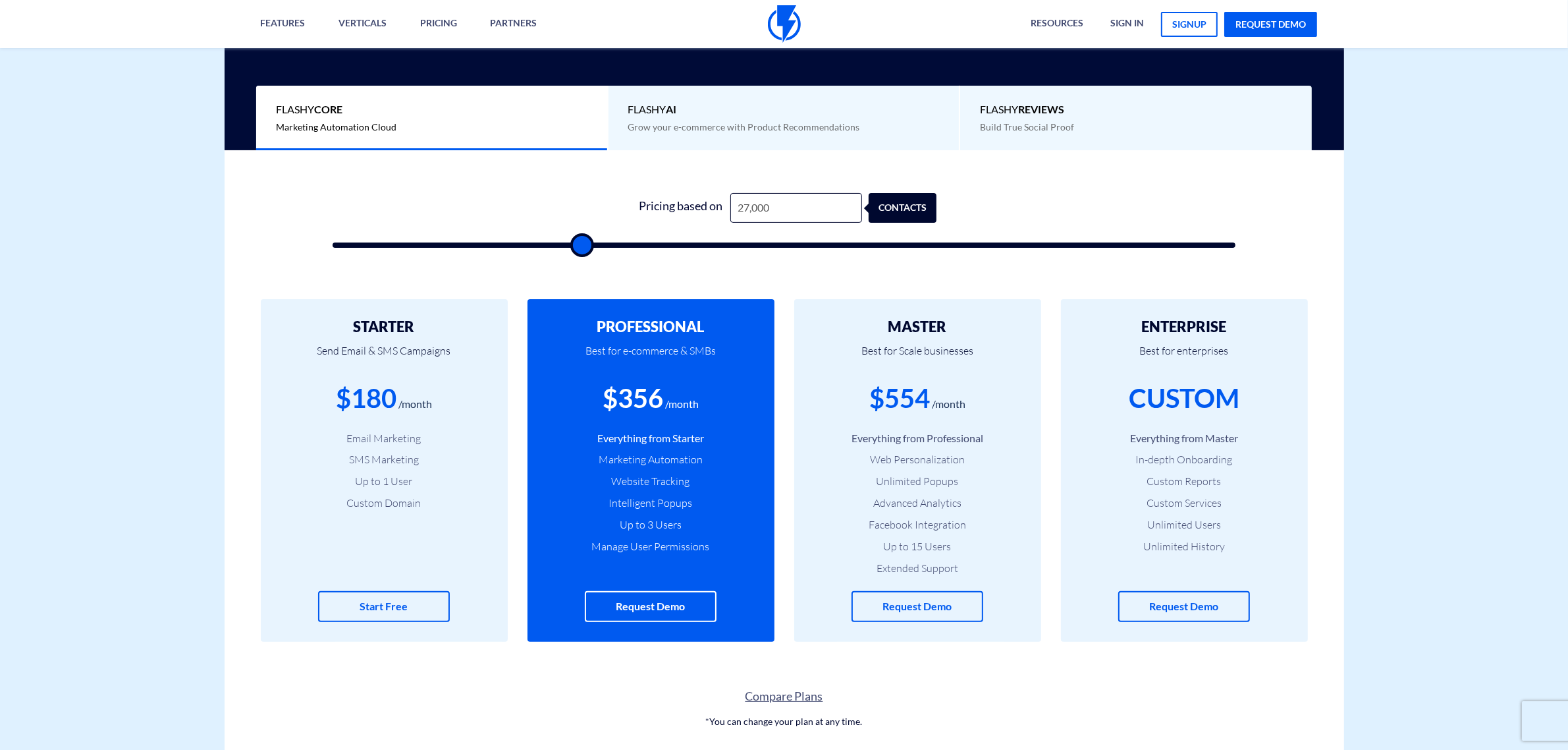
click at [1260, 340] on p "Best for enterprises" at bounding box center [1185, 357] width 208 height 45
